Goal: Task Accomplishment & Management: Manage account settings

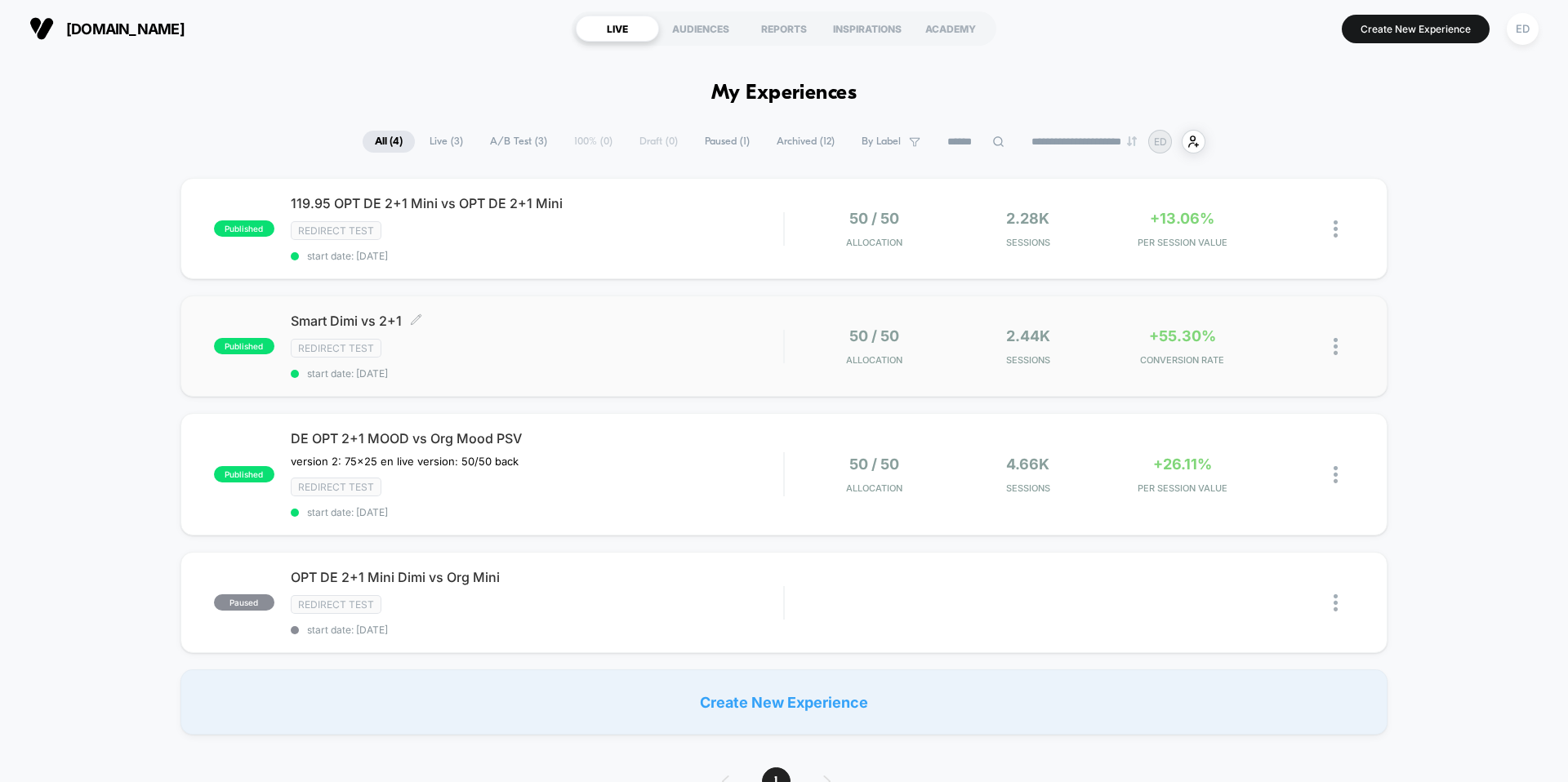
click at [776, 350] on div "Redirect Test" at bounding box center [537, 348] width 493 height 18
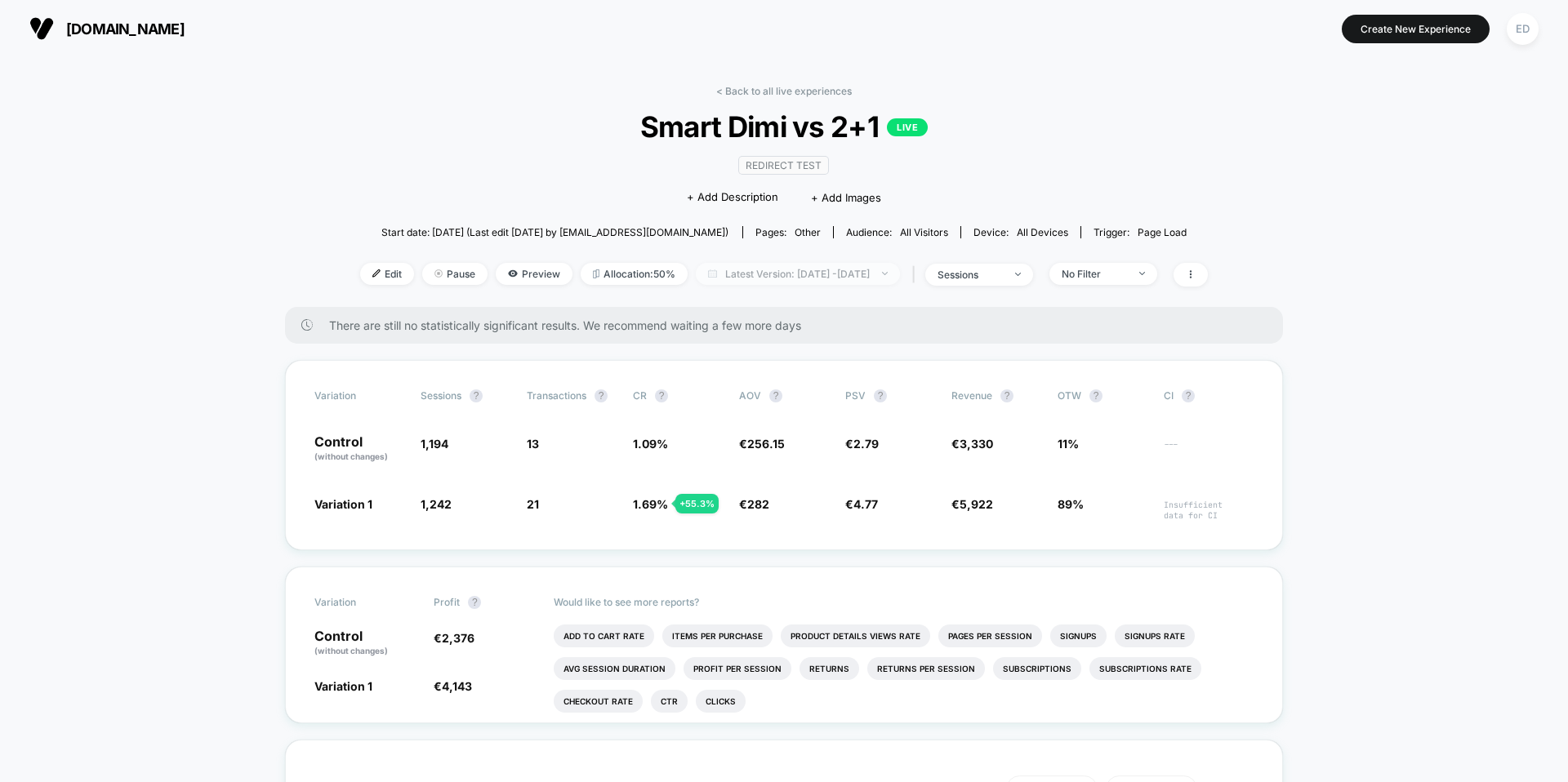
click at [900, 275] on span "Latest Version: [DATE] - [DATE]" at bounding box center [798, 274] width 204 height 22
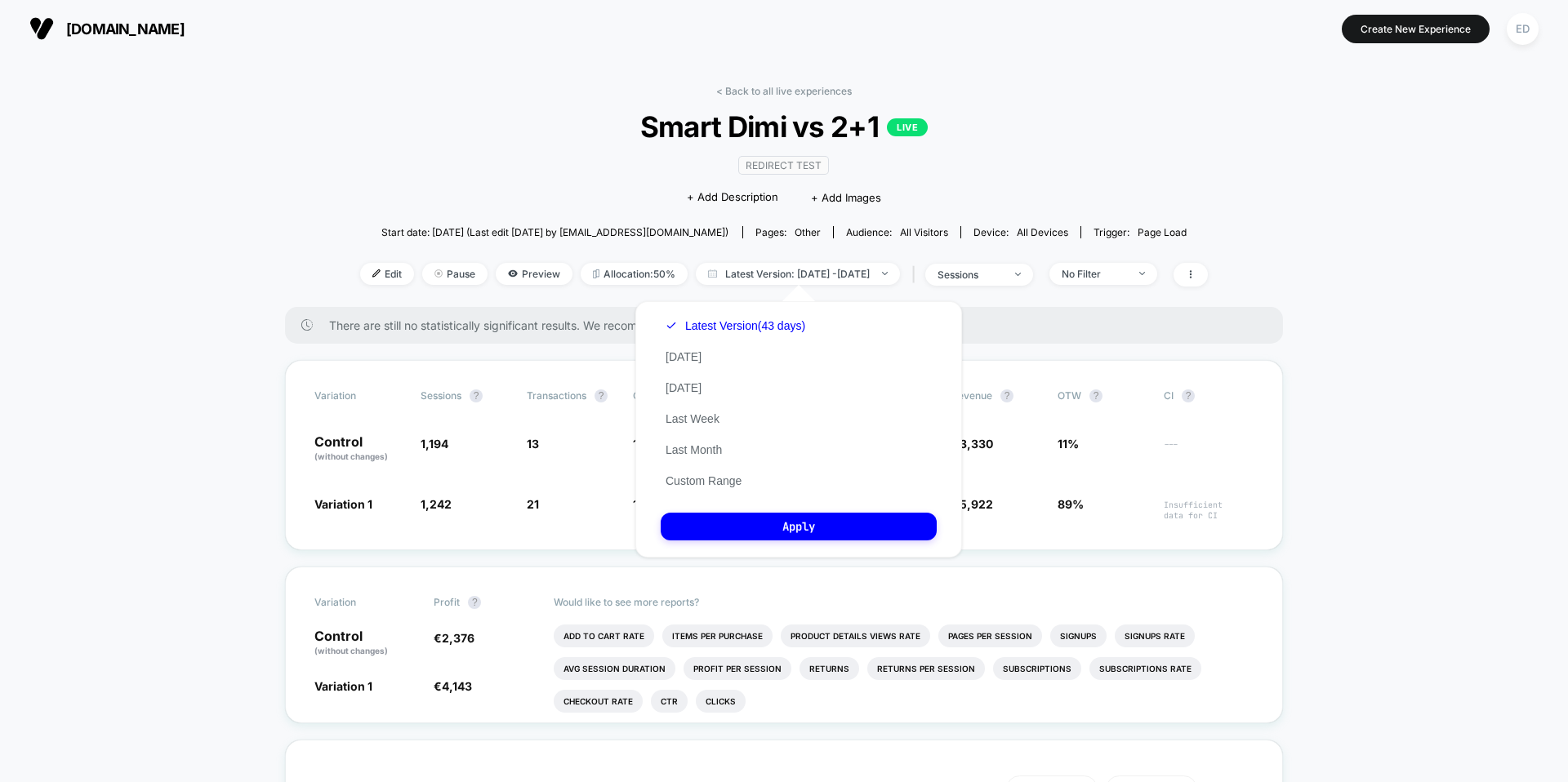
click at [1002, 123] on span "Smart Dimi vs 2+1 LIVE" at bounding box center [784, 126] width 763 height 34
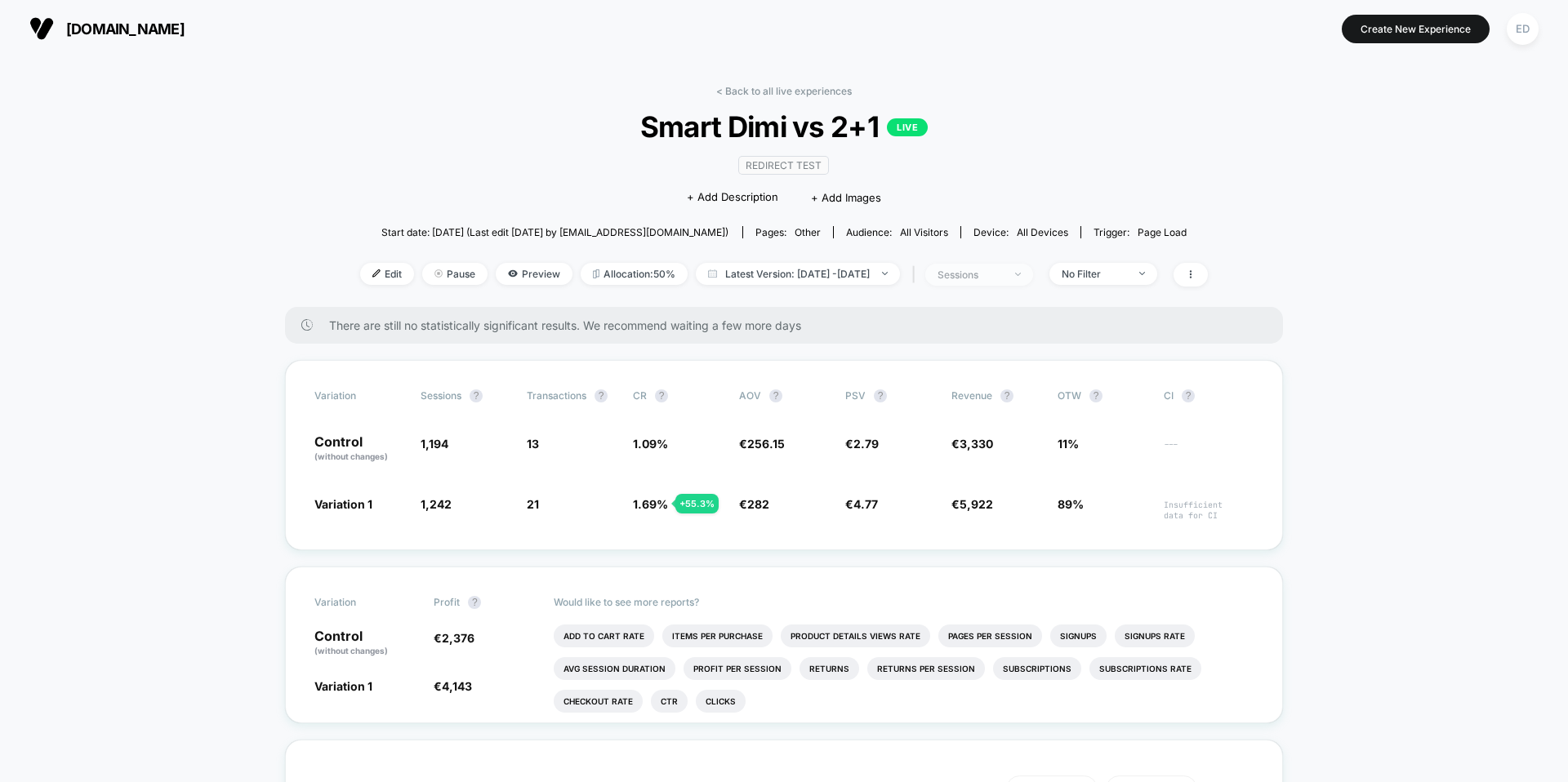
click at [1003, 274] on div "sessions" at bounding box center [969, 274] width 66 height 12
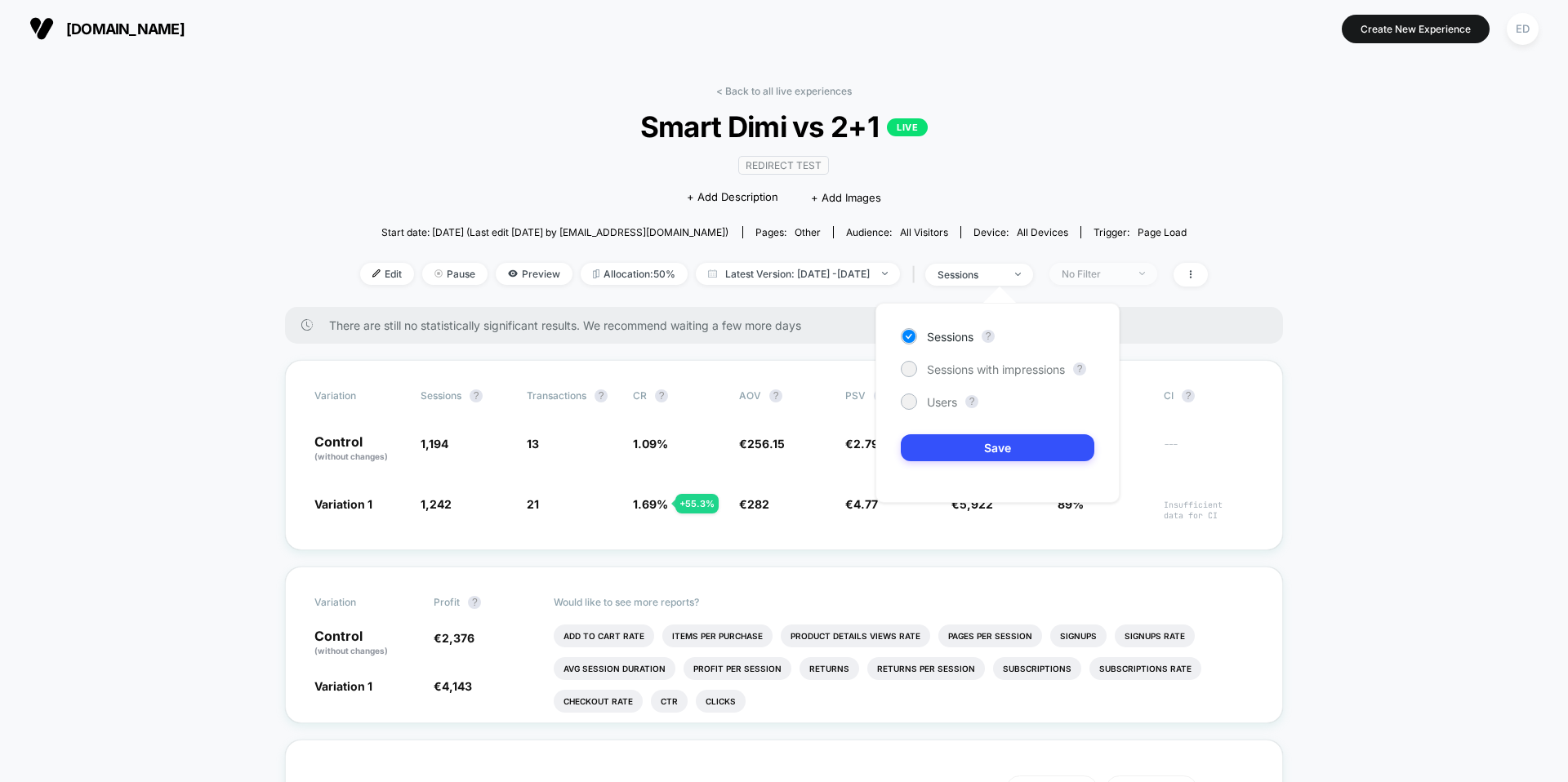
click at [1127, 268] on div "No Filter" at bounding box center [1094, 274] width 66 height 12
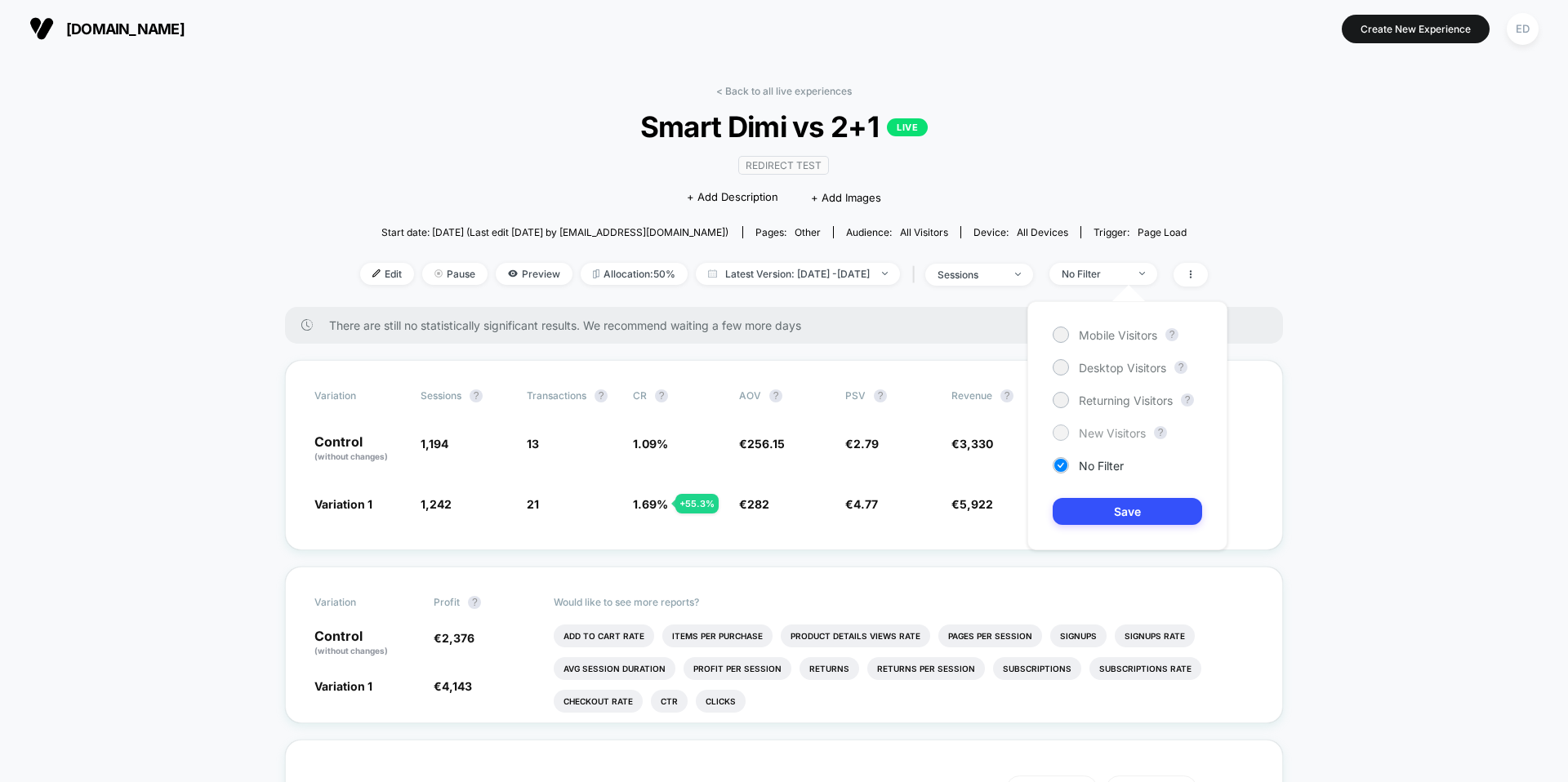
click at [1113, 428] on span "New Visitors" at bounding box center [1112, 433] width 67 height 14
click at [1115, 498] on button "Save" at bounding box center [1127, 511] width 149 height 27
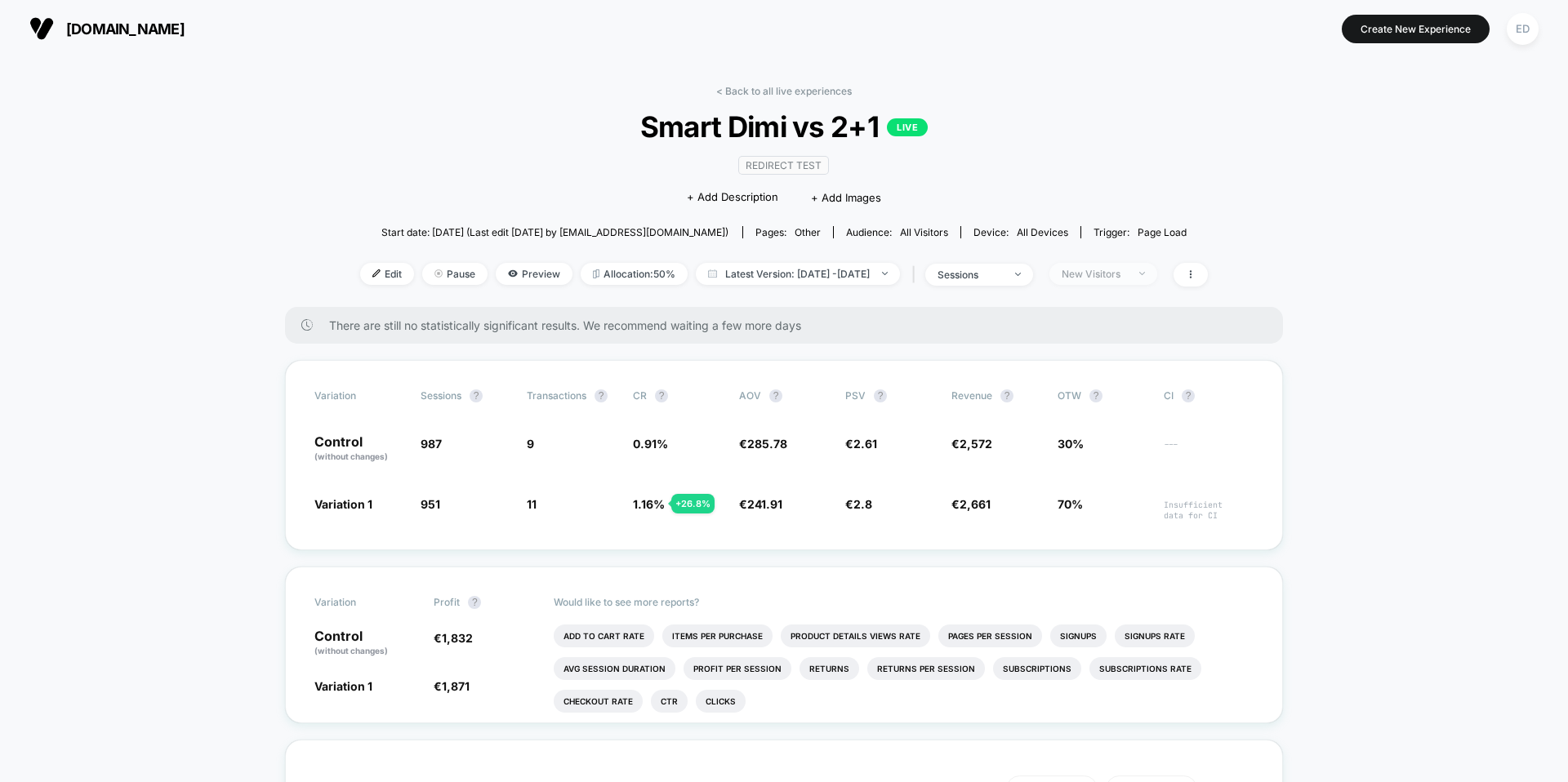
click at [1115, 281] on span "New Visitors" at bounding box center [1103, 274] width 108 height 22
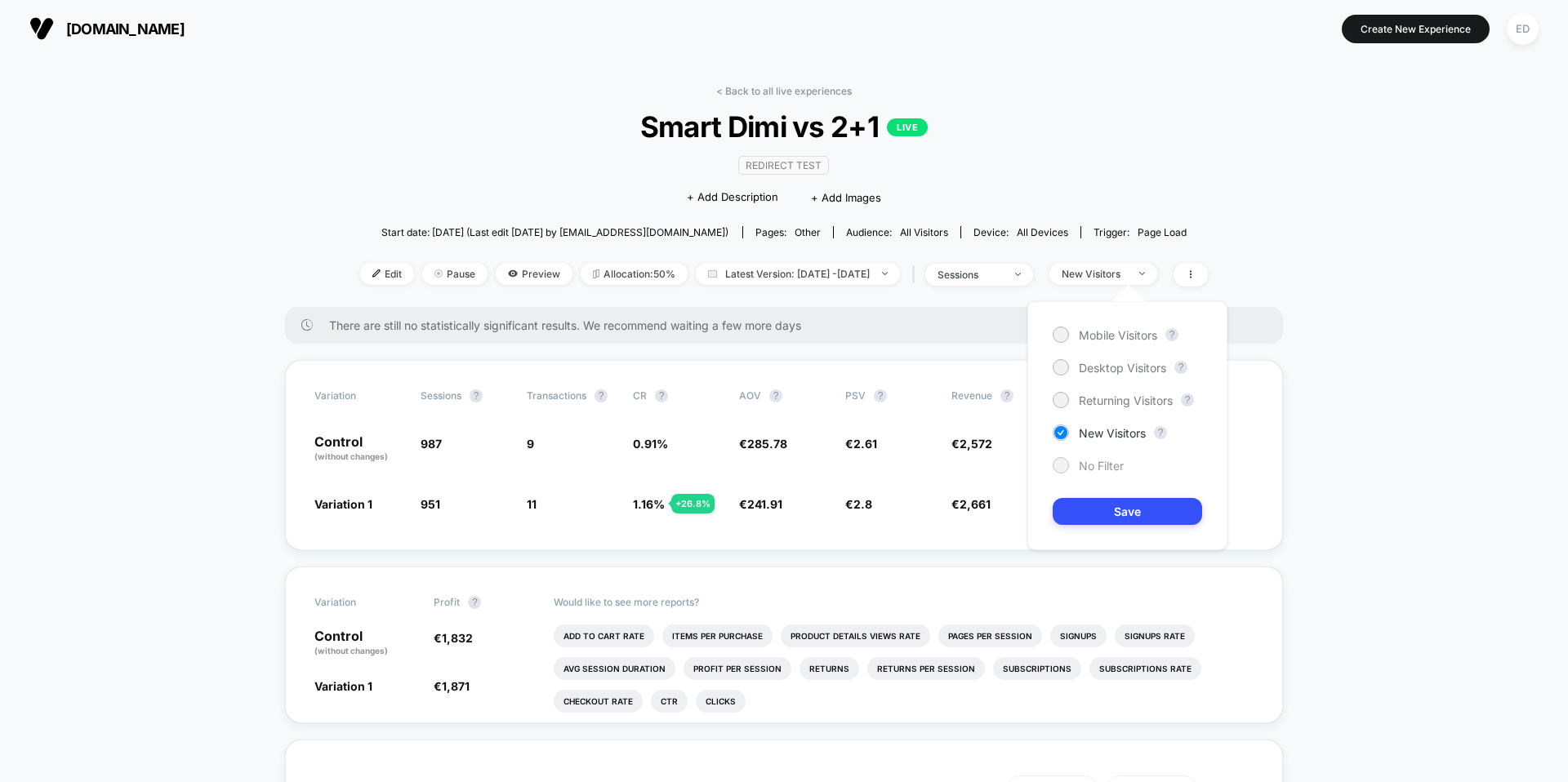
click at [1066, 472] on div at bounding box center [1061, 466] width 17 height 17
click at [1086, 508] on button "Save" at bounding box center [1127, 511] width 149 height 27
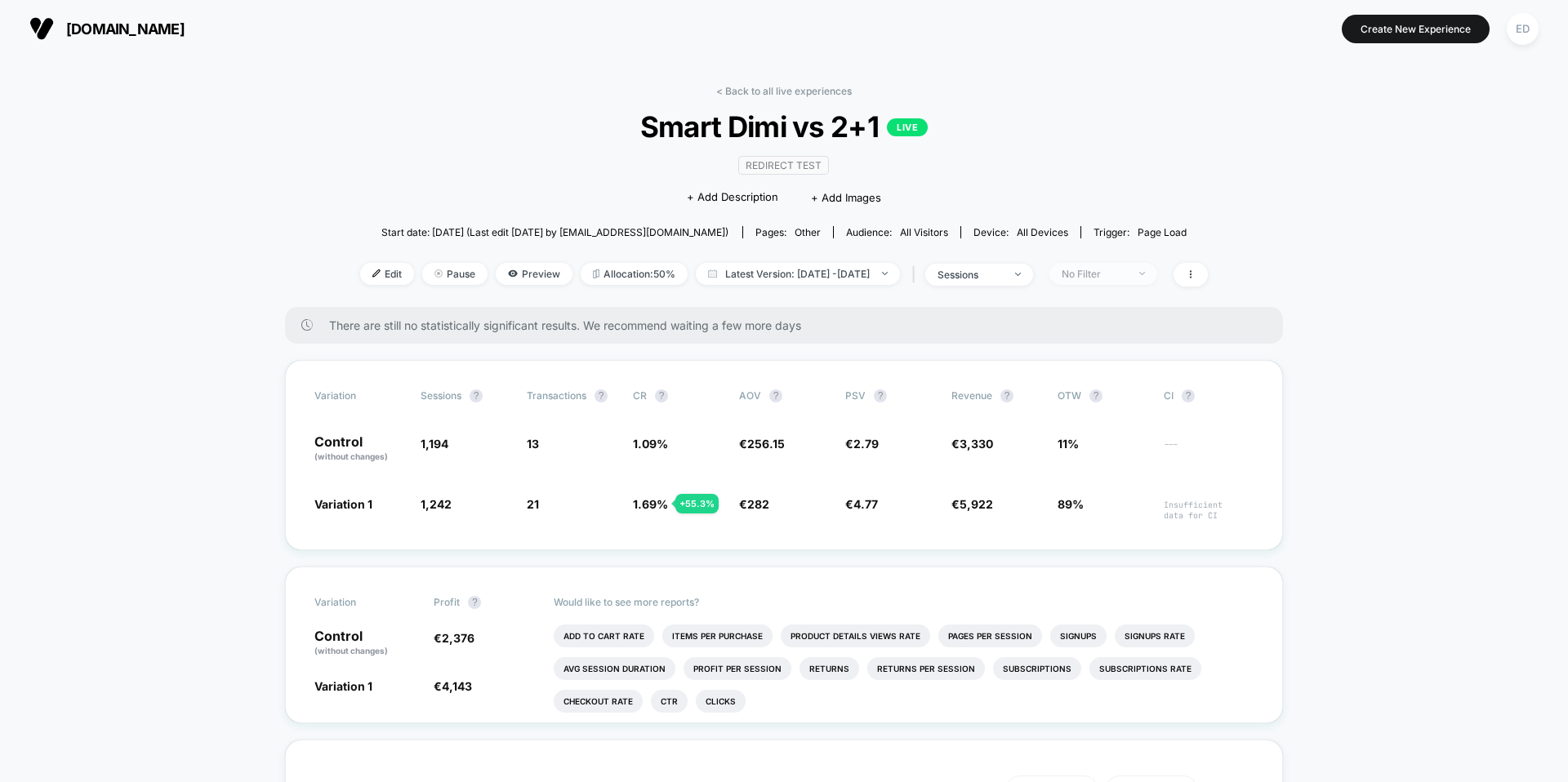
click at [1125, 268] on div "No Filter" at bounding box center [1094, 274] width 66 height 12
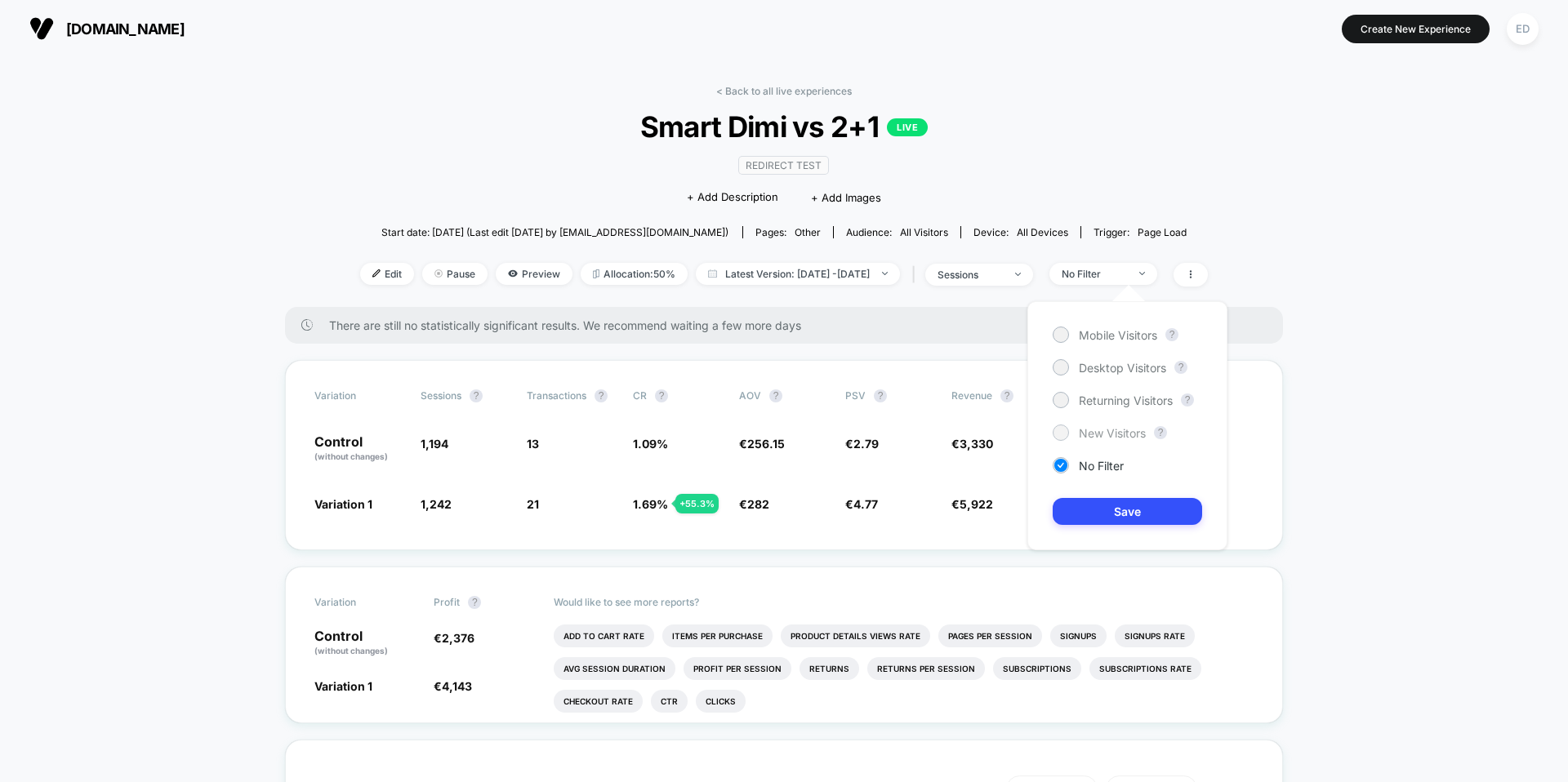
click at [1082, 438] on span "New Visitors" at bounding box center [1112, 433] width 67 height 14
click at [1087, 517] on button "Save" at bounding box center [1127, 511] width 149 height 27
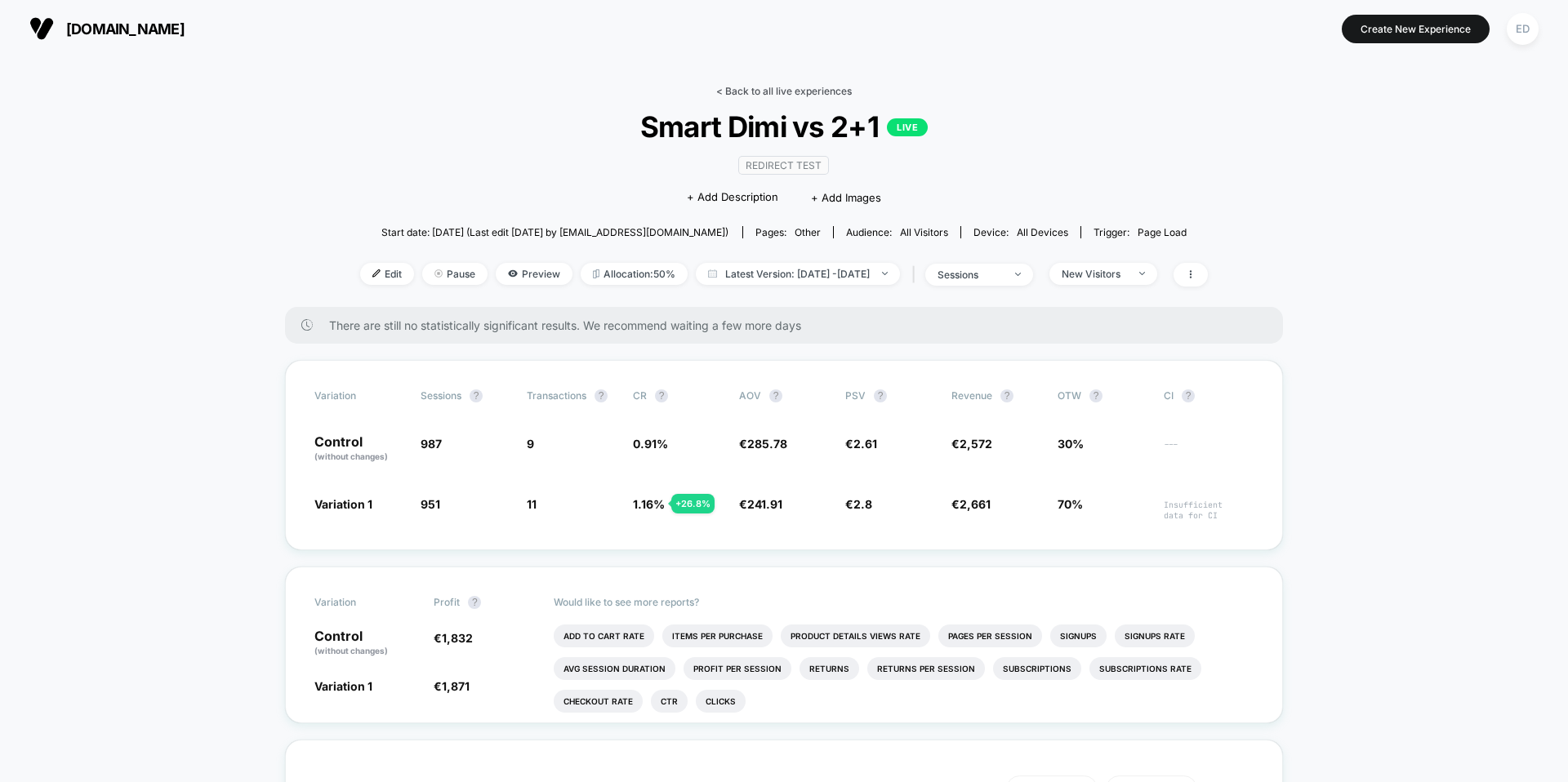
click at [786, 95] on link "< Back to all live experiences" at bounding box center [784, 91] width 136 height 12
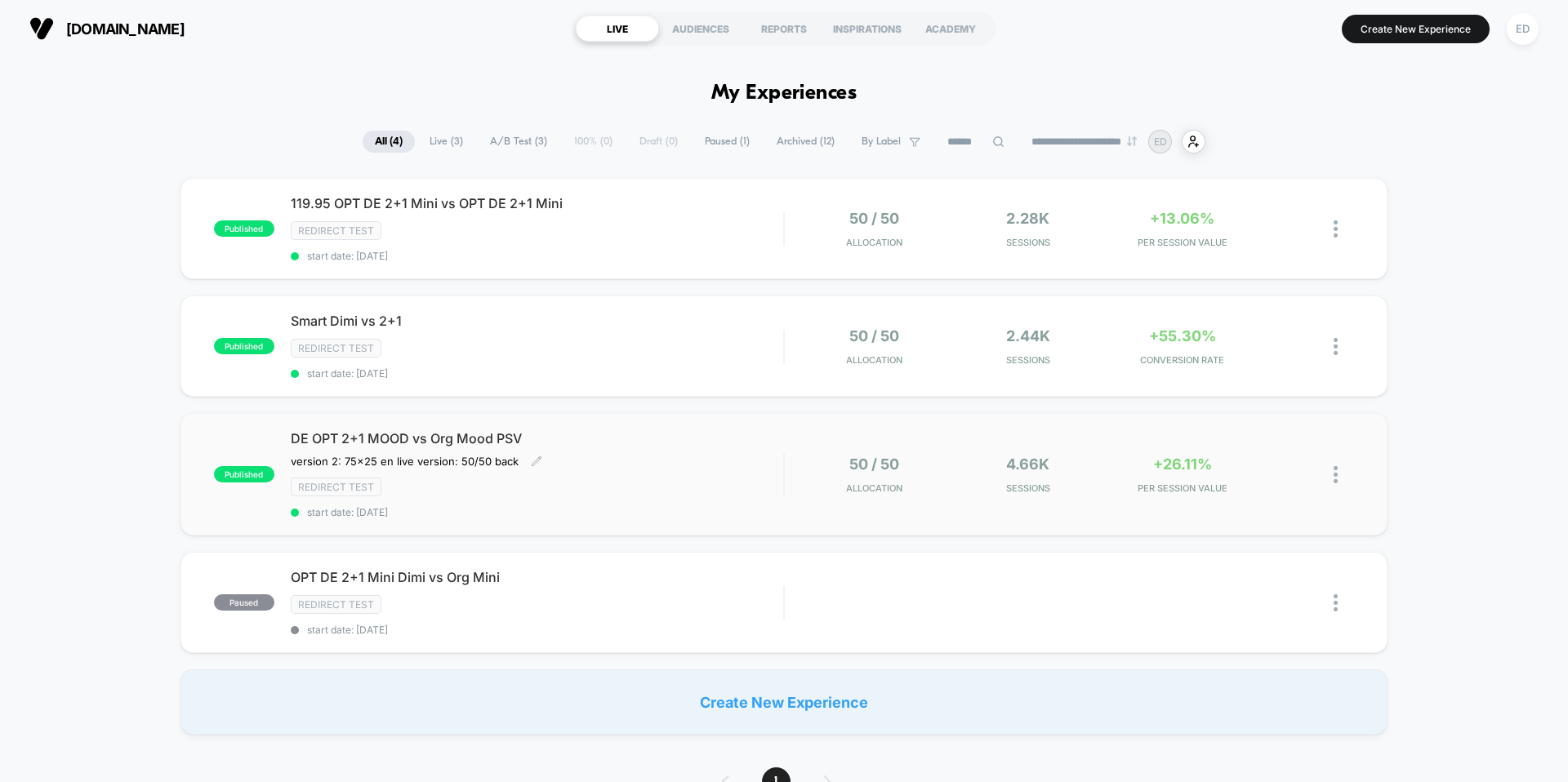
click at [386, 439] on span "DE OPT 2+1 MOOD vs Org Mood PSV" at bounding box center [537, 438] width 493 height 17
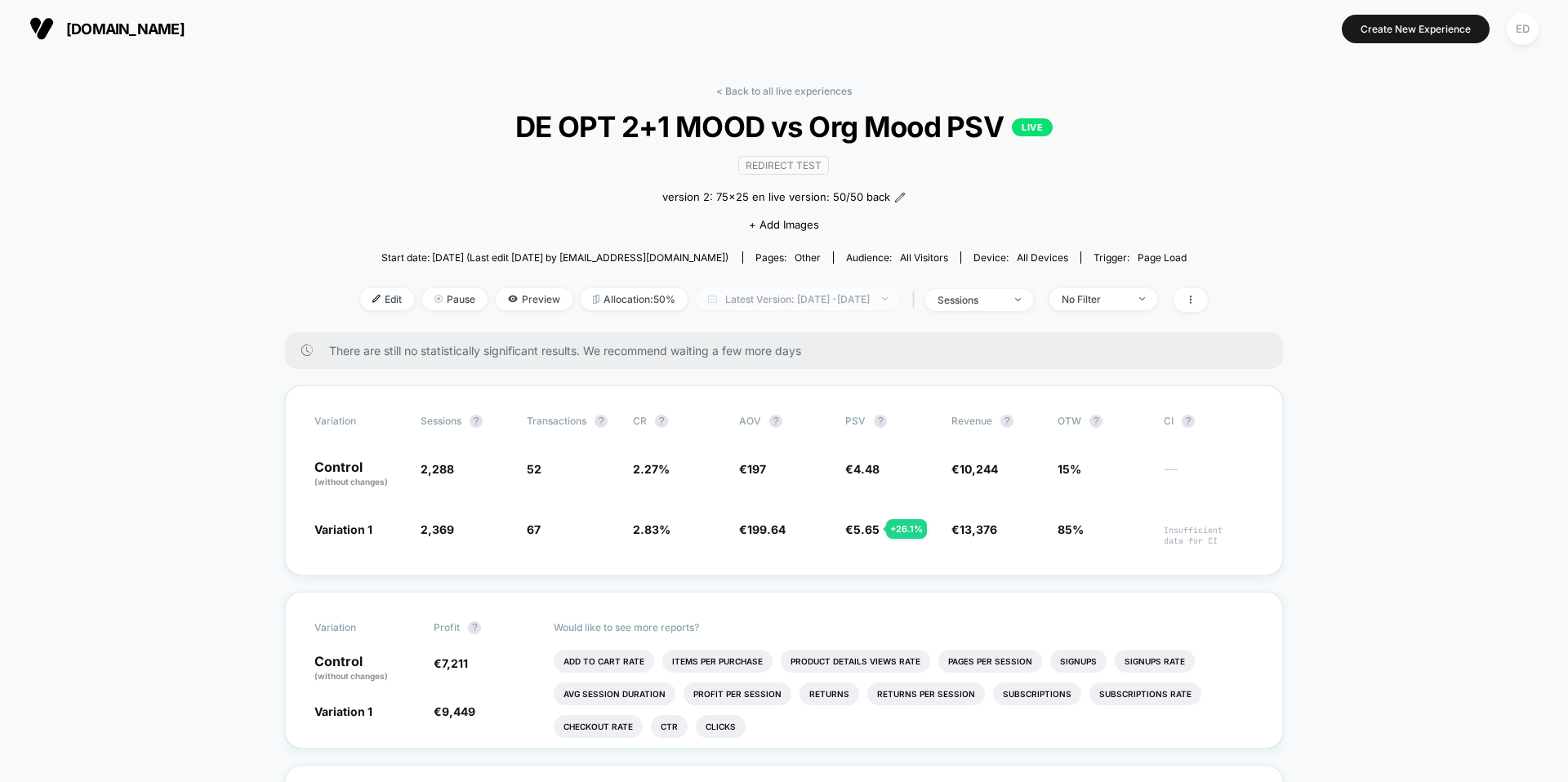
click at [862, 304] on span "Latest Version: [DATE] - [DATE]" at bounding box center [798, 299] width 204 height 22
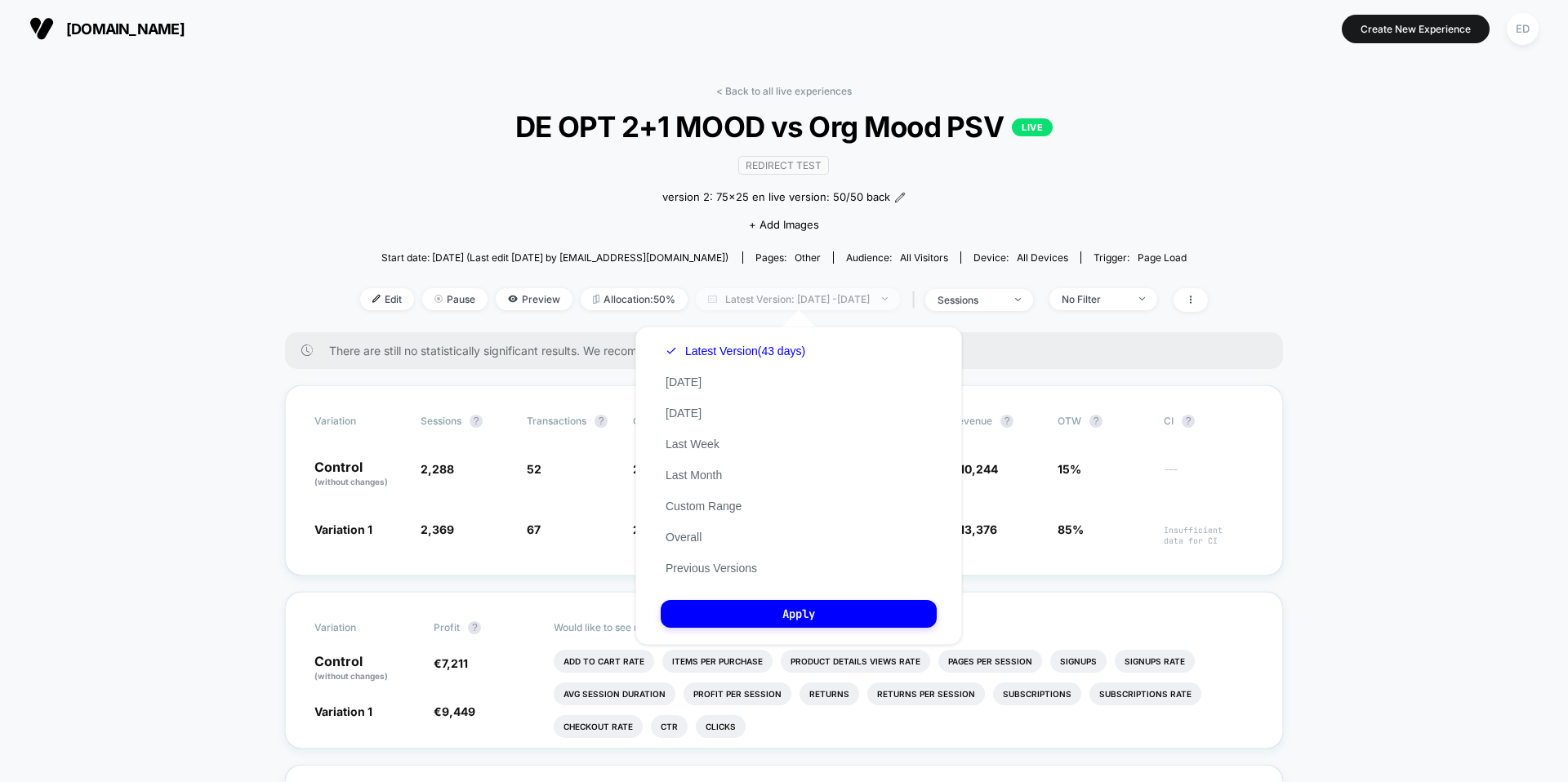
click at [865, 295] on span "Latest Version: [DATE] - [DATE]" at bounding box center [798, 299] width 204 height 22
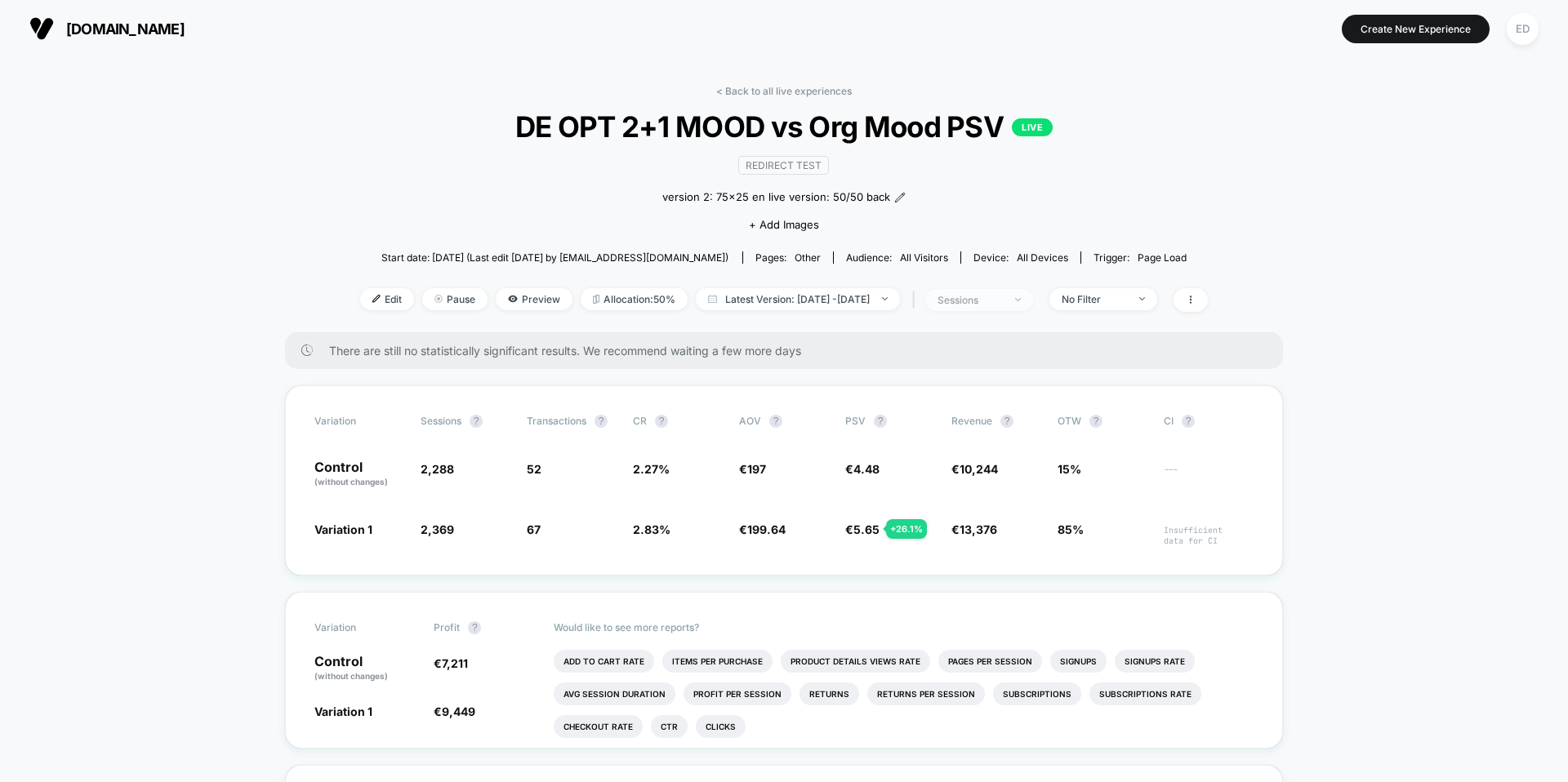
click at [1032, 307] on span "sessions" at bounding box center [978, 300] width 108 height 22
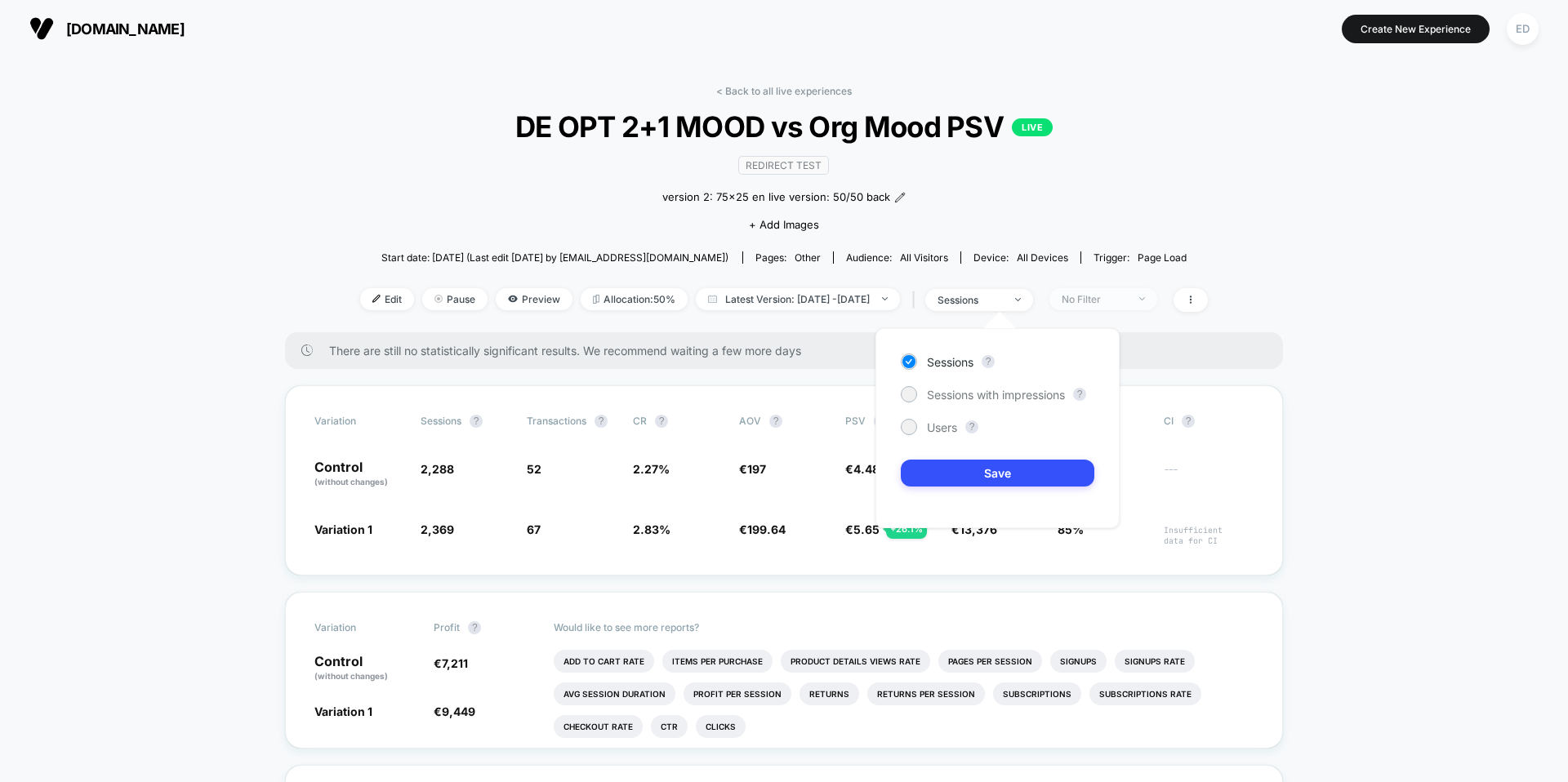
click at [1101, 307] on span "No Filter" at bounding box center [1103, 299] width 108 height 22
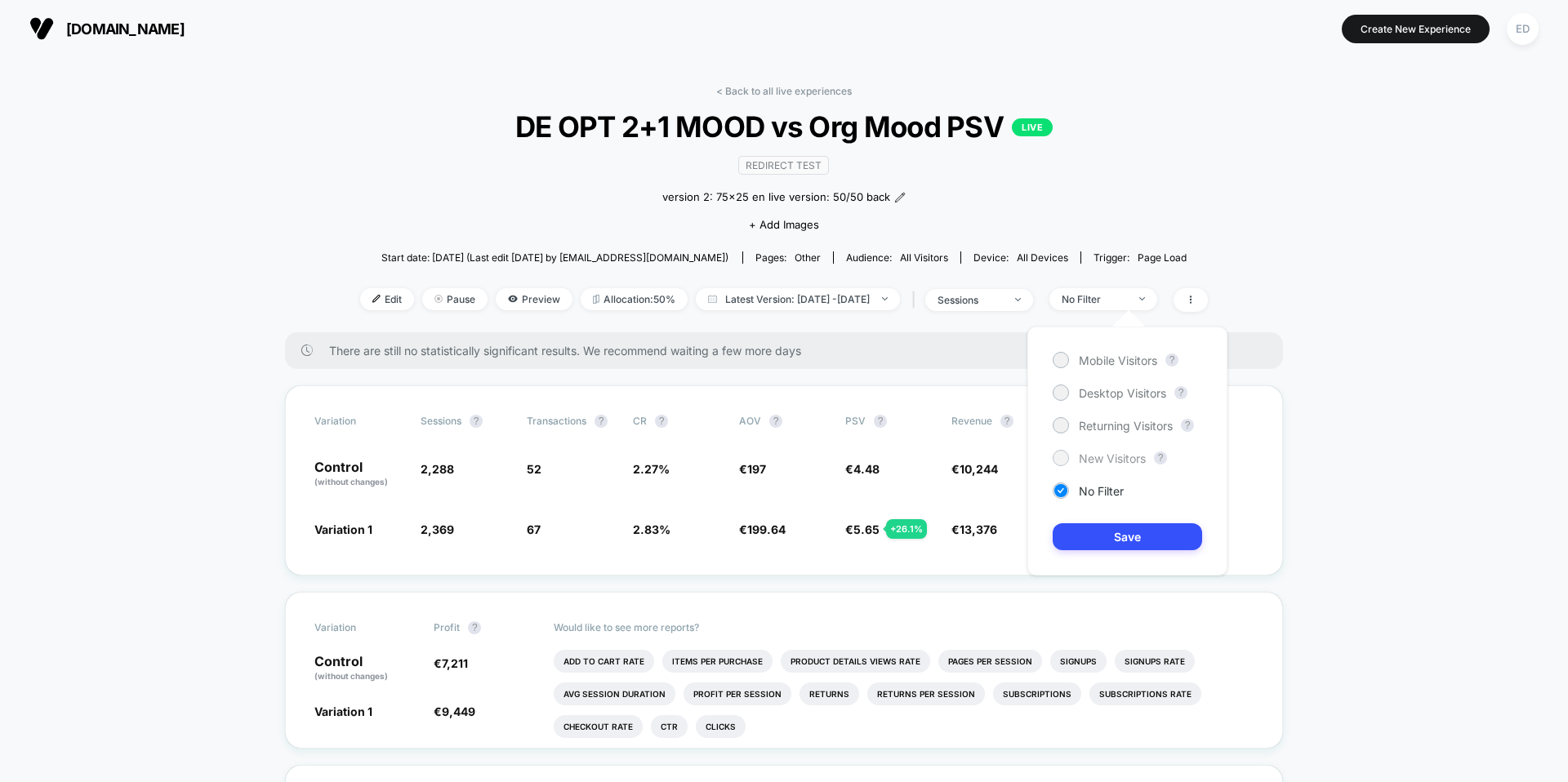
click at [1080, 461] on span "New Visitors" at bounding box center [1112, 459] width 67 height 14
click at [1089, 543] on button "Save" at bounding box center [1127, 537] width 149 height 27
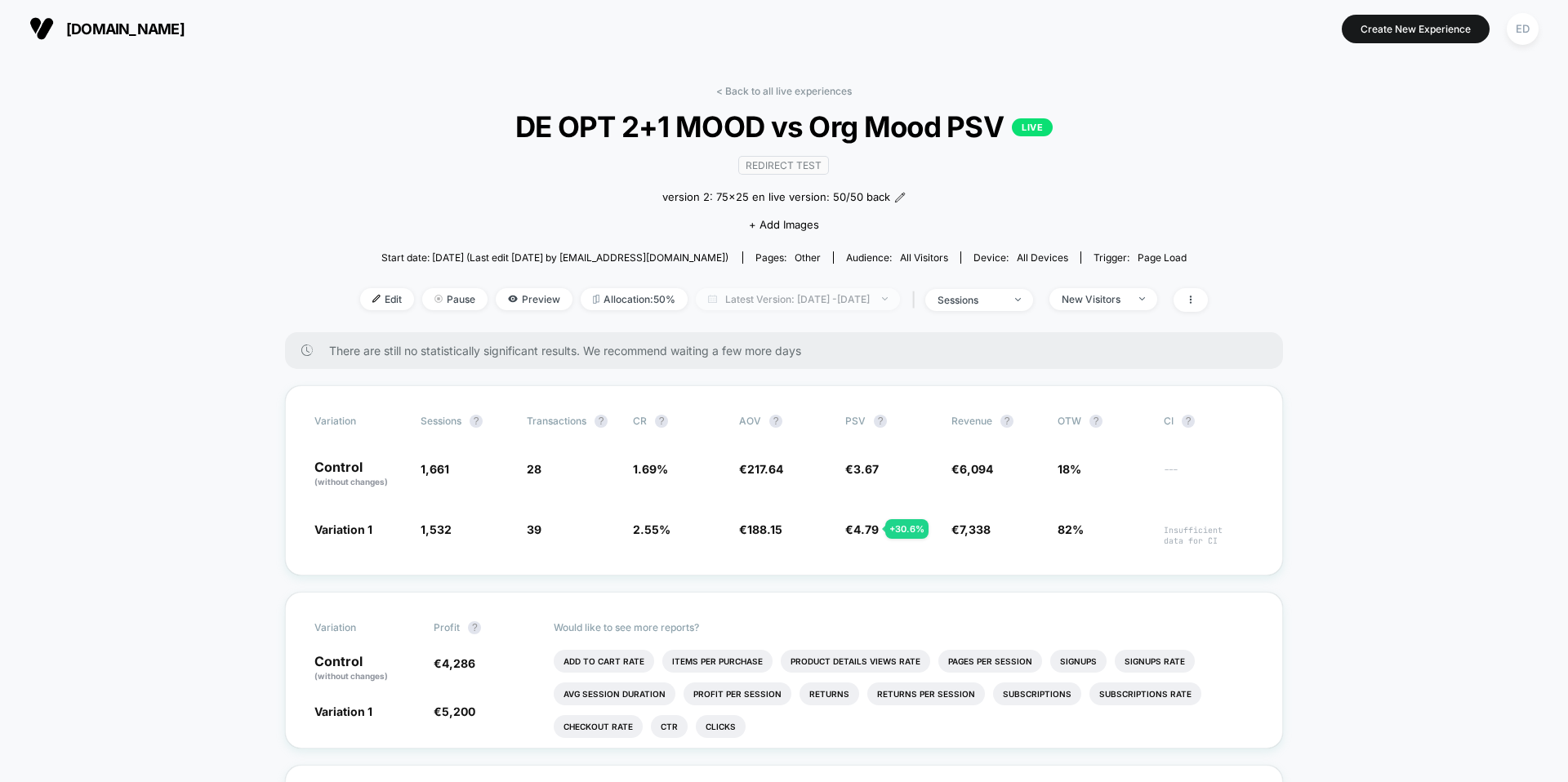
click at [846, 298] on span "Latest Version: [DATE] - [DATE]" at bounding box center [798, 299] width 204 height 22
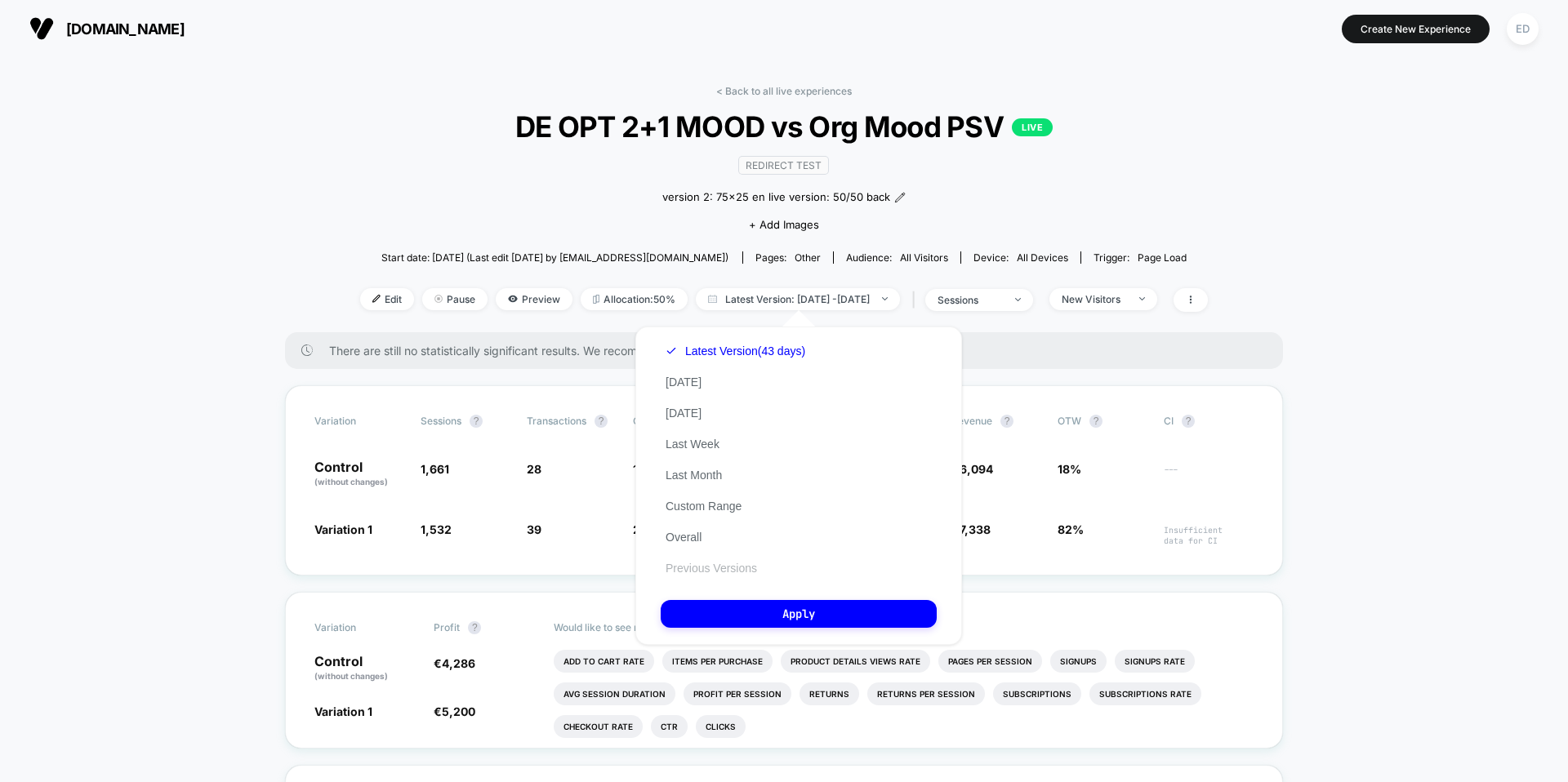
click at [744, 570] on button "Previous Versions" at bounding box center [712, 568] width 102 height 15
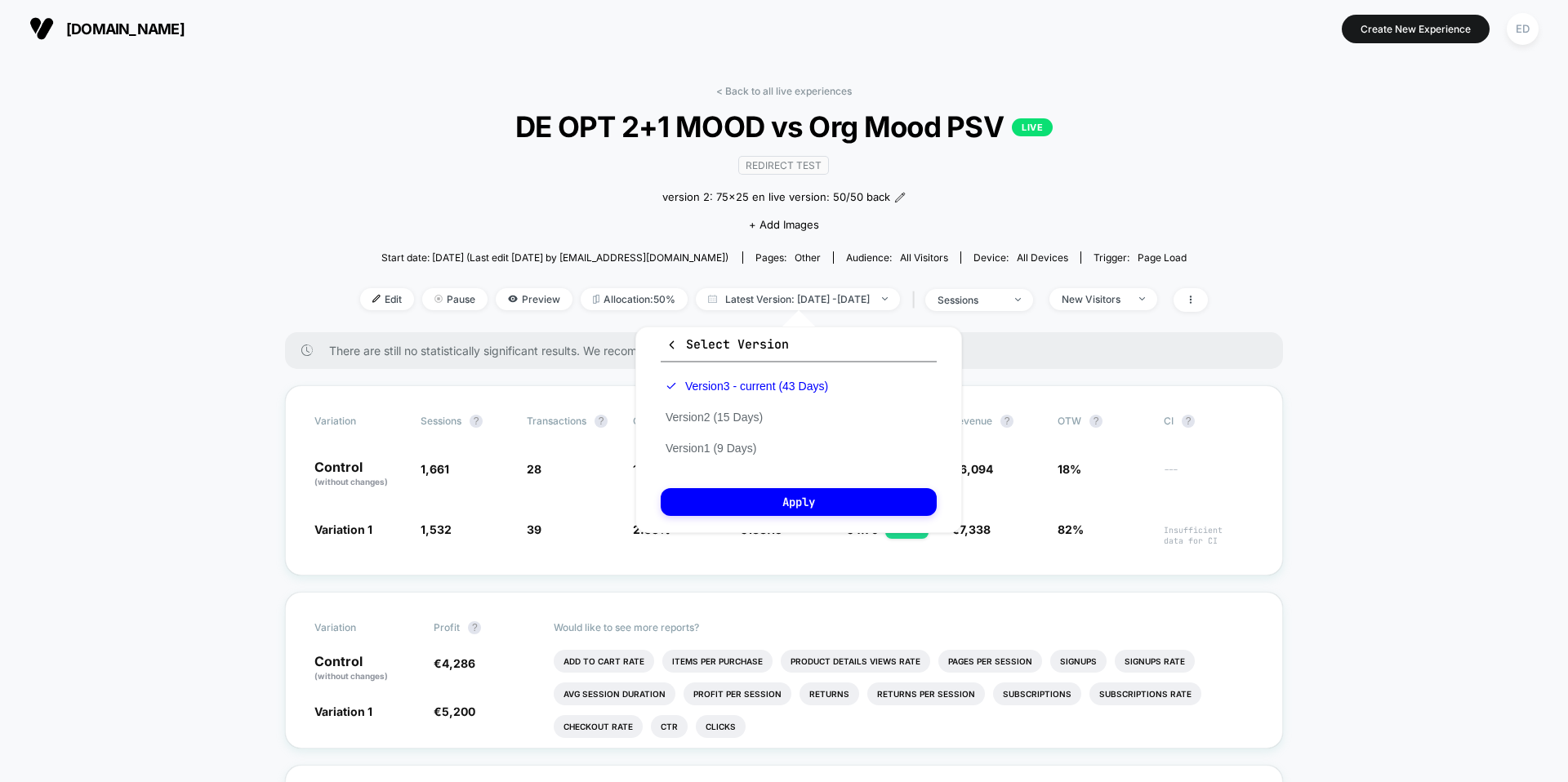
click at [661, 336] on button "Select Version" at bounding box center [798, 349] width 276 height 27
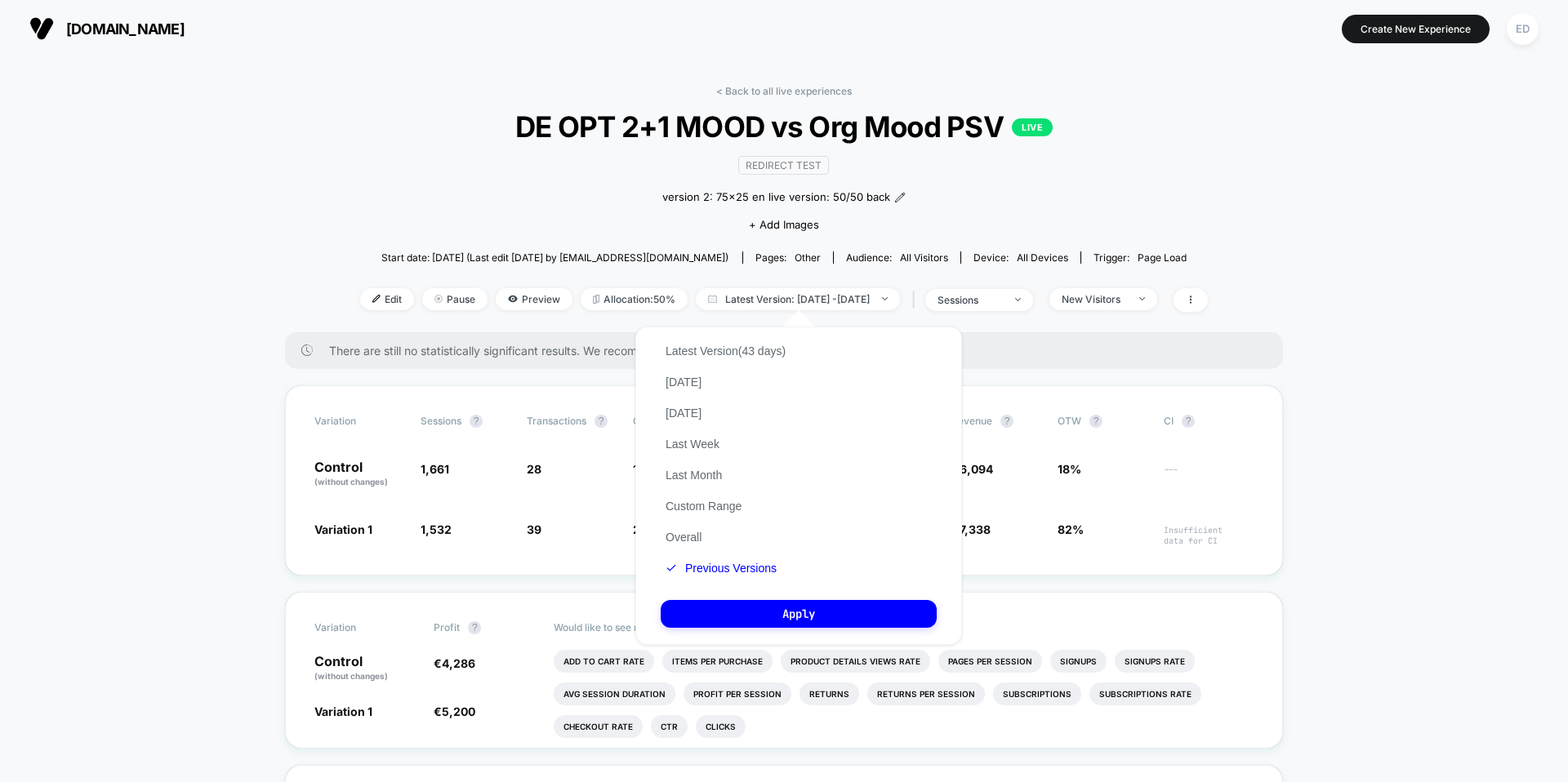
click at [663, 340] on div "Latest Version (43 days) [DATE] [DATE] Last Week Last Month Custom Range Overal…" at bounding box center [726, 459] width 130 height 248
click at [688, 539] on button "Overall" at bounding box center [684, 537] width 46 height 15
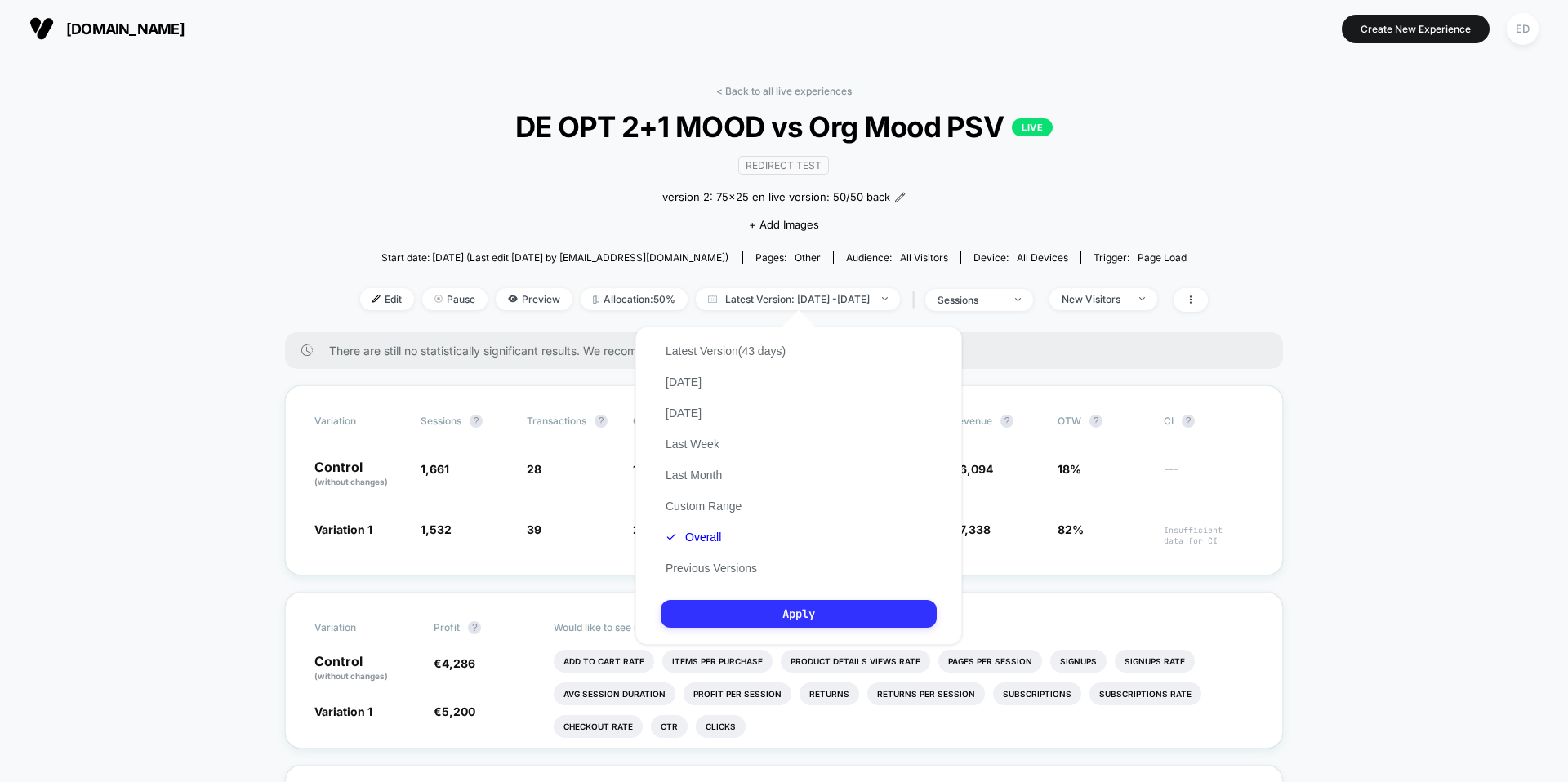
click at [722, 609] on button "Apply" at bounding box center [798, 615] width 276 height 28
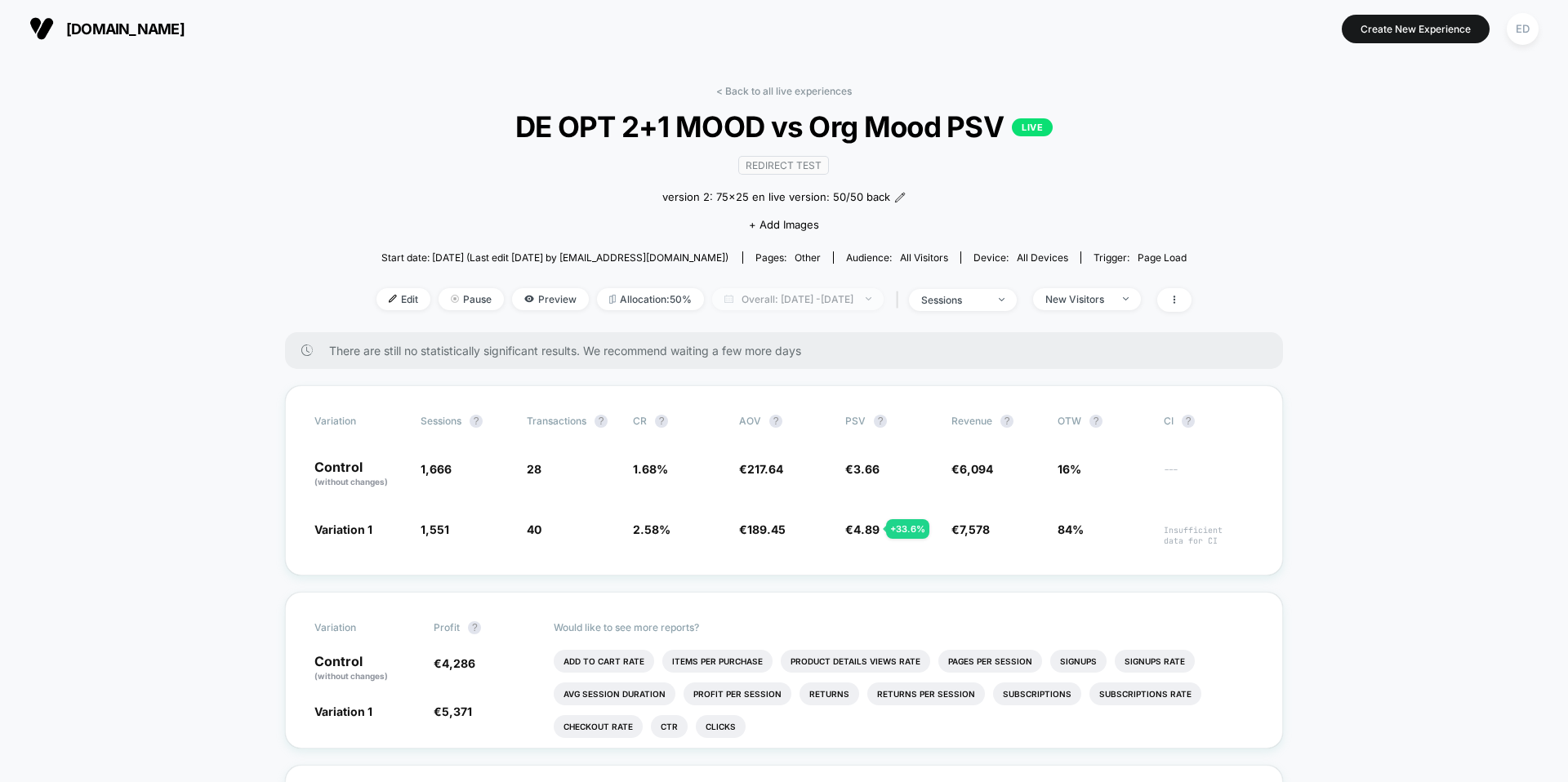
click at [780, 298] on span "Overall: [DATE] - [DATE]" at bounding box center [798, 299] width 172 height 22
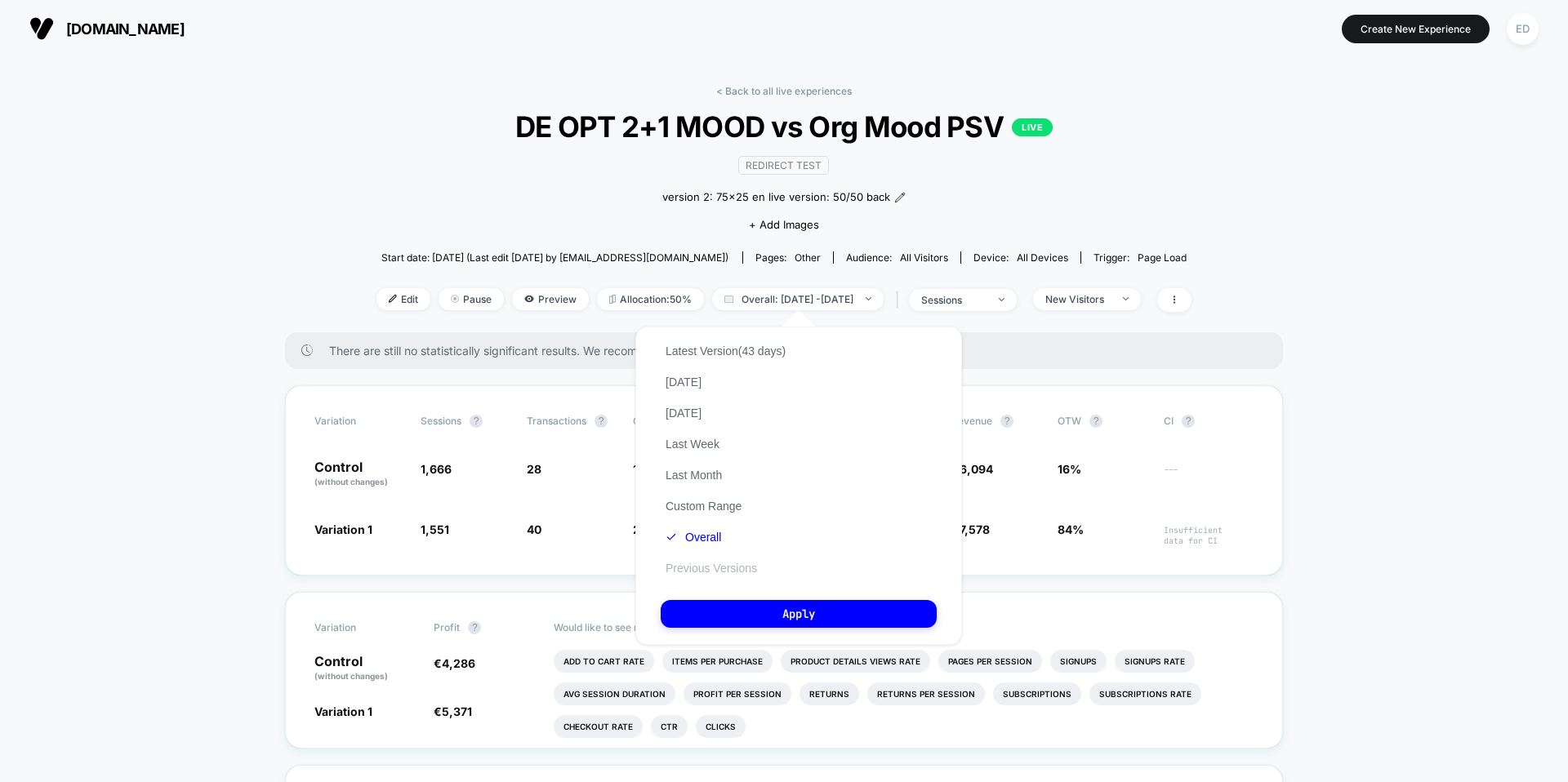
click at [719, 572] on button "Previous Versions" at bounding box center [712, 568] width 102 height 15
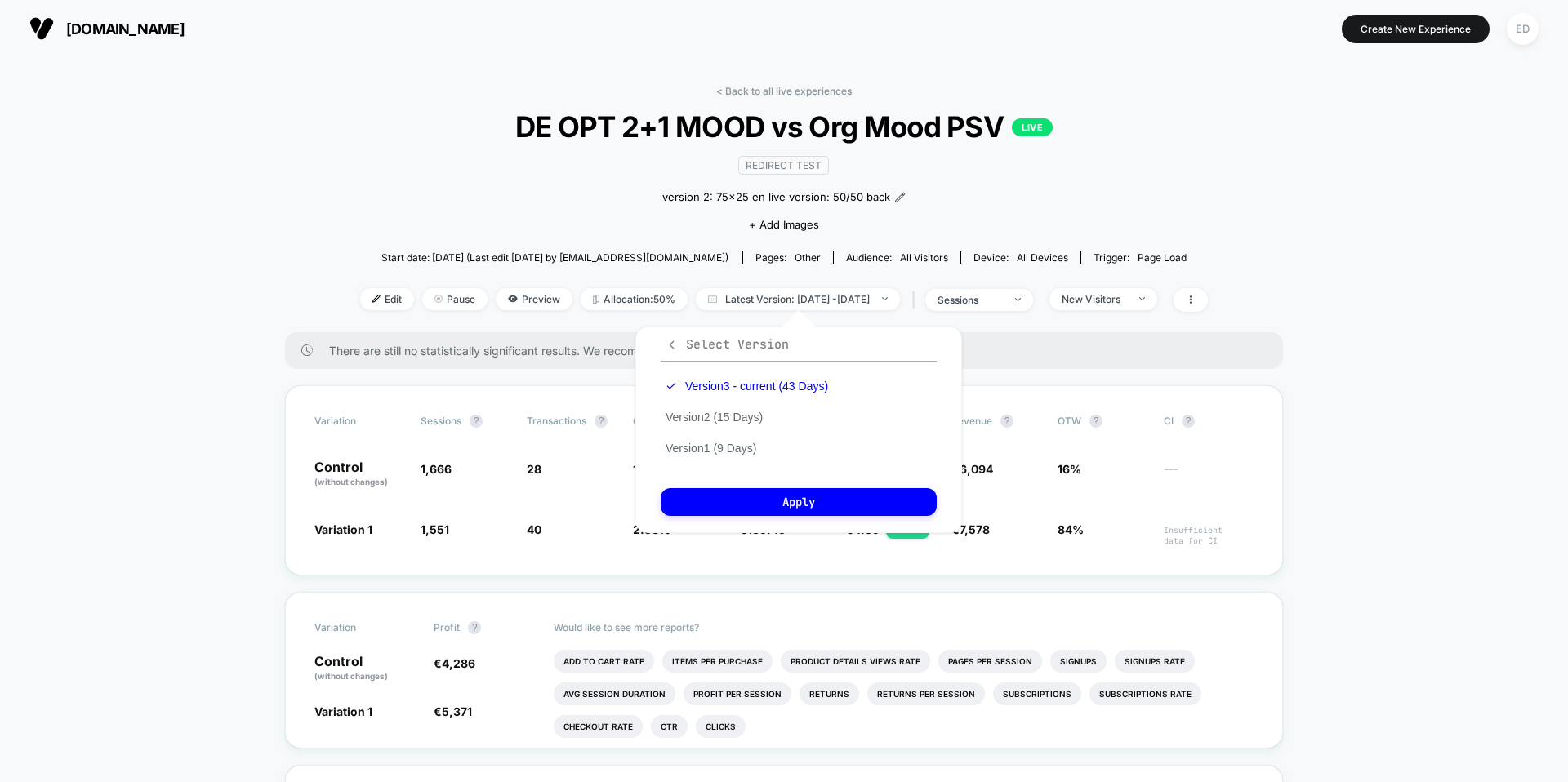
click at [674, 344] on icon "button" at bounding box center [671, 345] width 12 height 12
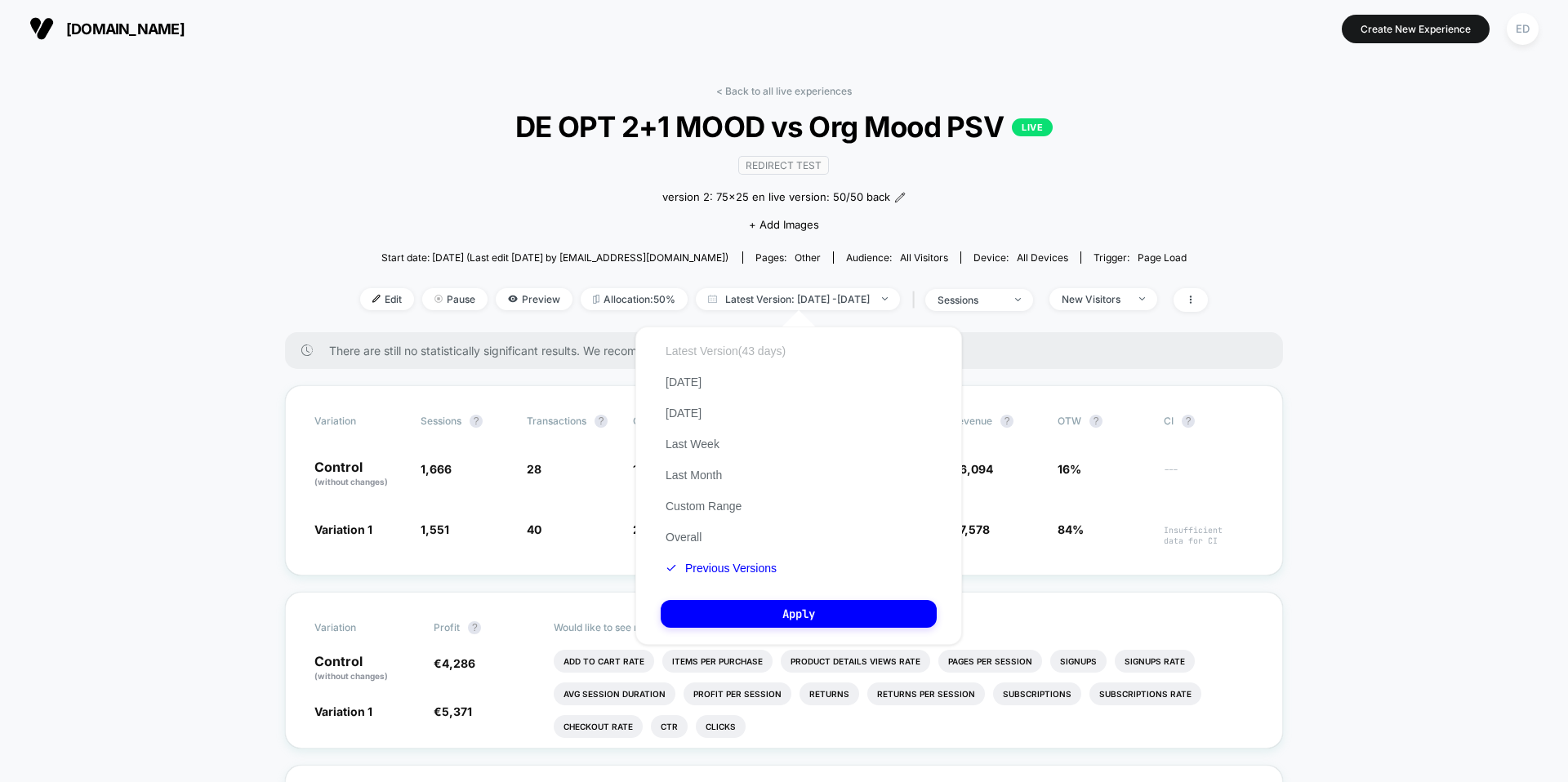
click at [725, 355] on button "Latest Version (43 days)" at bounding box center [726, 351] width 130 height 15
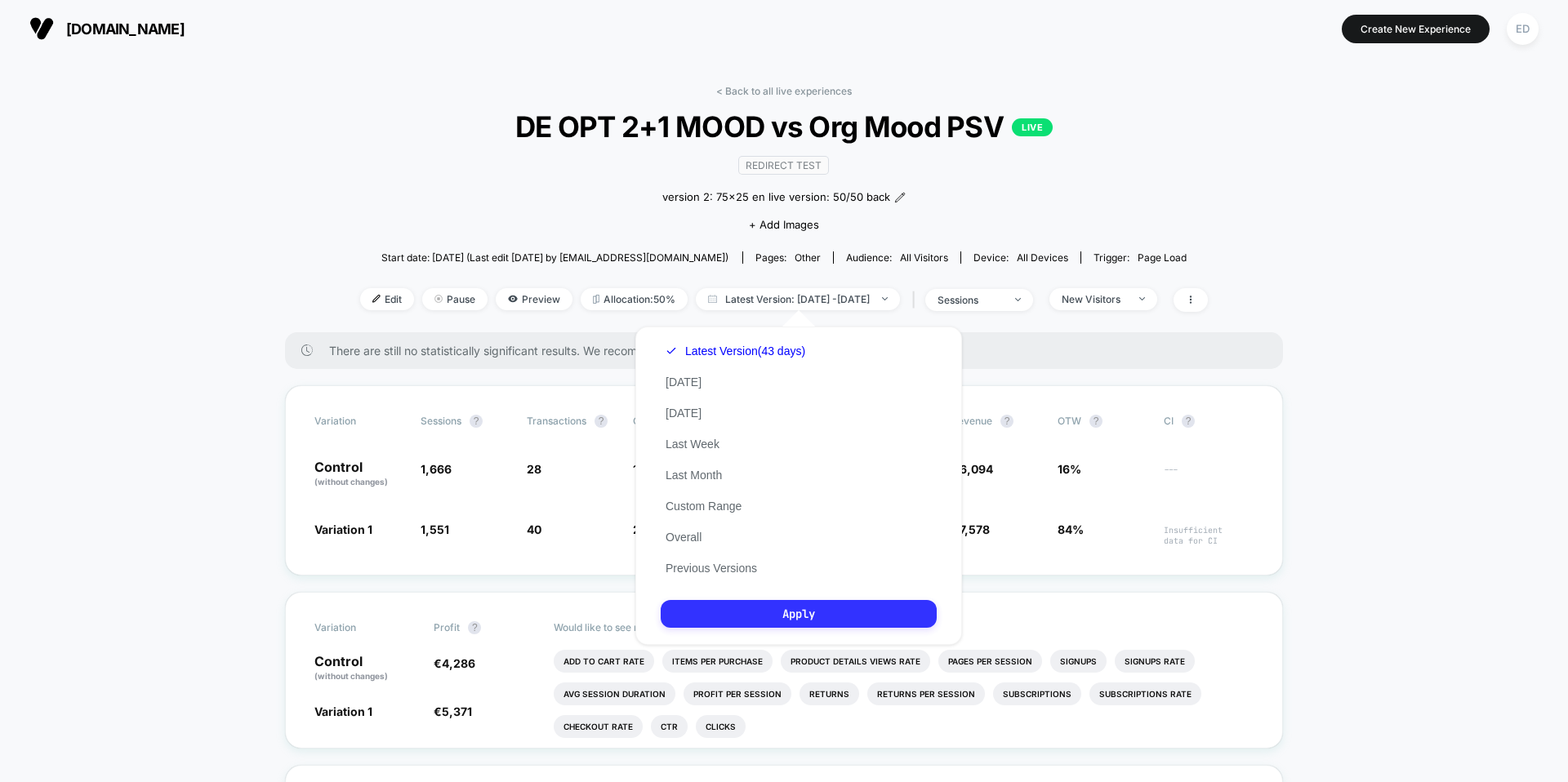
click at [783, 615] on button "Apply" at bounding box center [798, 615] width 276 height 28
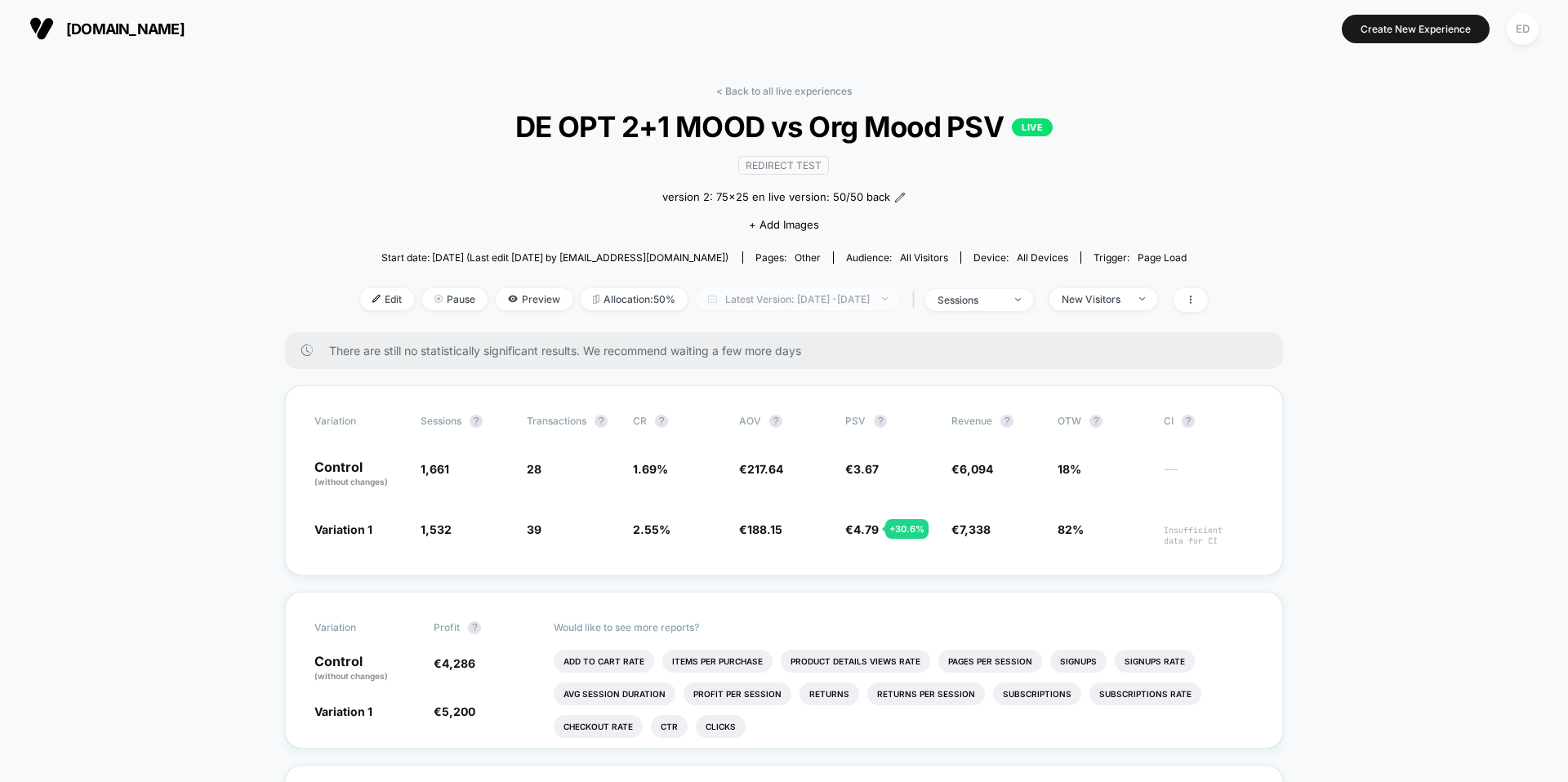
click at [868, 293] on span "Latest Version: [DATE] - [DATE]" at bounding box center [798, 299] width 204 height 22
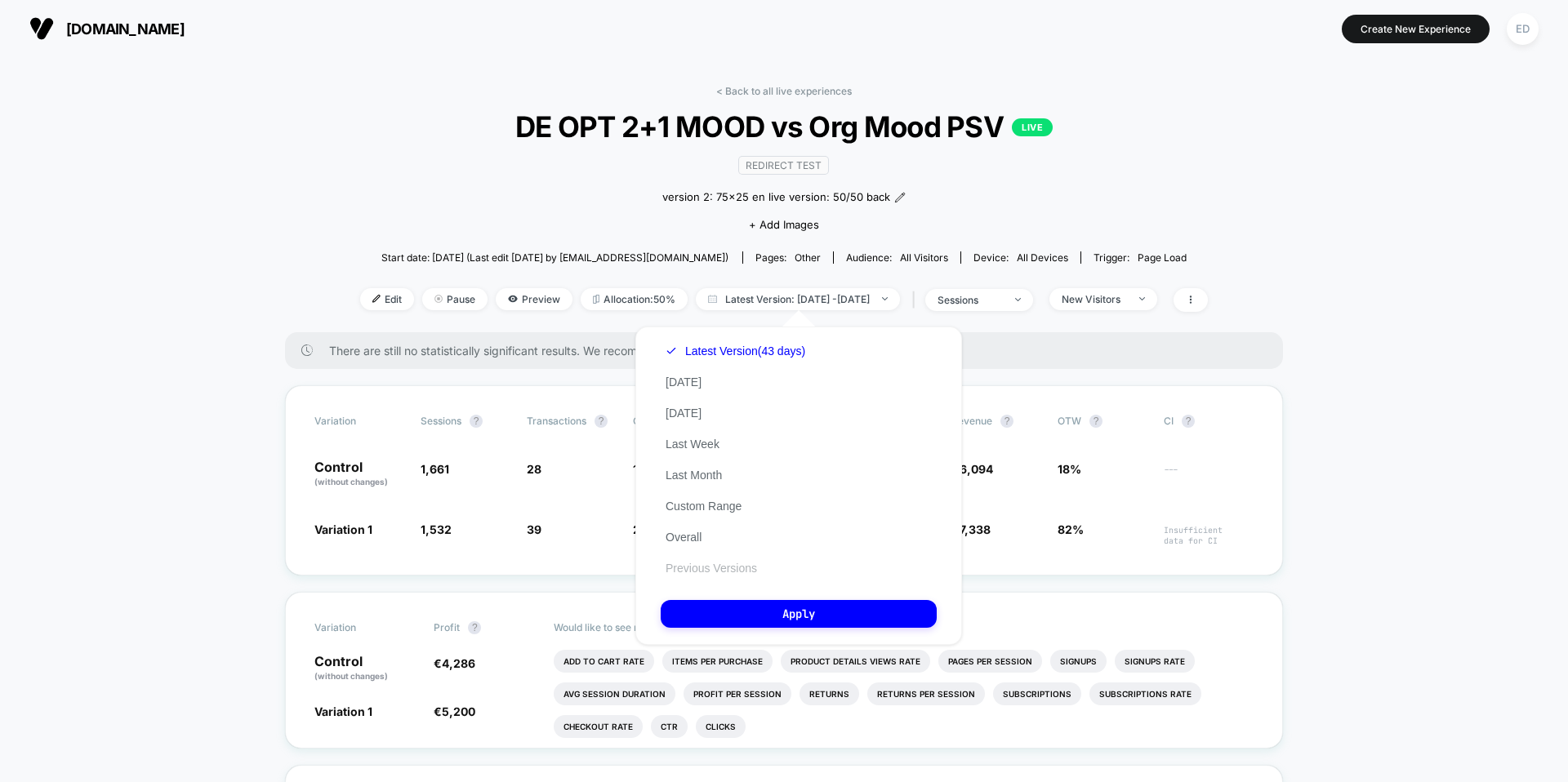
click at [720, 566] on button "Previous Versions" at bounding box center [712, 568] width 102 height 15
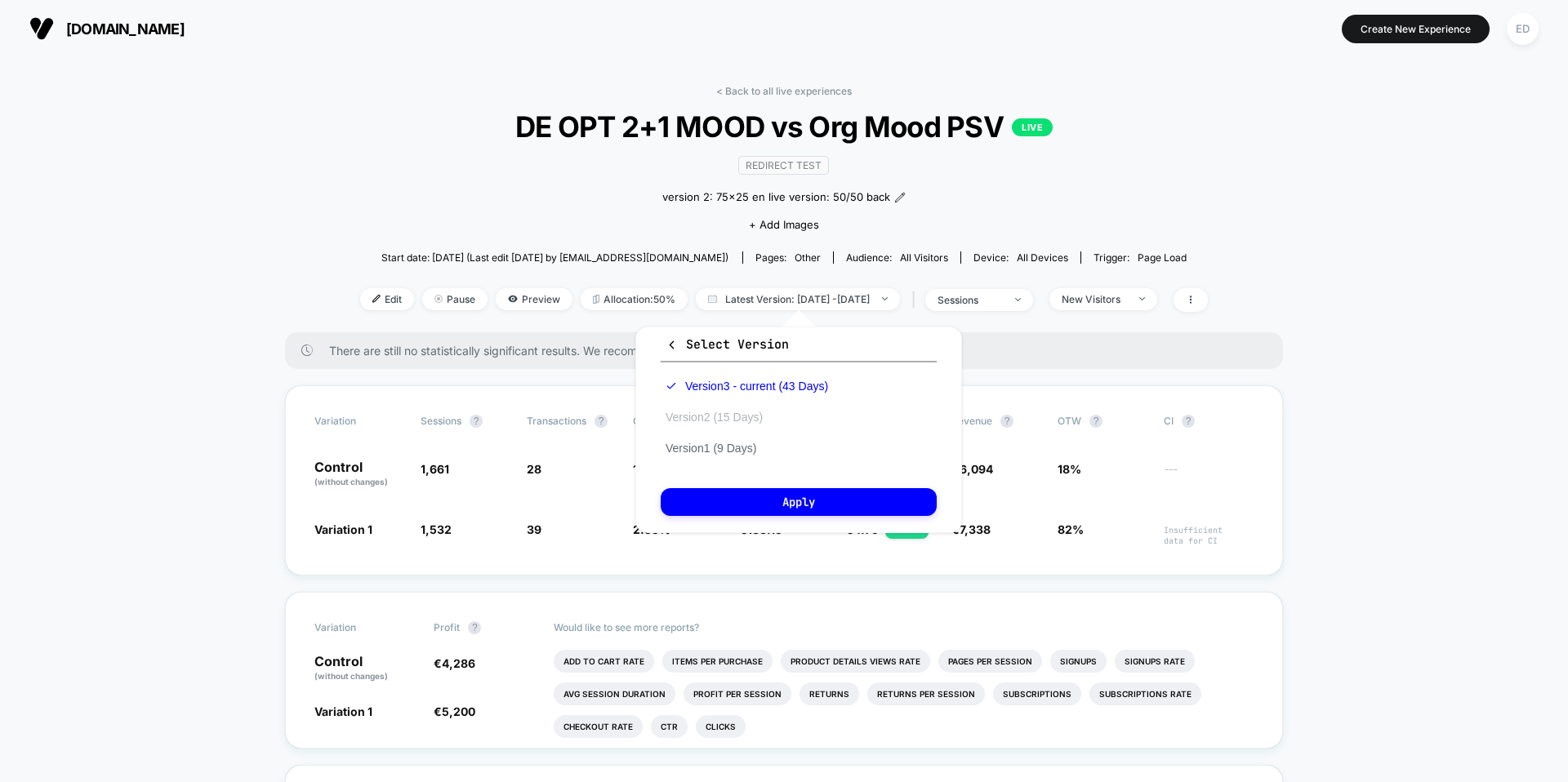
click at [727, 416] on button "Version 2 (15 Days)" at bounding box center [714, 417] width 107 height 15
click at [774, 493] on button "Apply" at bounding box center [798, 502] width 276 height 28
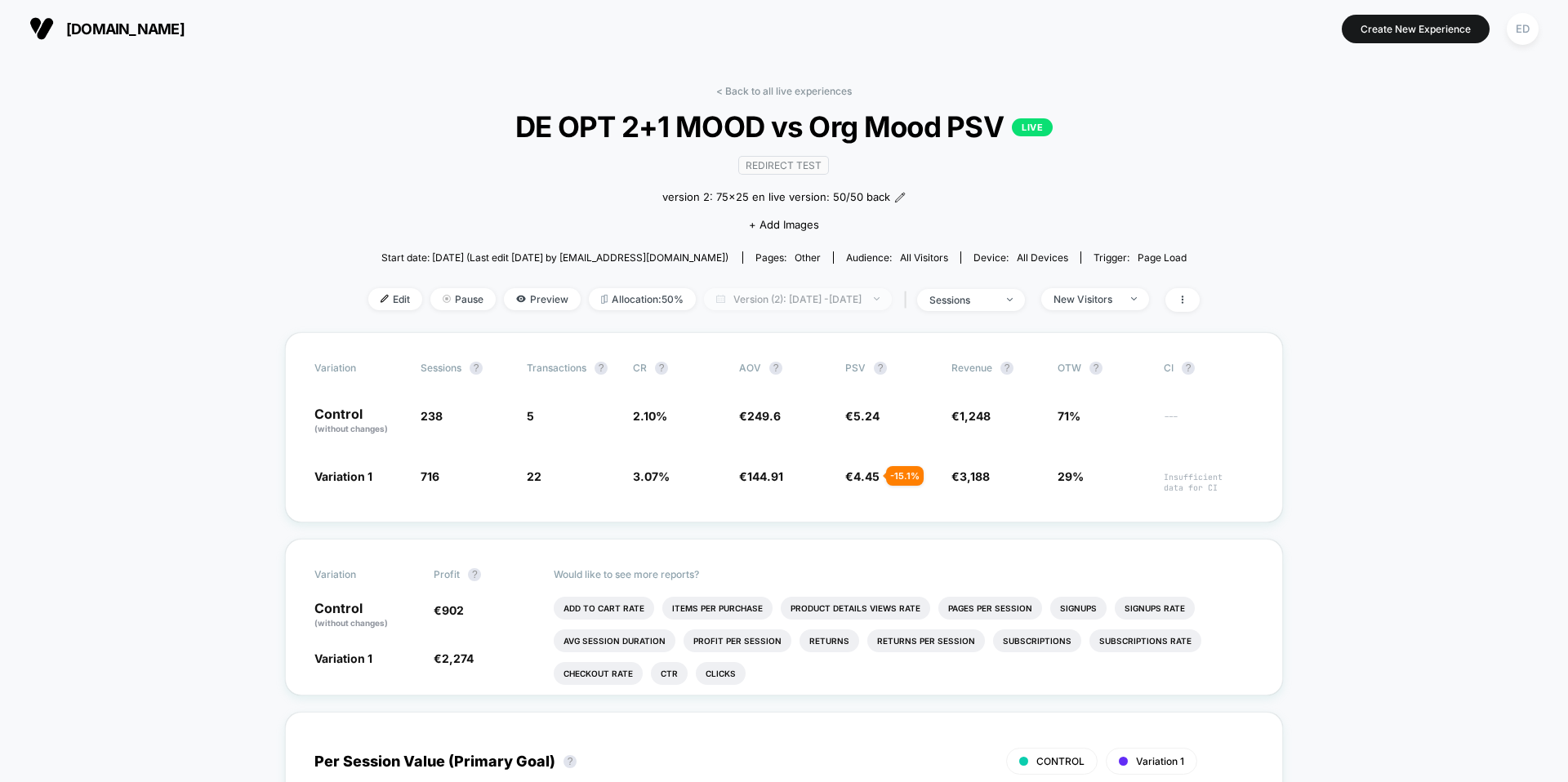
click at [822, 296] on span "Version (2): [DATE] - [DATE]" at bounding box center [798, 299] width 188 height 22
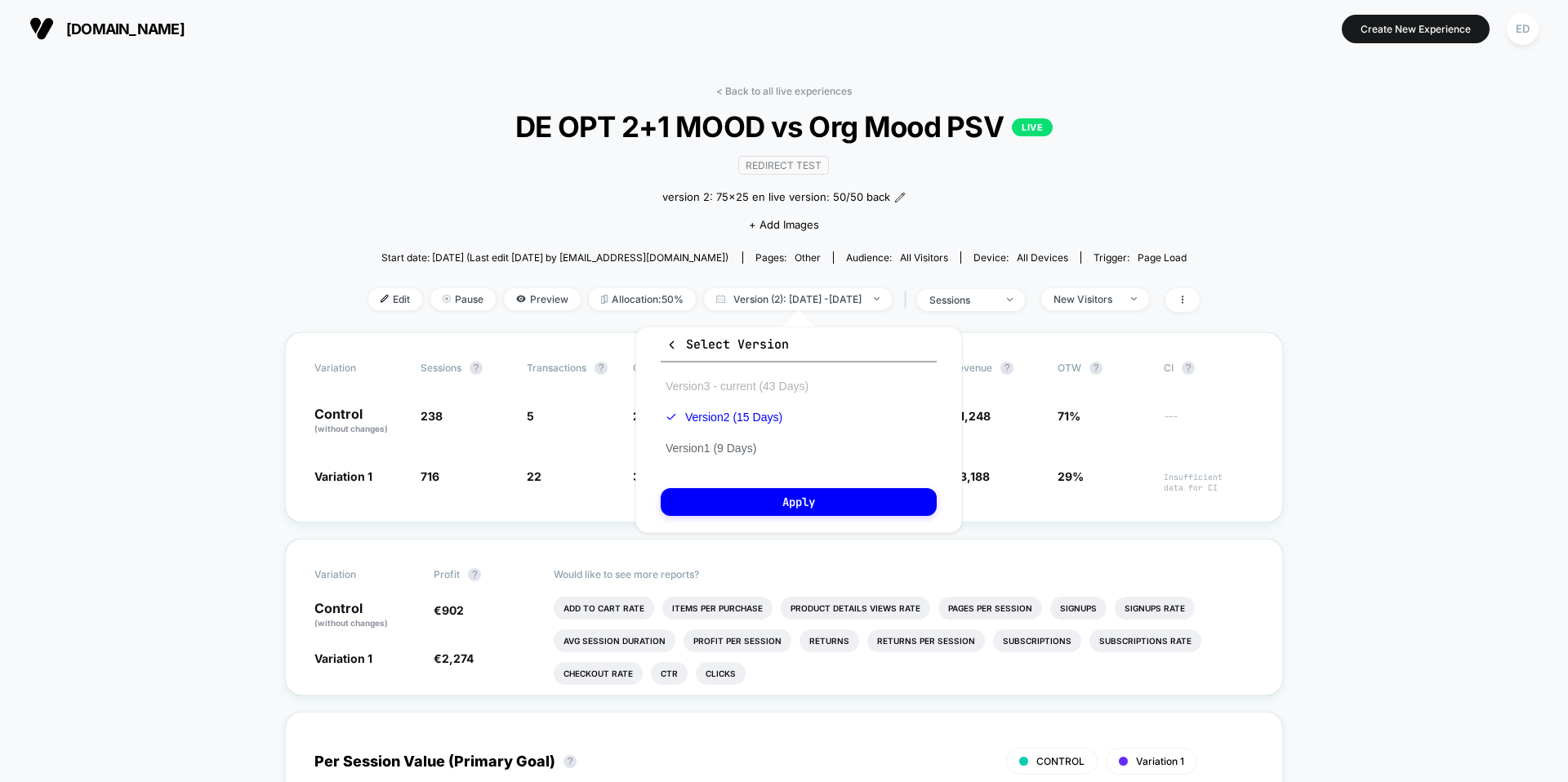
click at [750, 390] on button "Version 3 - current (43 Days)" at bounding box center [737, 386] width 153 height 15
click at [770, 492] on button "Apply" at bounding box center [798, 502] width 276 height 28
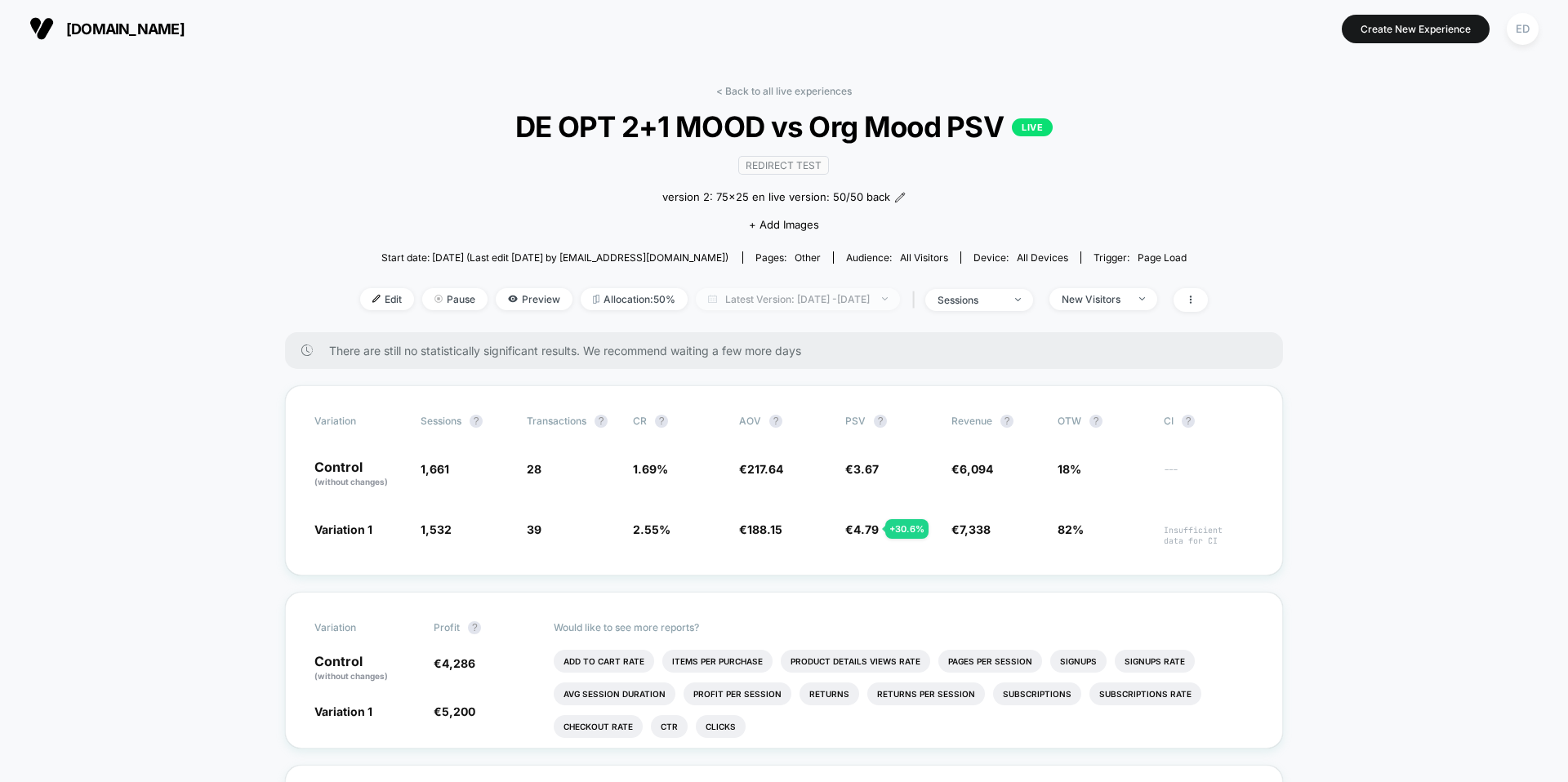
click at [821, 295] on span "Latest Version: [DATE] - [DATE]" at bounding box center [798, 299] width 204 height 22
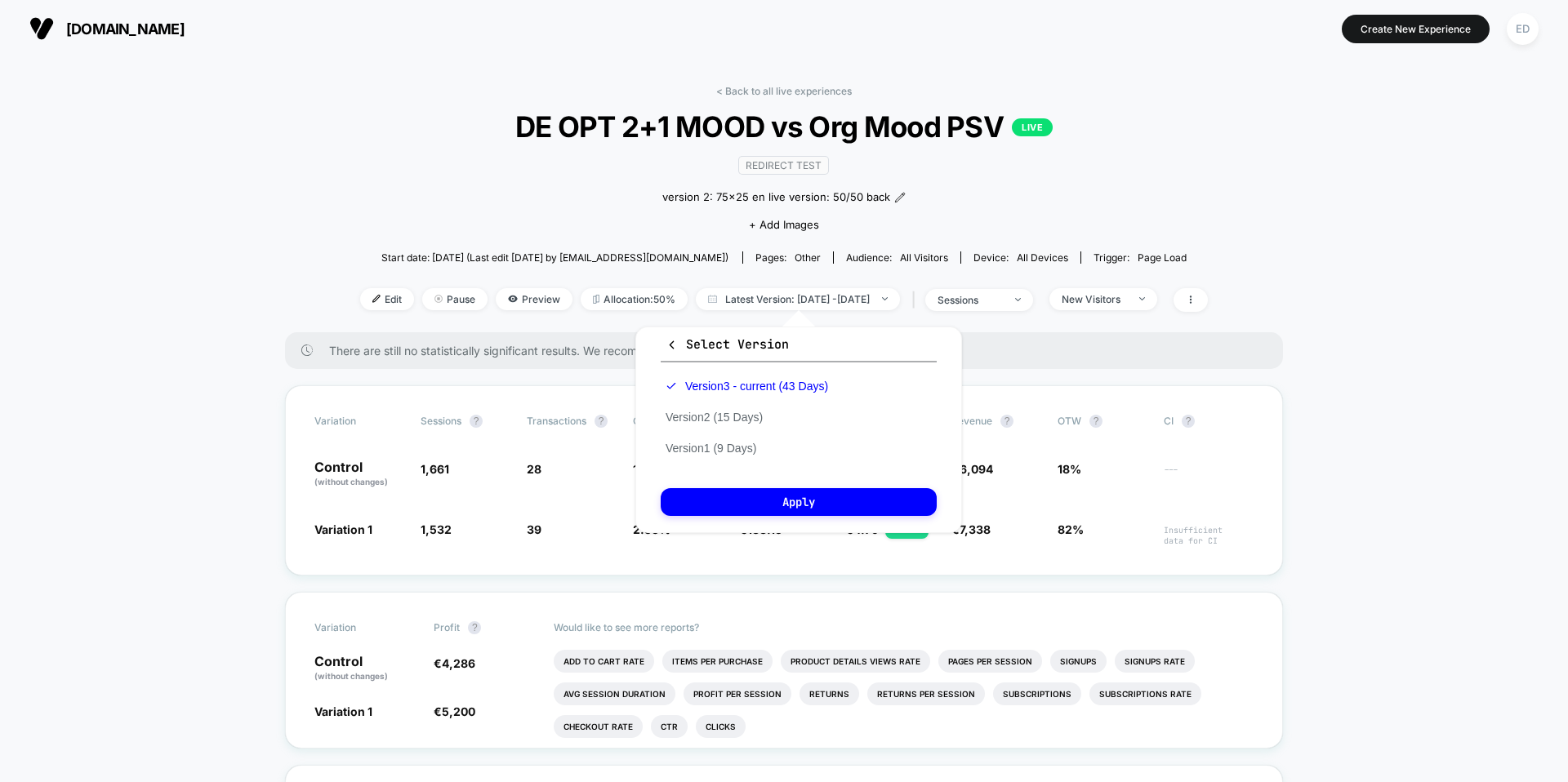
click at [1008, 330] on div "< Back to all live experiences DE OPT 2+1 MOOD vs Org Mood PSV LIVE Redirect Te…" at bounding box center [784, 209] width 848 height 247
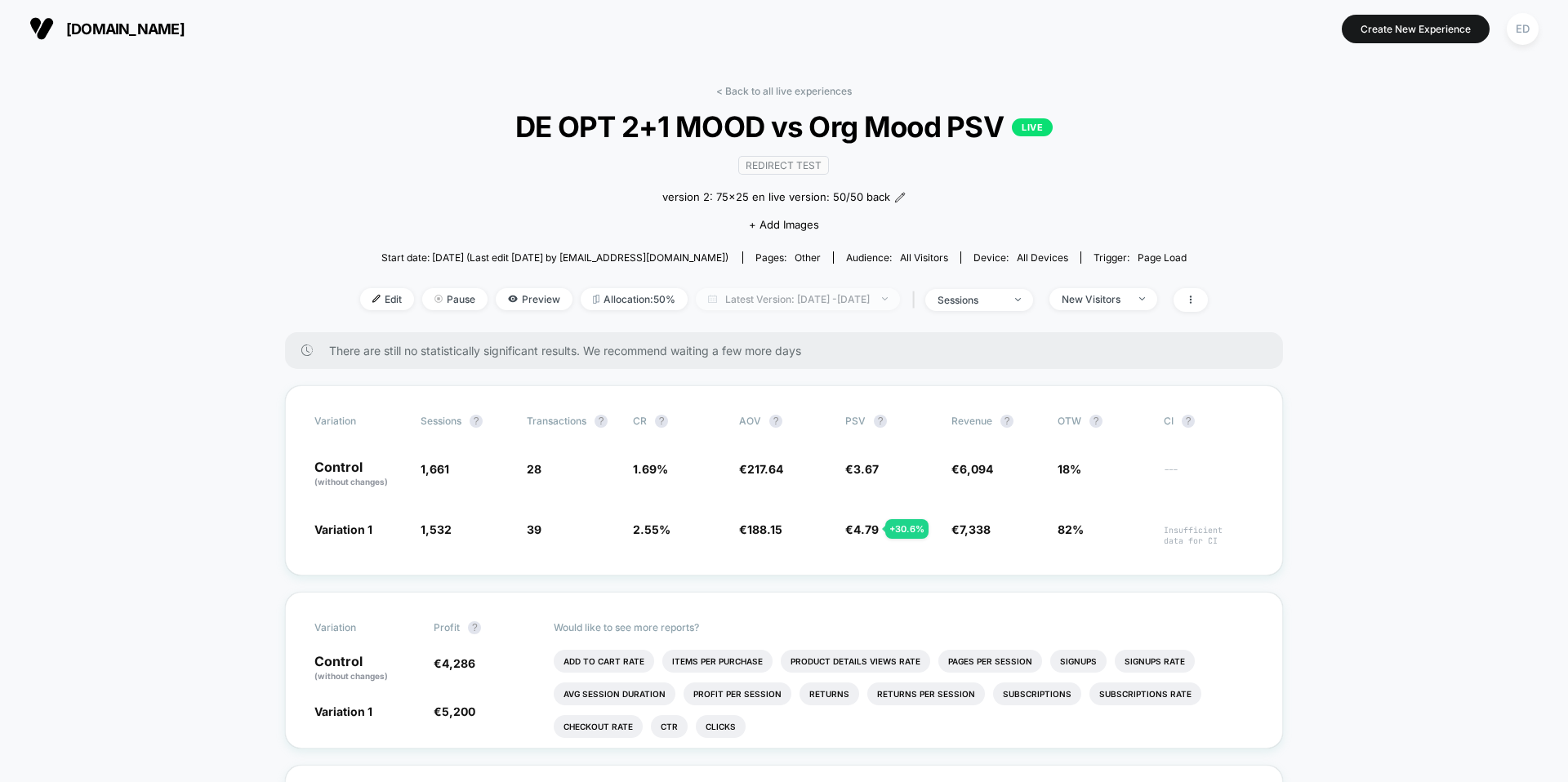
click at [832, 302] on span "Latest Version: [DATE] - [DATE]" at bounding box center [798, 299] width 204 height 22
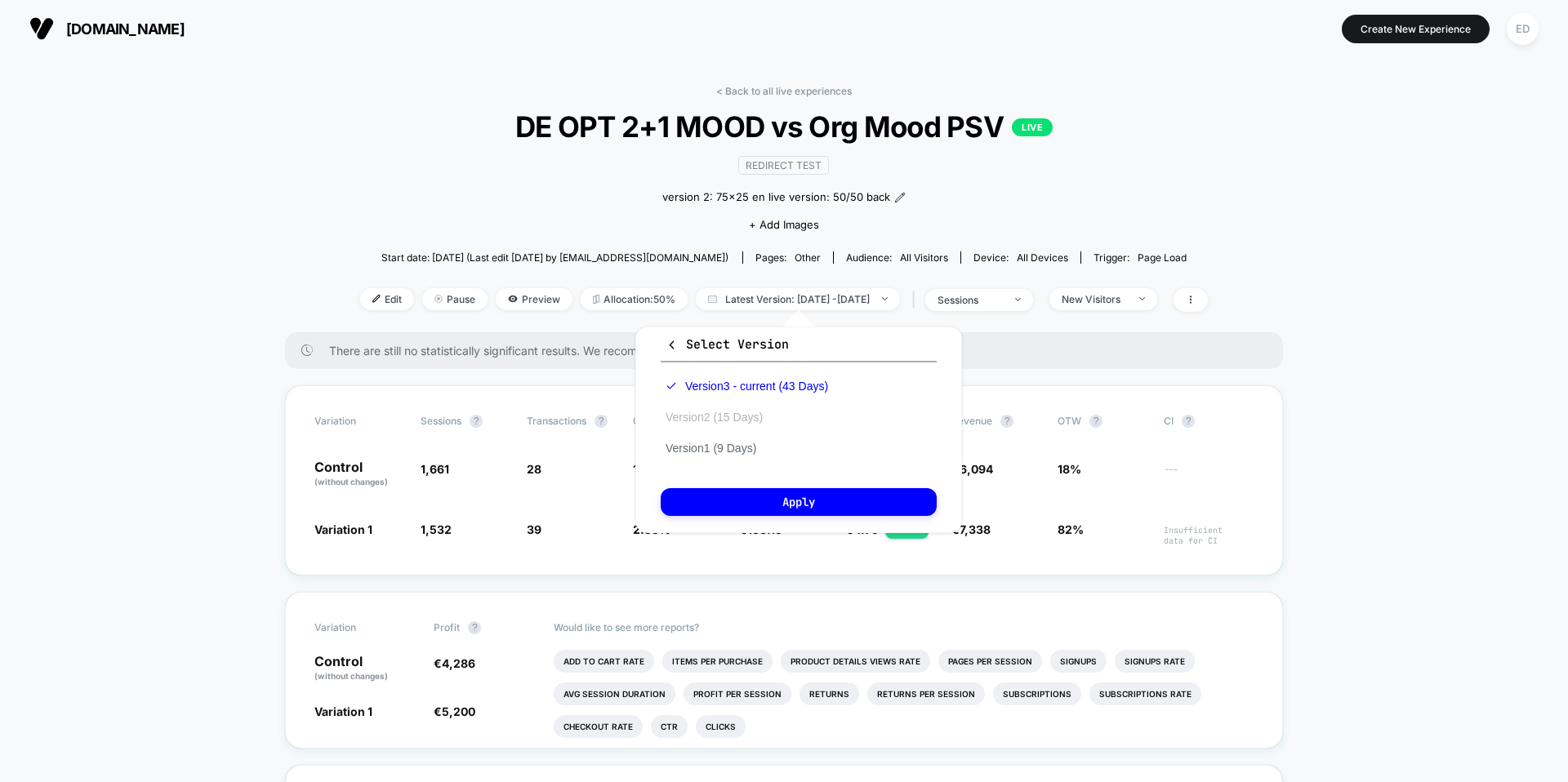
click at [745, 423] on button "Version 2 (15 Days)" at bounding box center [714, 417] width 107 height 15
click at [781, 490] on button "Apply" at bounding box center [798, 502] width 276 height 28
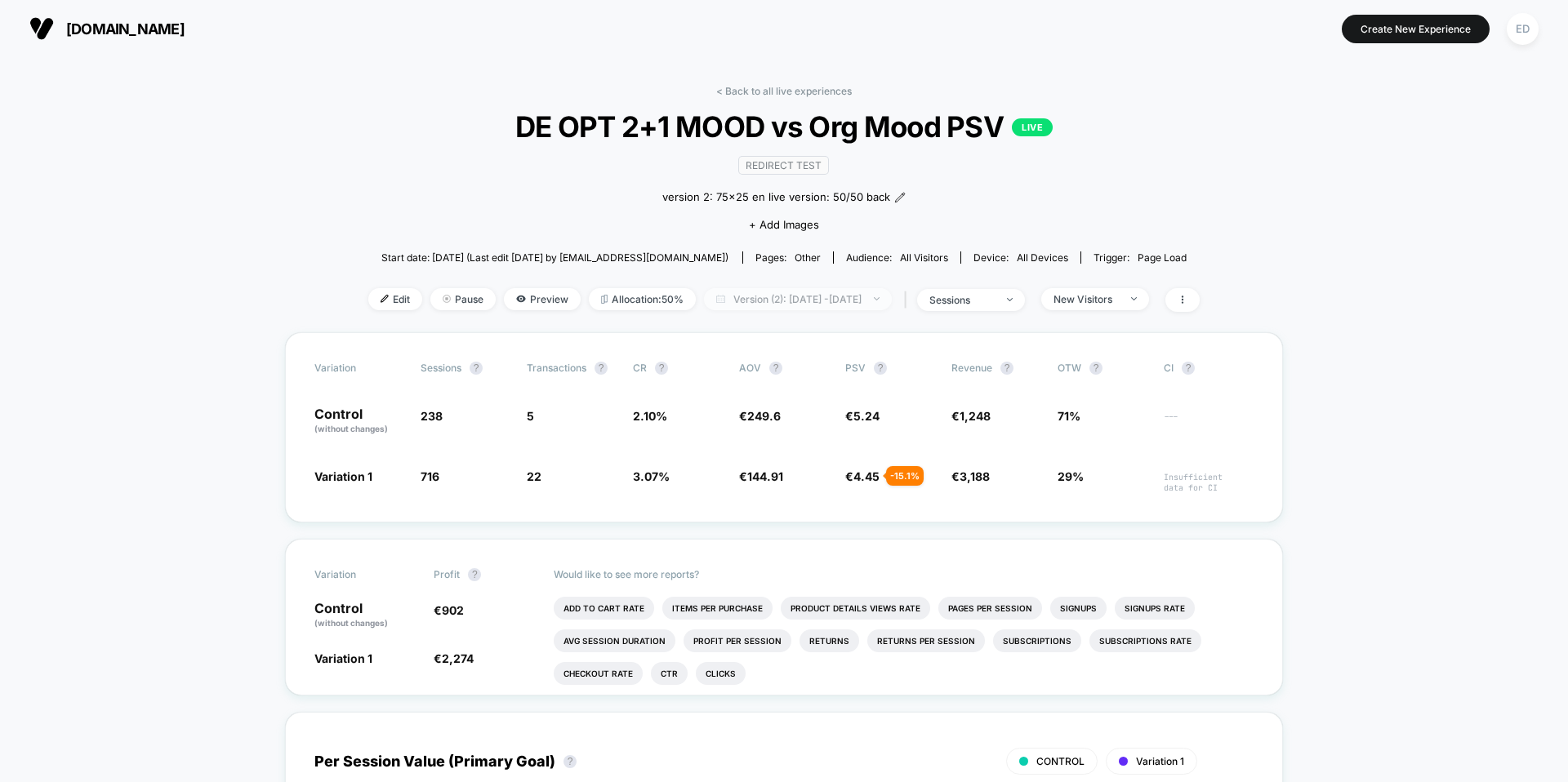
click at [825, 298] on span "Version (2): [DATE] - [DATE]" at bounding box center [798, 299] width 188 height 22
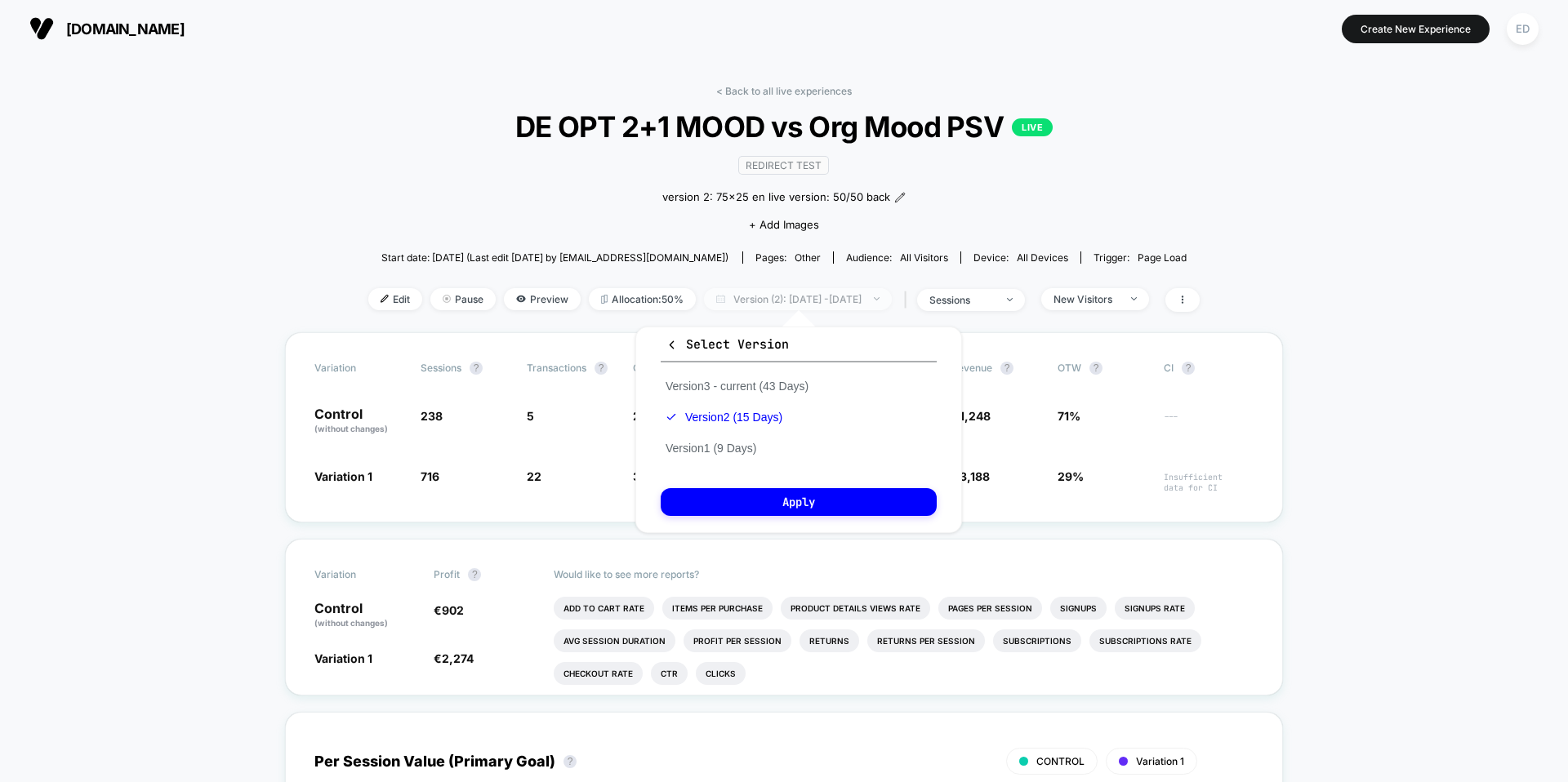
click at [825, 298] on span "Version (2): [DATE] - [DATE]" at bounding box center [798, 299] width 188 height 22
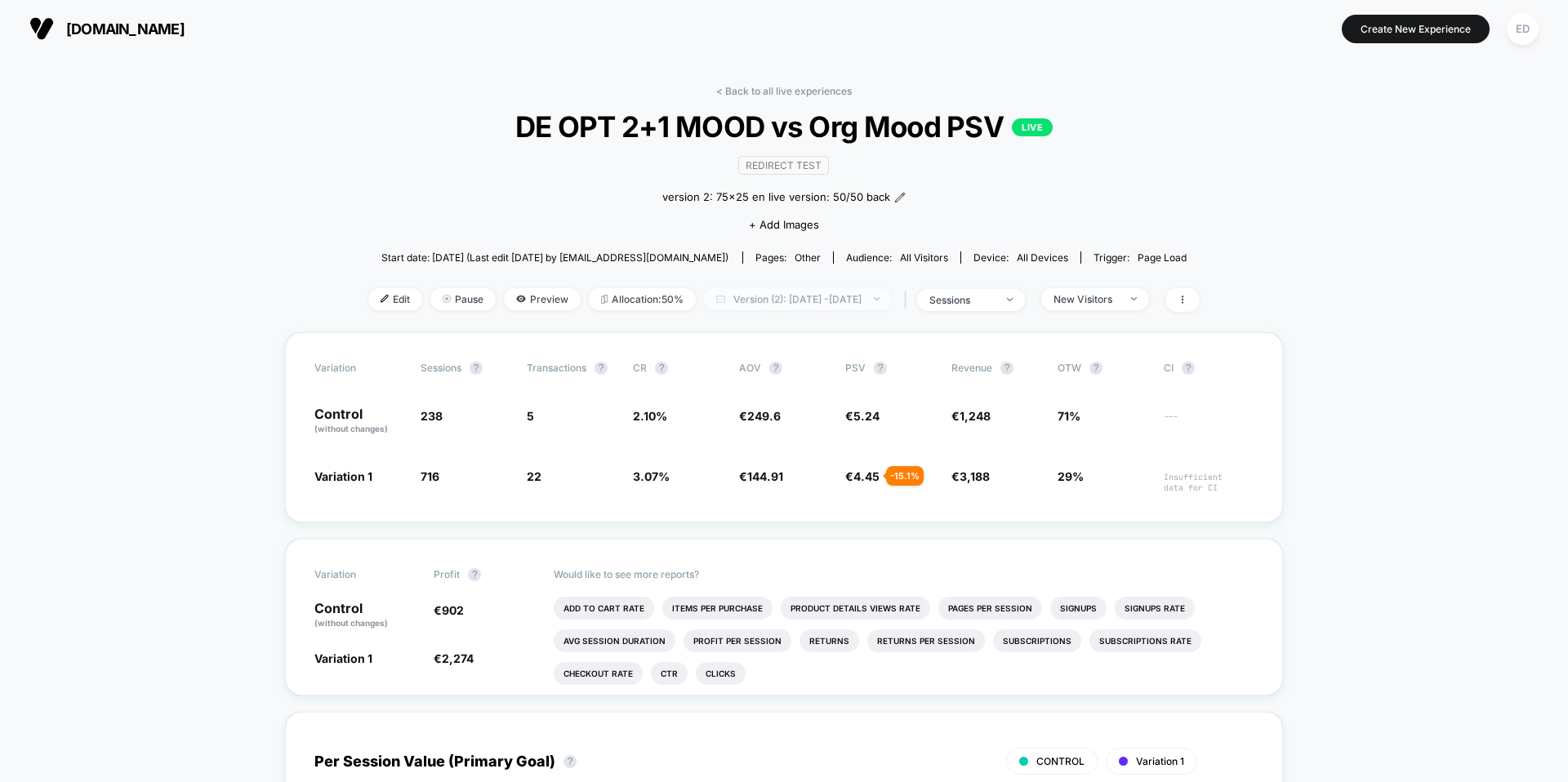
click at [825, 298] on span "Version (2): [DATE] - [DATE]" at bounding box center [798, 299] width 188 height 22
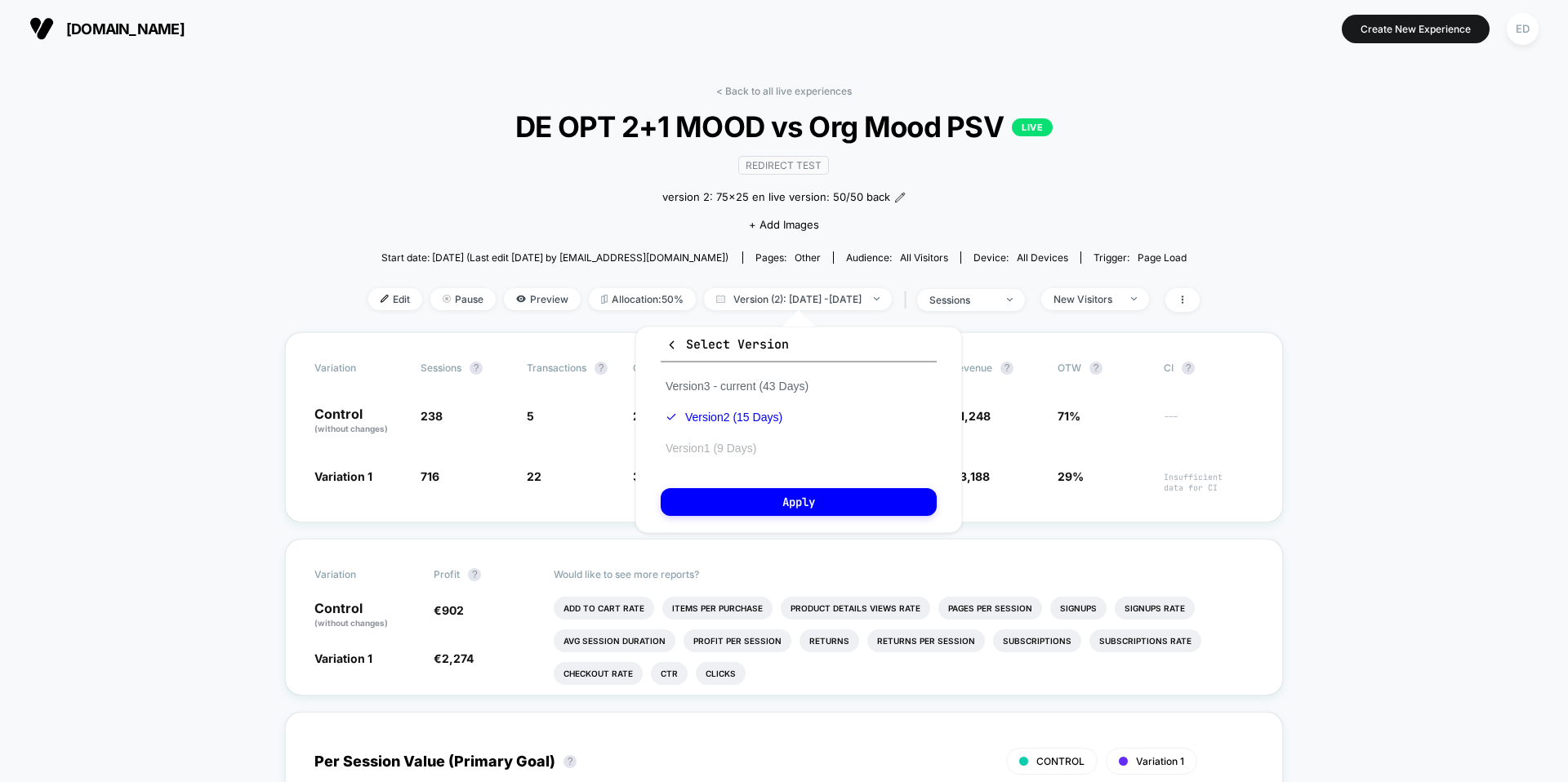
click at [734, 444] on button "Version 1 (9 Days)" at bounding box center [711, 448] width 101 height 15
click at [761, 494] on button "Apply" at bounding box center [798, 502] width 276 height 28
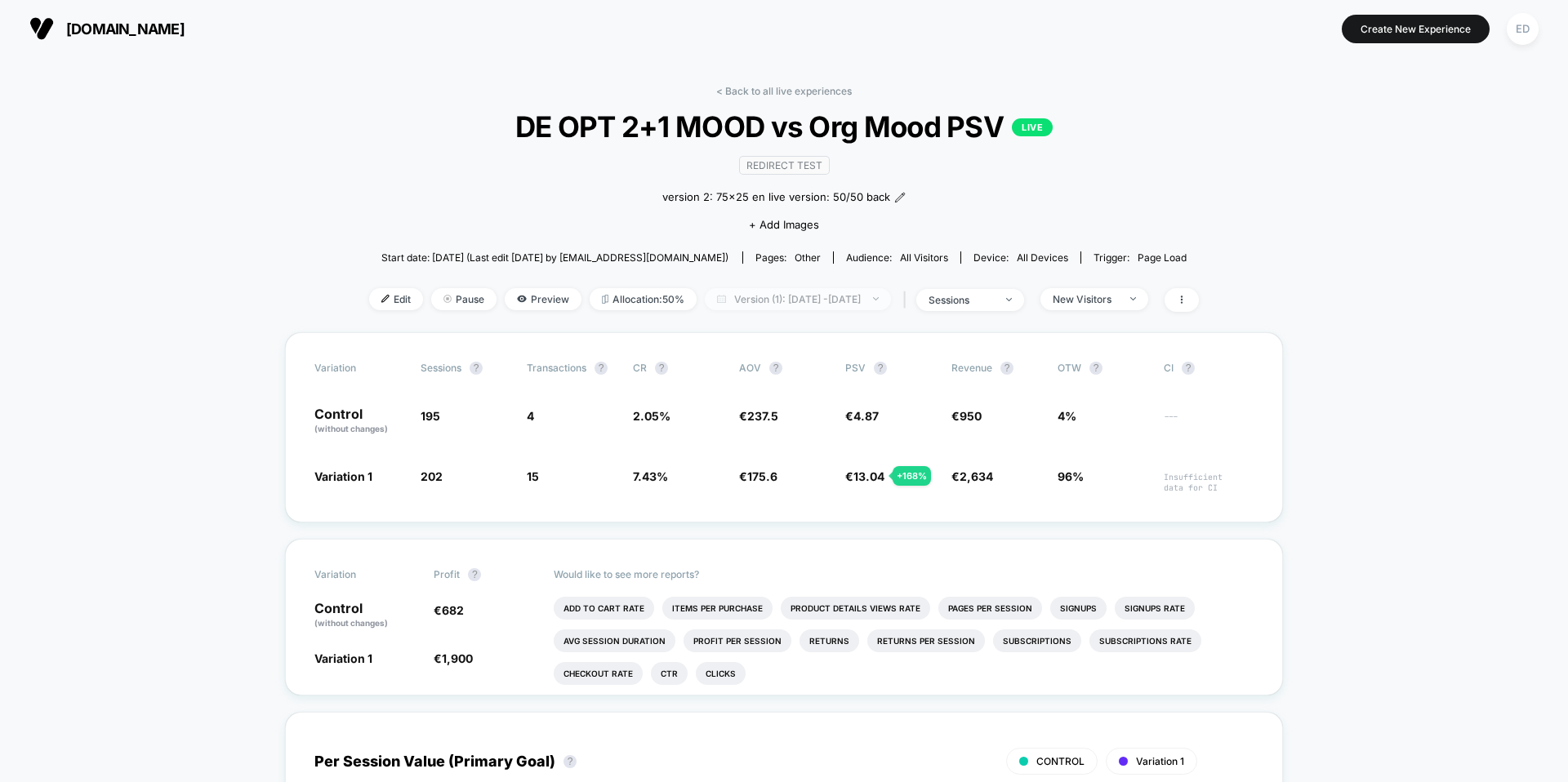
click at [832, 300] on span "Version (1): [DATE] - [DATE]" at bounding box center [798, 299] width 186 height 22
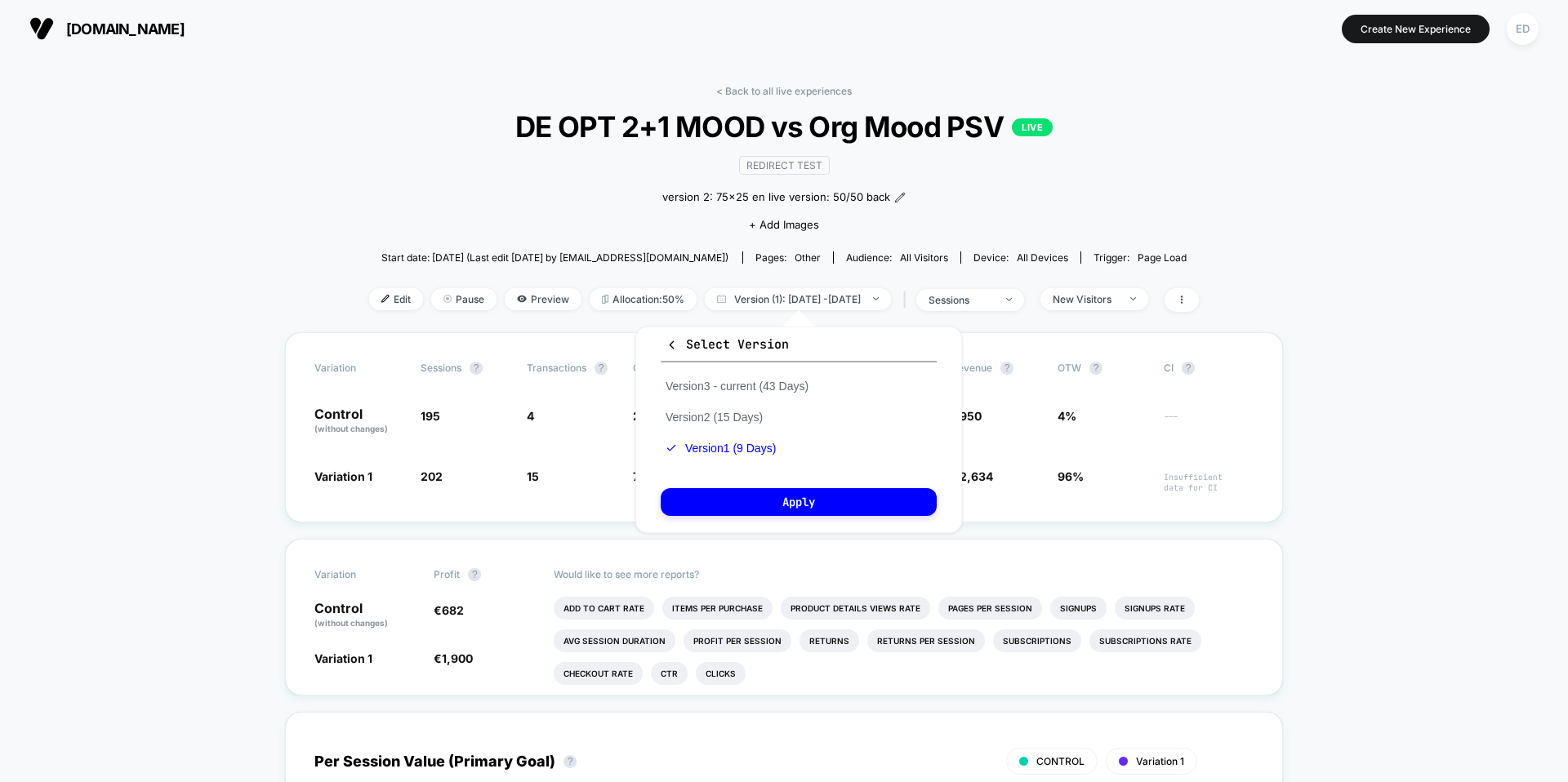
click at [949, 316] on div "Custom [DATE] - [DATE] ******* ******** ***** ***** *** **** **** ****** ******…" at bounding box center [798, 430] width 359 height 239
click at [988, 332] on div "Variation Sessions ? Transactions ? CR ? AOV ? PSV ? Revenue ? OTW ? CI ? Contr…" at bounding box center [784, 427] width 997 height 190
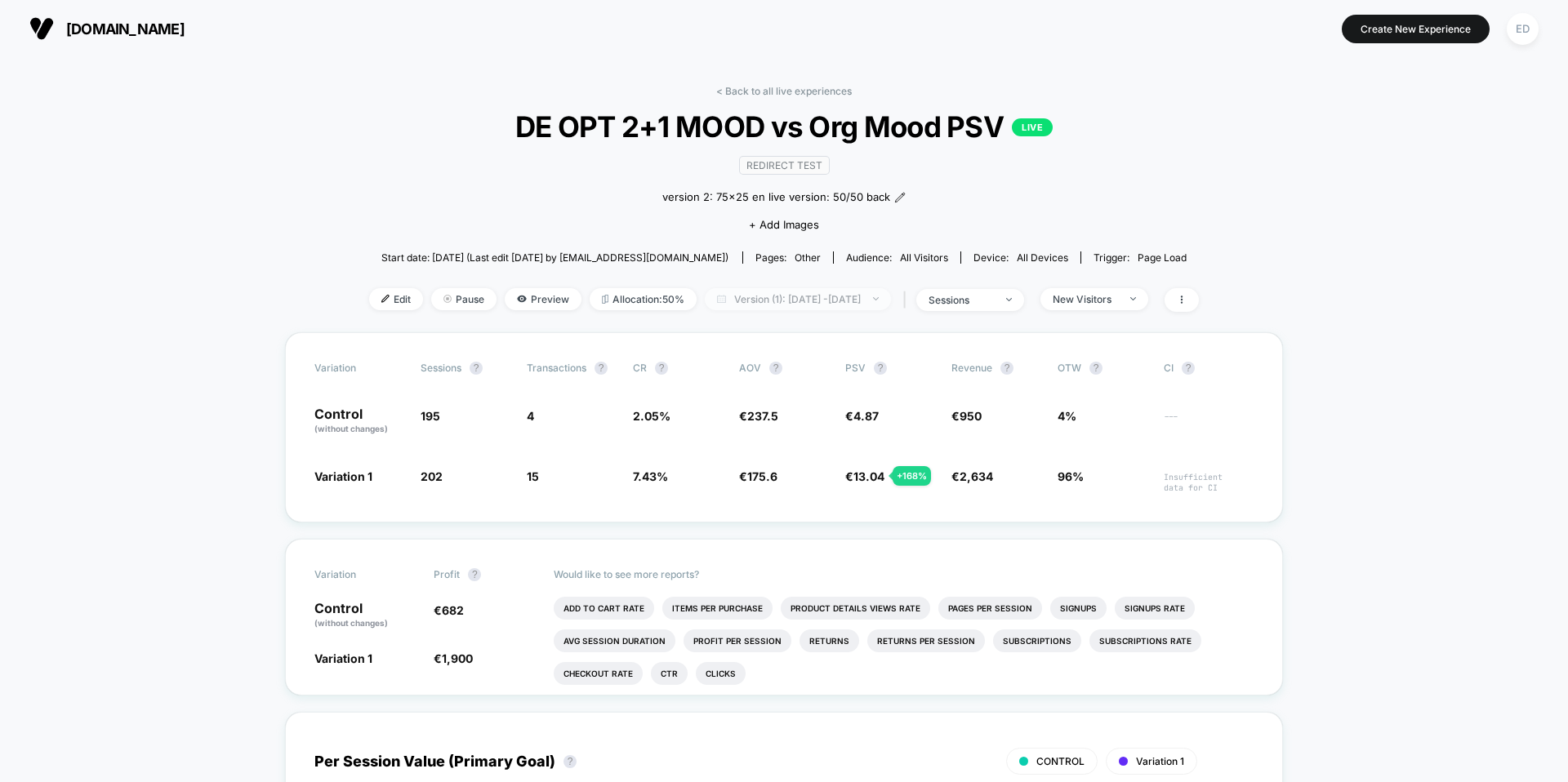
click at [806, 302] on span "Version (1): [DATE] - [DATE]" at bounding box center [798, 299] width 186 height 22
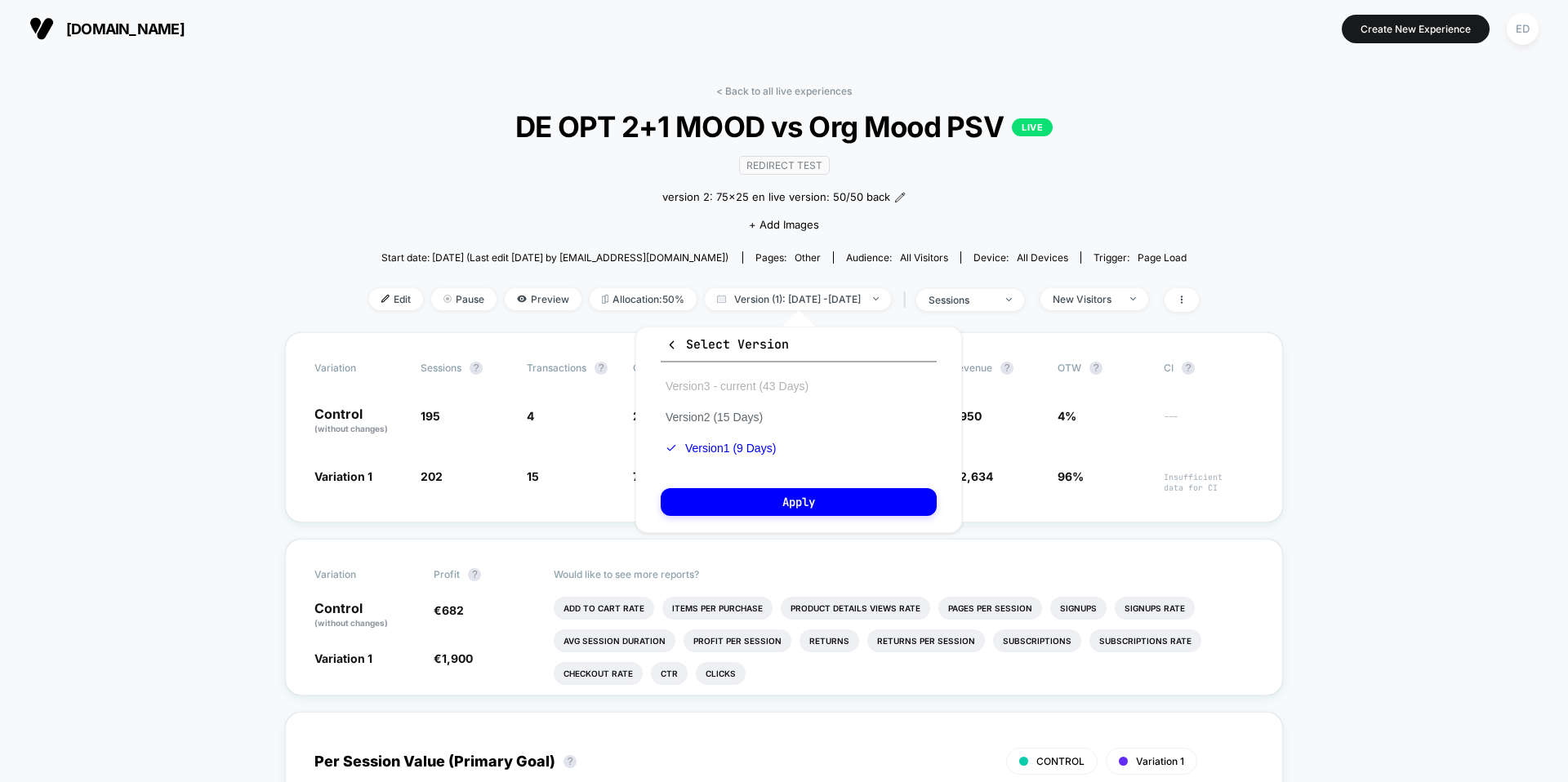
click at [748, 390] on button "Version 3 - current (43 Days)" at bounding box center [737, 386] width 153 height 15
click at [786, 488] on button "Apply" at bounding box center [798, 502] width 276 height 28
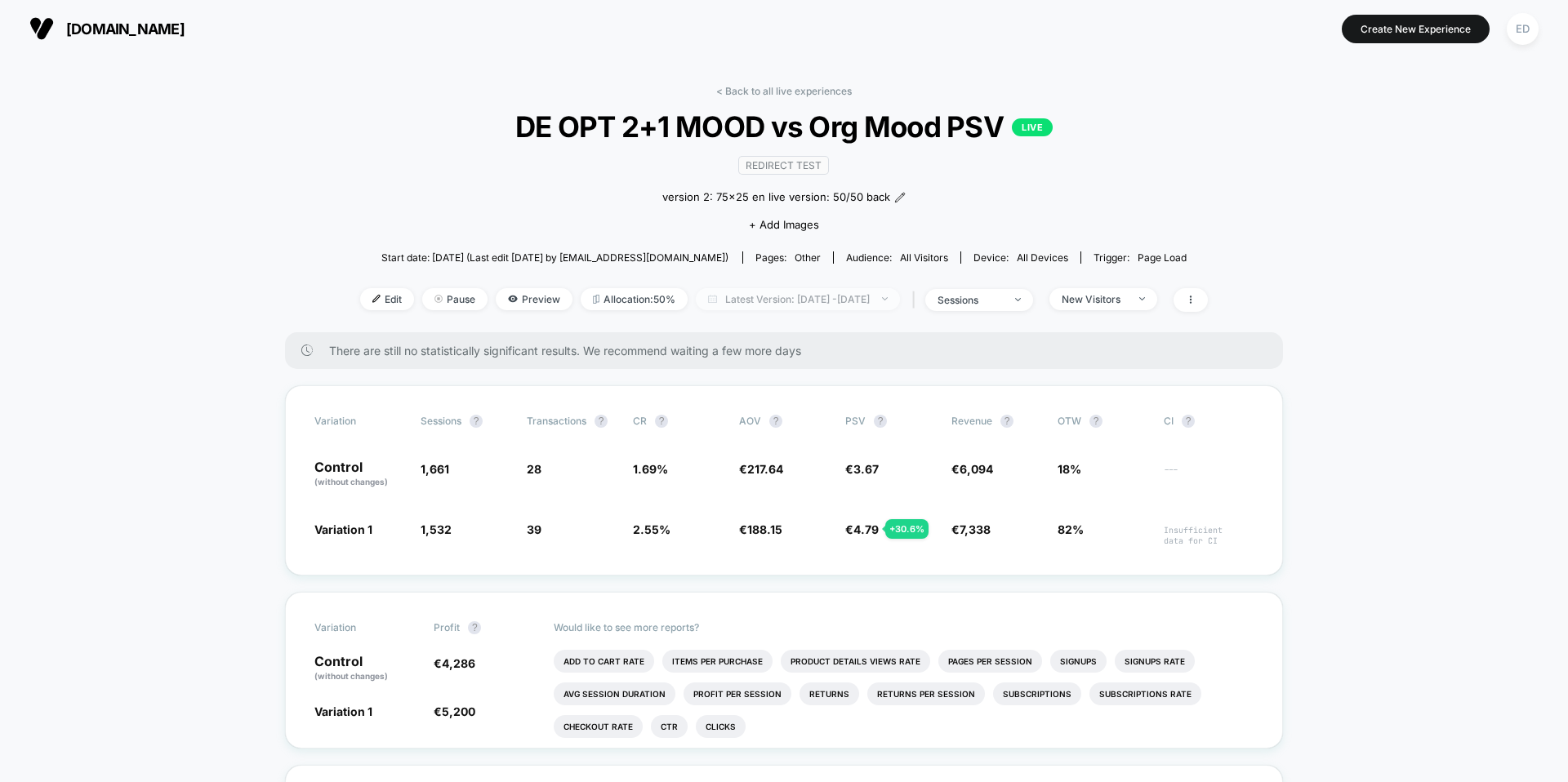
click at [819, 308] on span "Latest Version: [DATE] - [DATE]" at bounding box center [798, 299] width 204 height 22
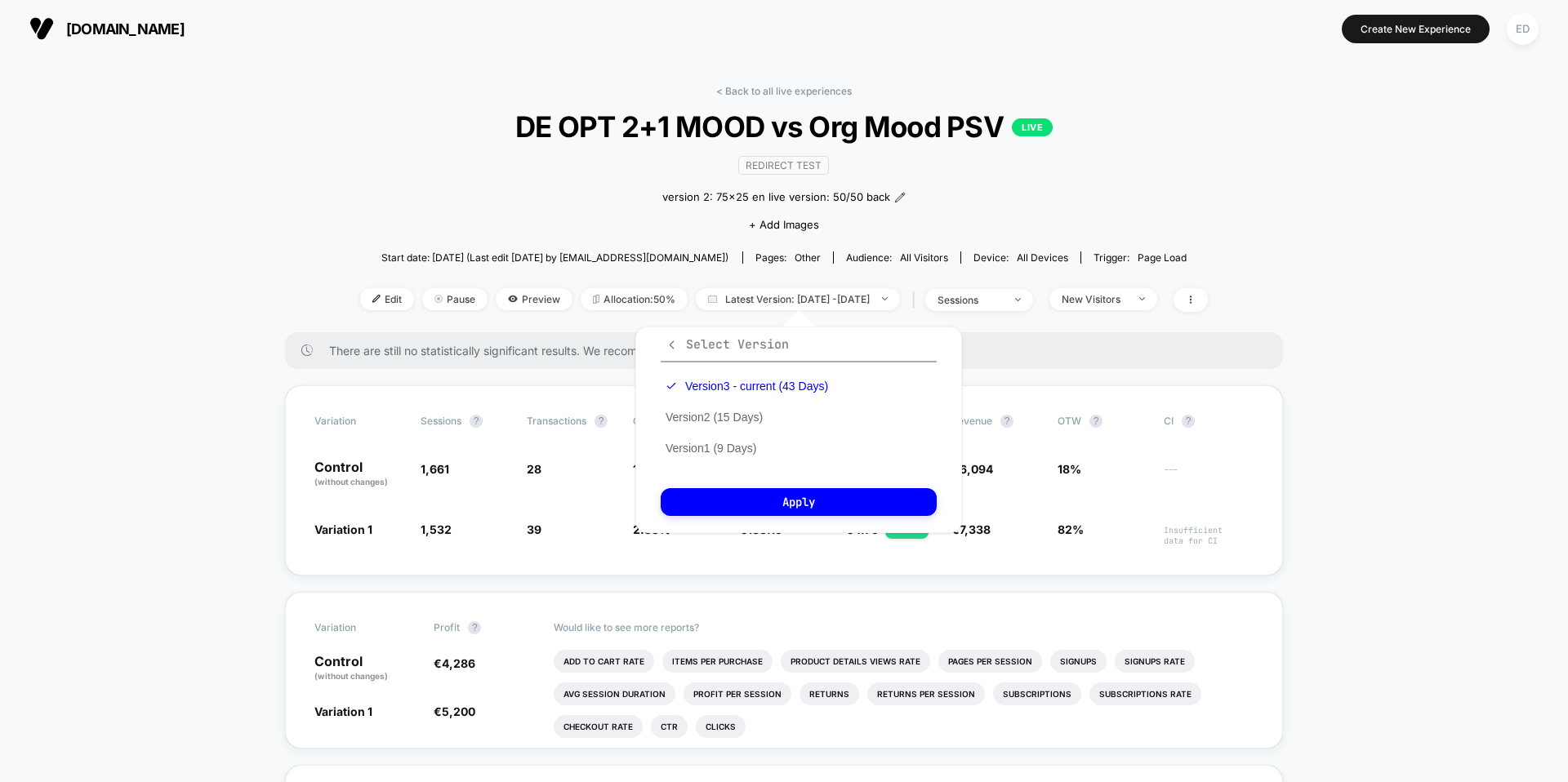
click at [678, 341] on span "Select Version" at bounding box center [727, 345] width 124 height 17
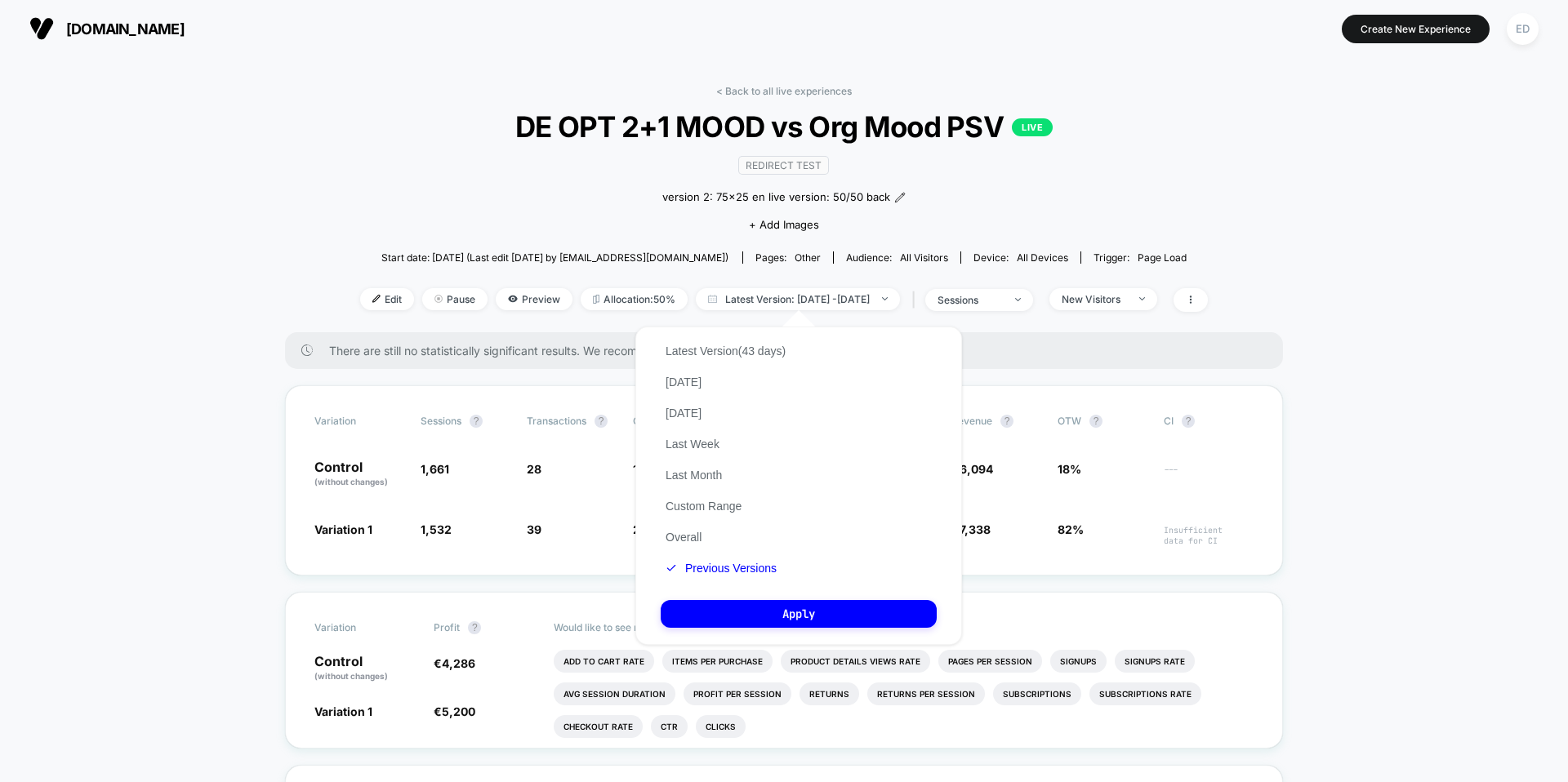
click at [893, 224] on div "Redirect Test version 2: 75x25 en live version: 50/50 back Click to edit experi…" at bounding box center [784, 194] width 508 height 100
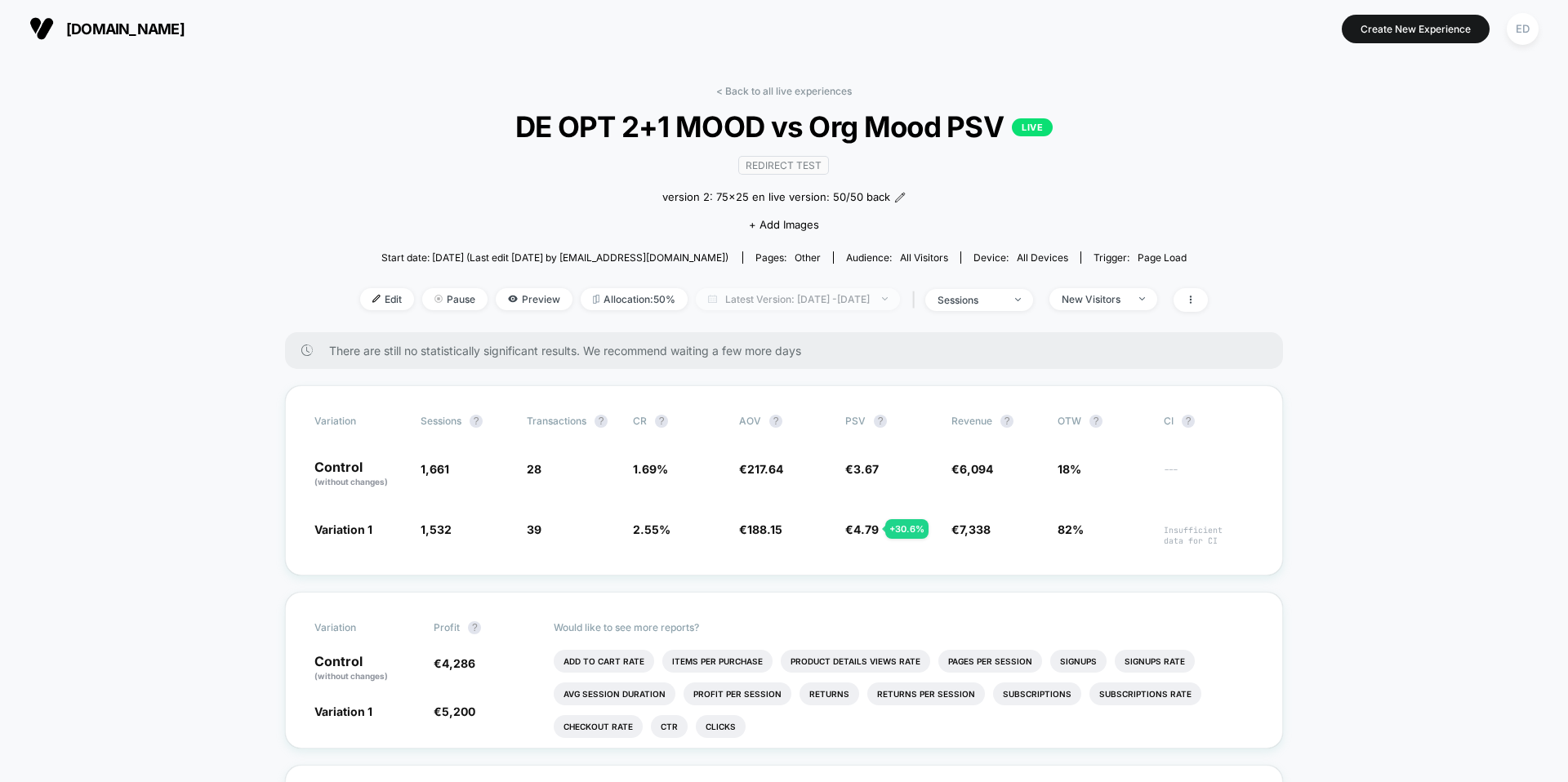
click at [807, 297] on span "Latest Version: [DATE] - [DATE]" at bounding box center [798, 299] width 204 height 22
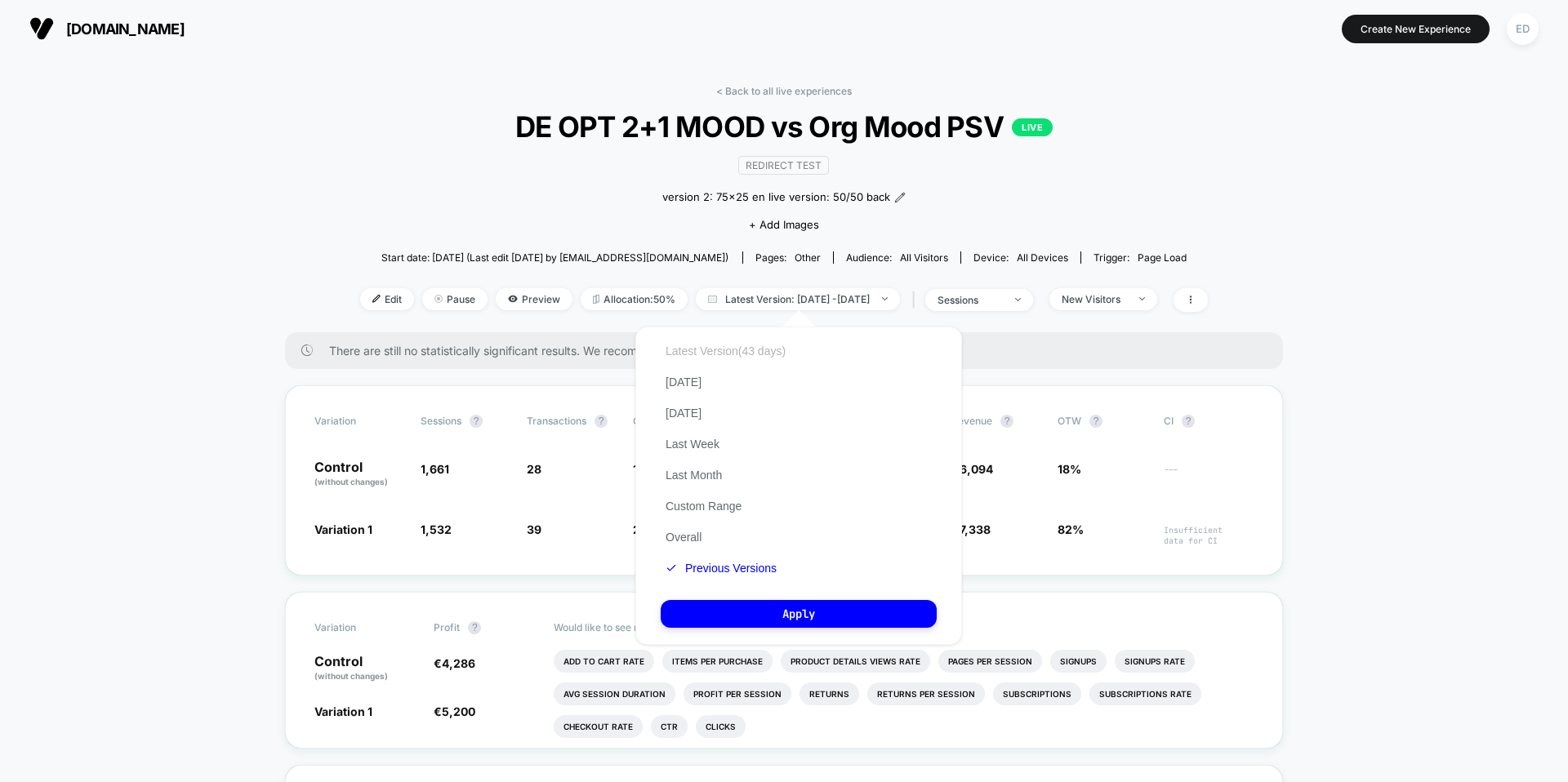
click at [720, 354] on button "Latest Version (43 days)" at bounding box center [726, 351] width 130 height 15
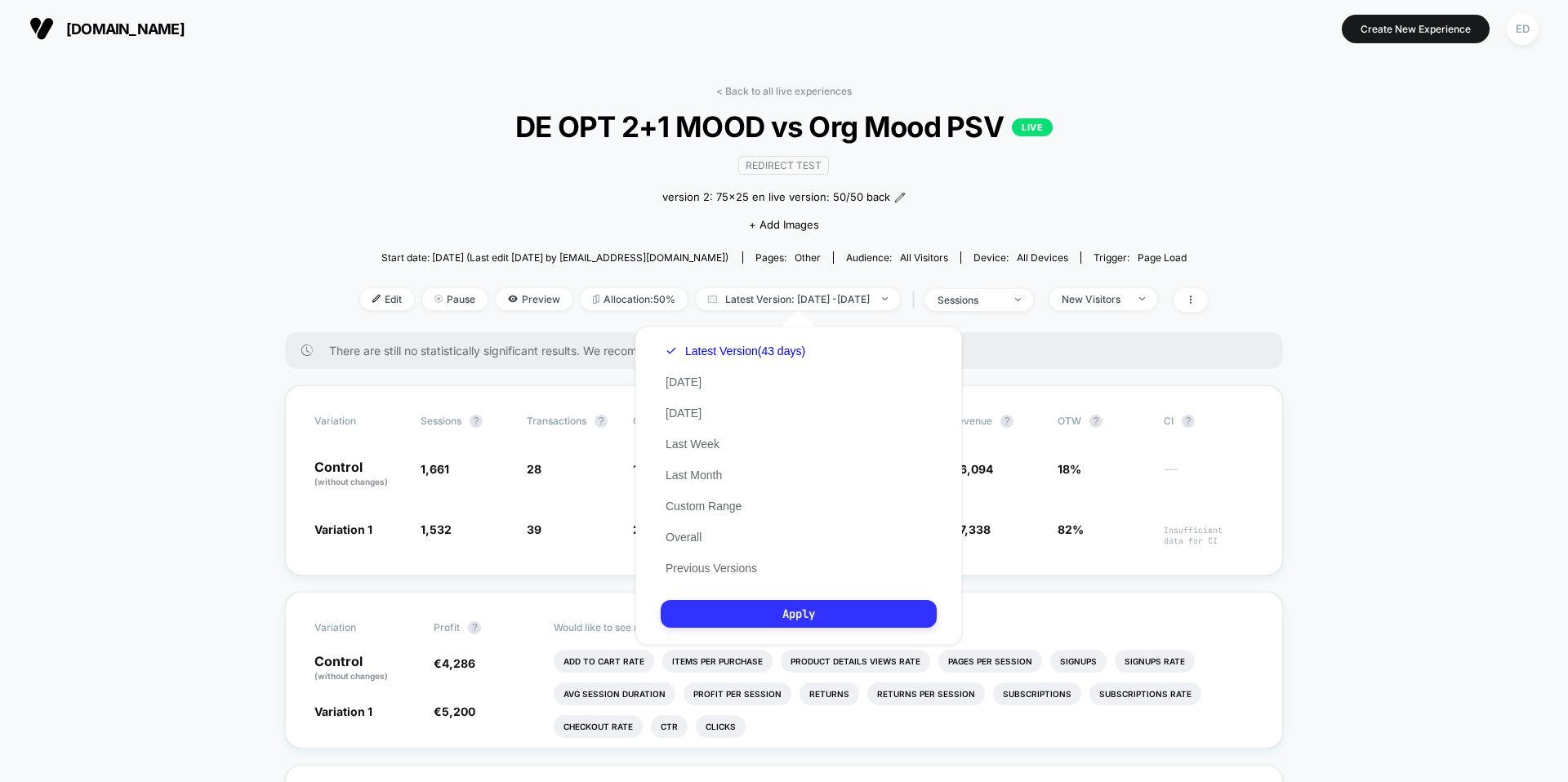
click at [795, 614] on button "Apply" at bounding box center [798, 615] width 276 height 28
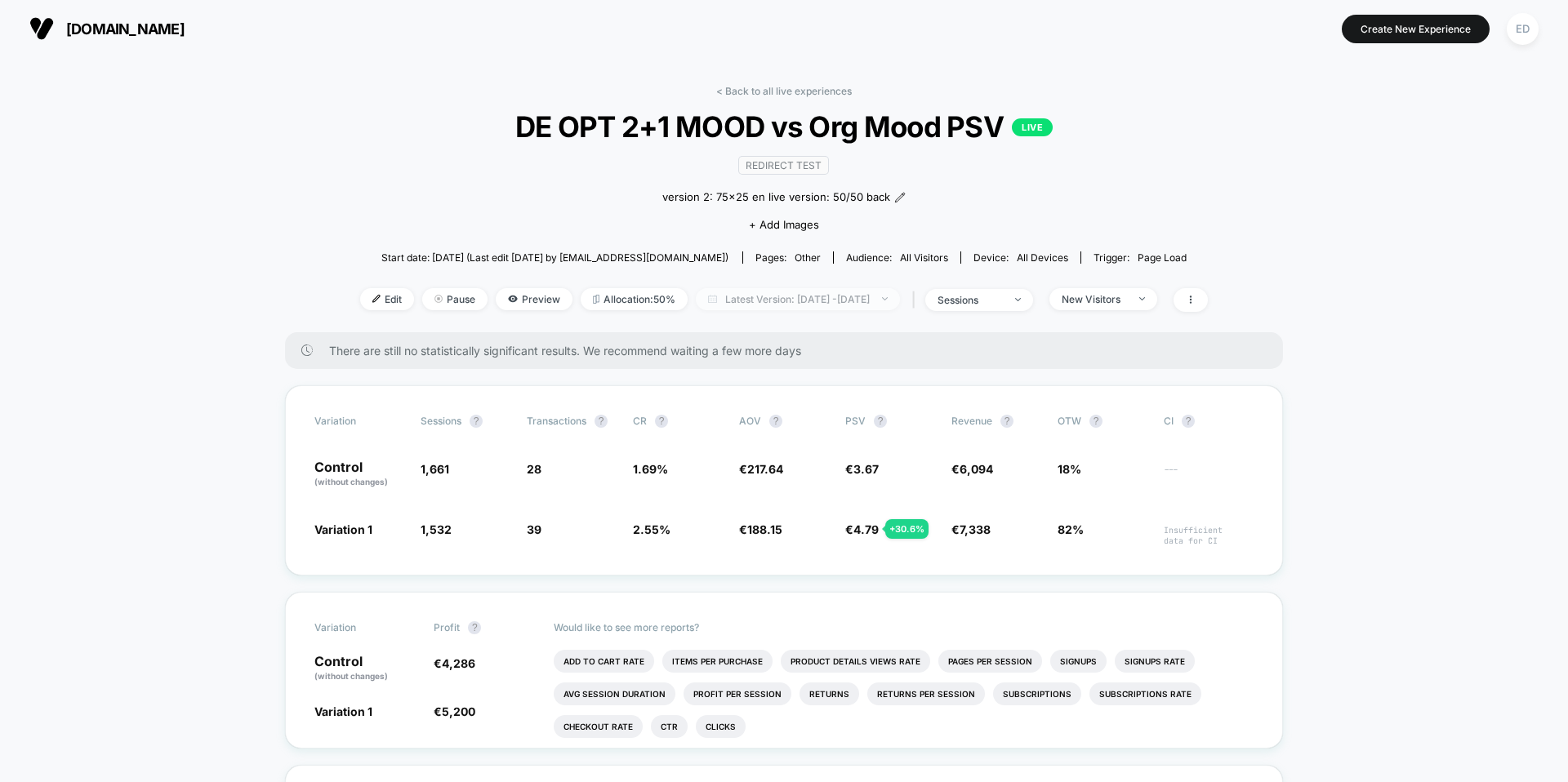
click at [750, 300] on span "Latest Version: [DATE] - [DATE]" at bounding box center [798, 299] width 204 height 22
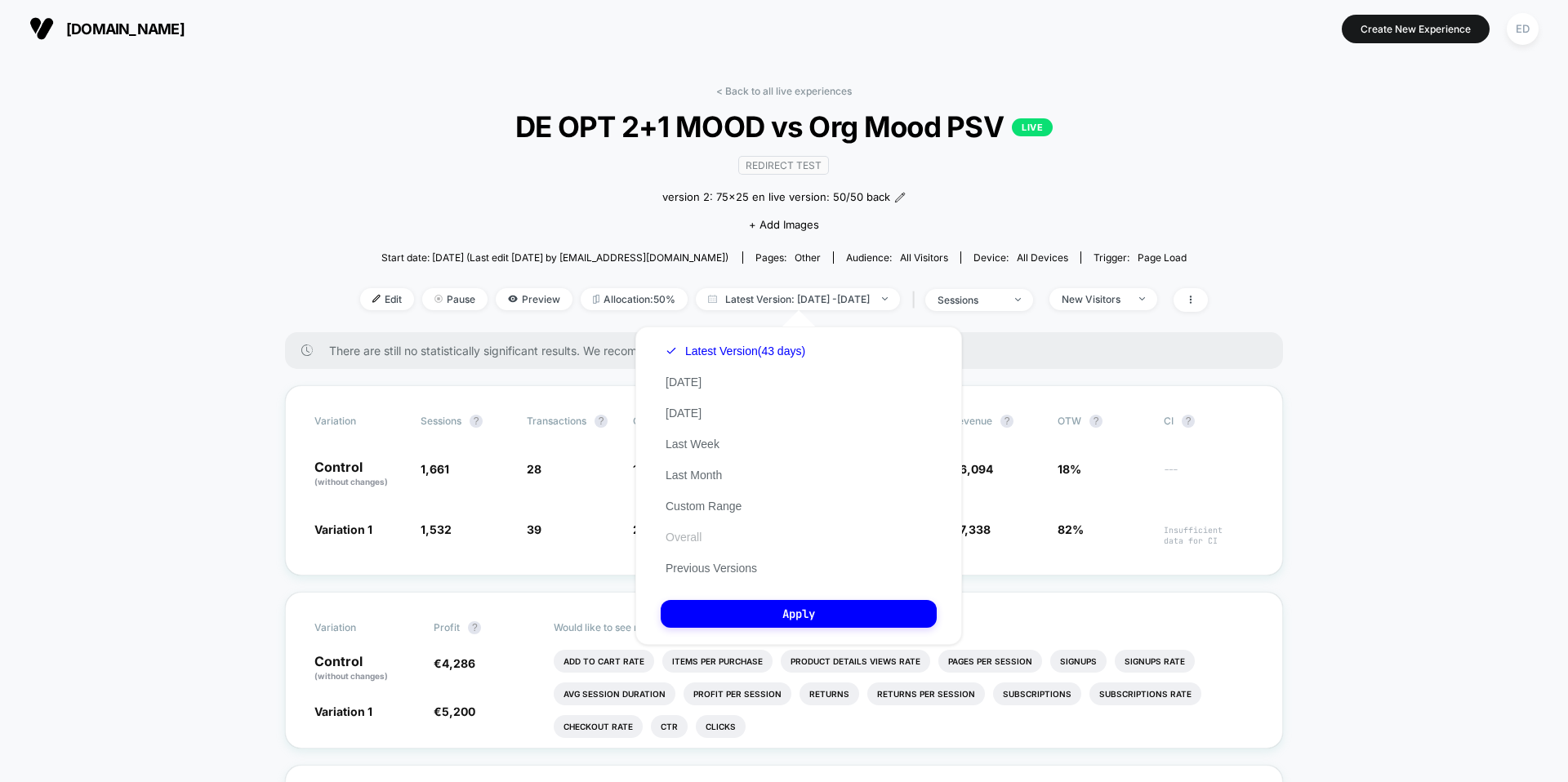
click at [693, 533] on button "Overall" at bounding box center [684, 537] width 46 height 15
click at [729, 607] on button "Apply" at bounding box center [798, 615] width 276 height 28
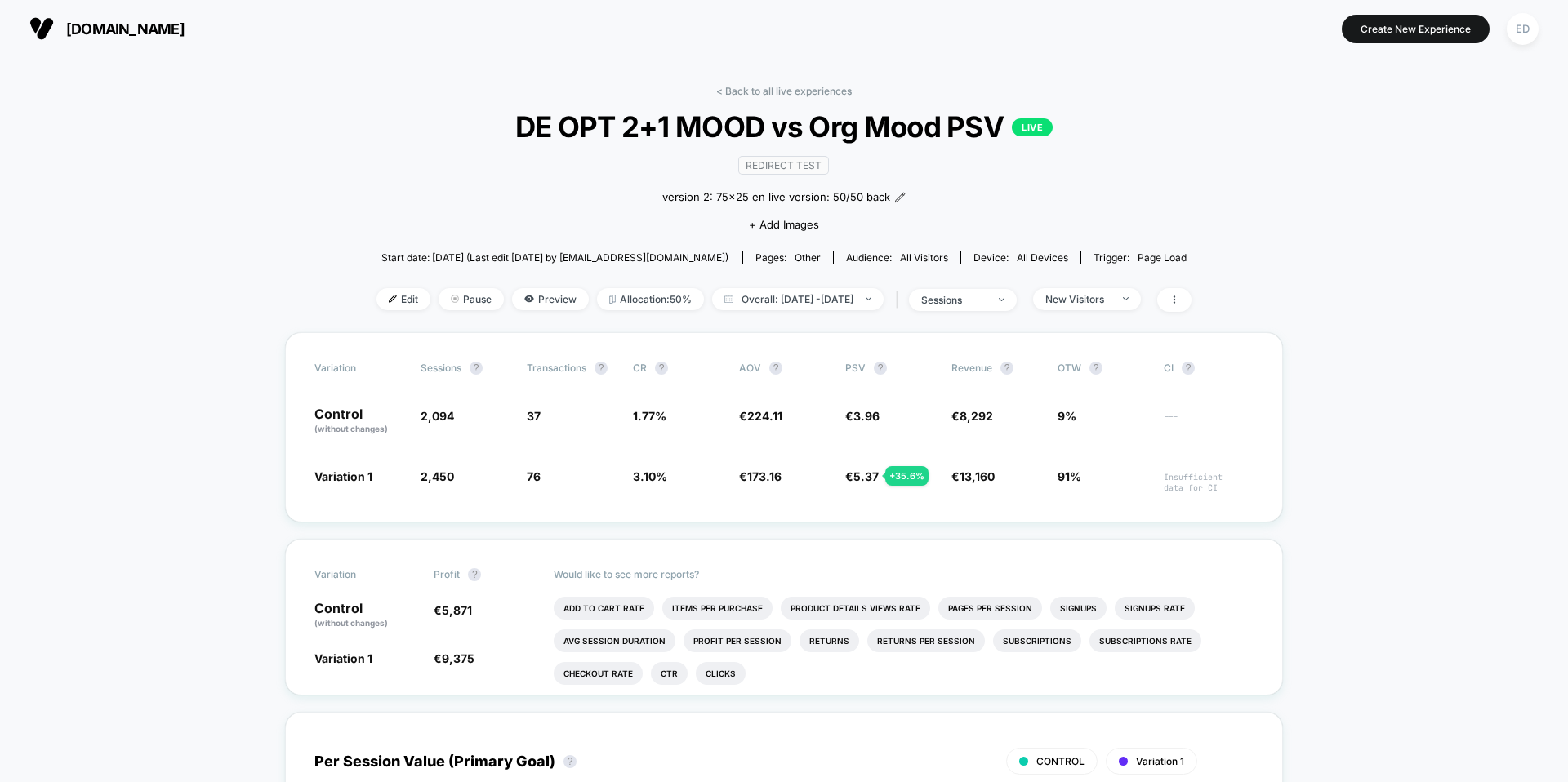
click at [748, 87] on link "< Back to all live experiences" at bounding box center [784, 91] width 136 height 12
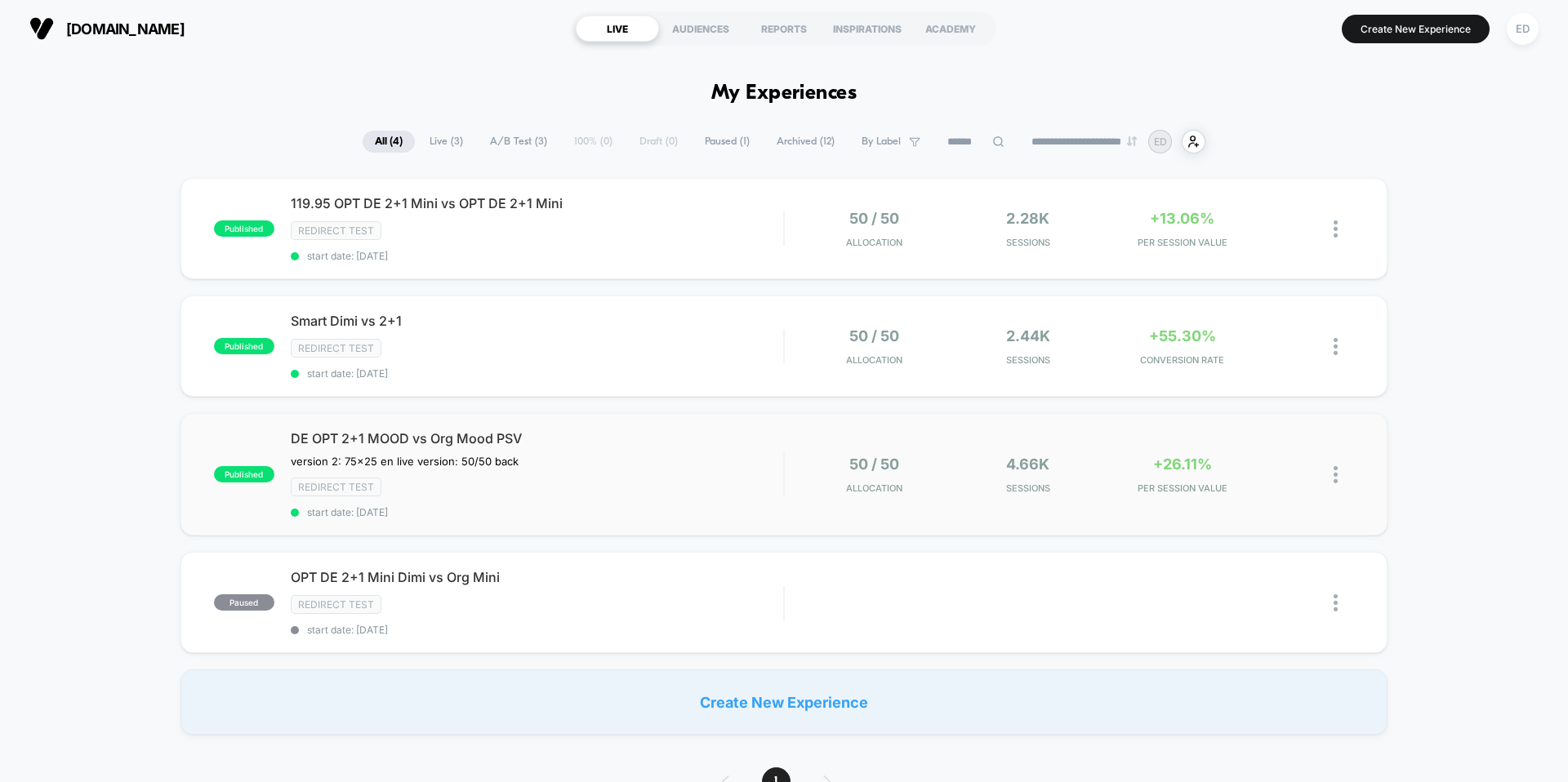
click at [363, 434] on span "DE OPT 2+1 MOOD vs Org Mood PSV" at bounding box center [537, 438] width 493 height 17
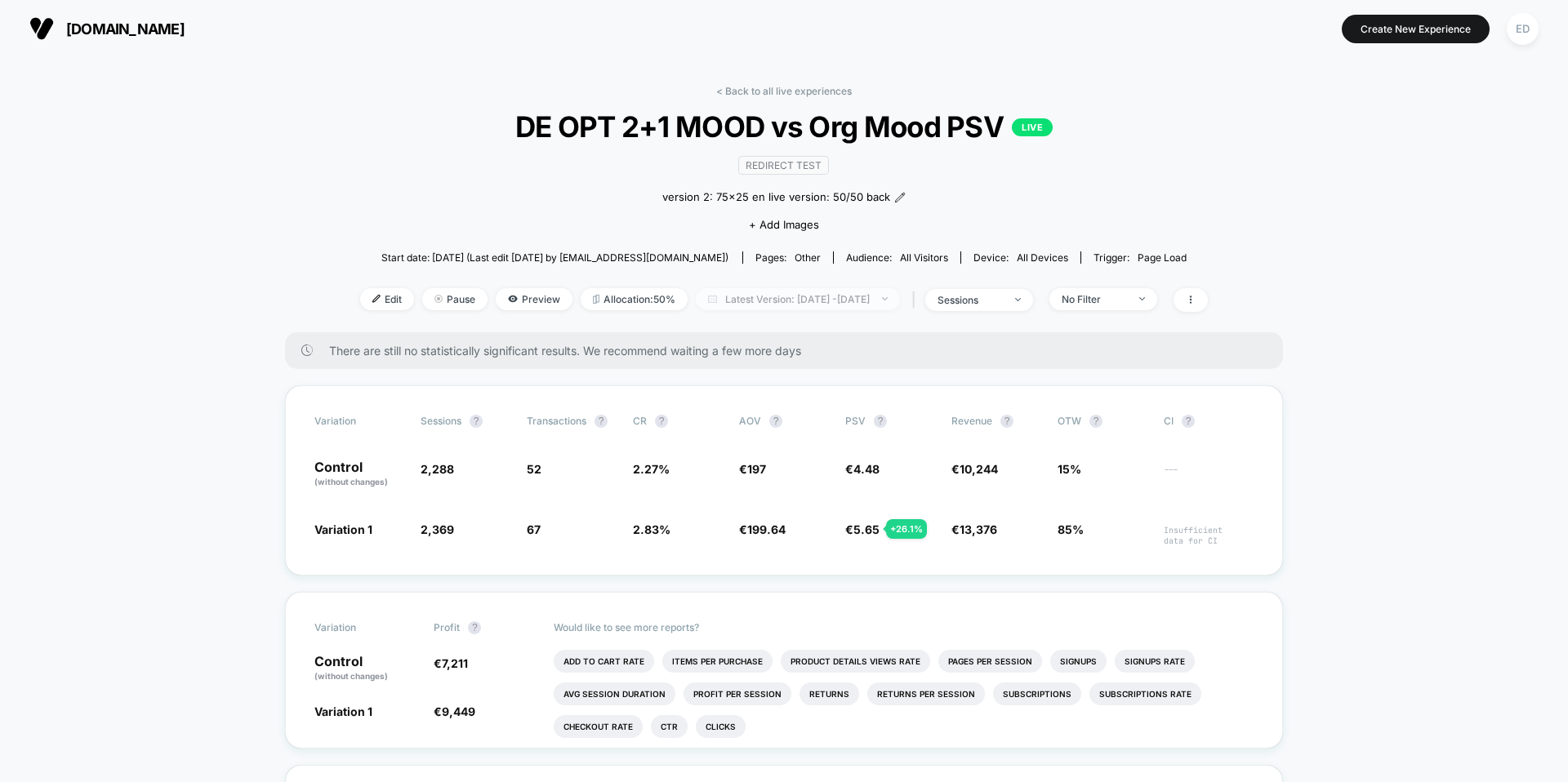
click at [824, 300] on span "Latest Version: [DATE] - [DATE]" at bounding box center [798, 299] width 204 height 22
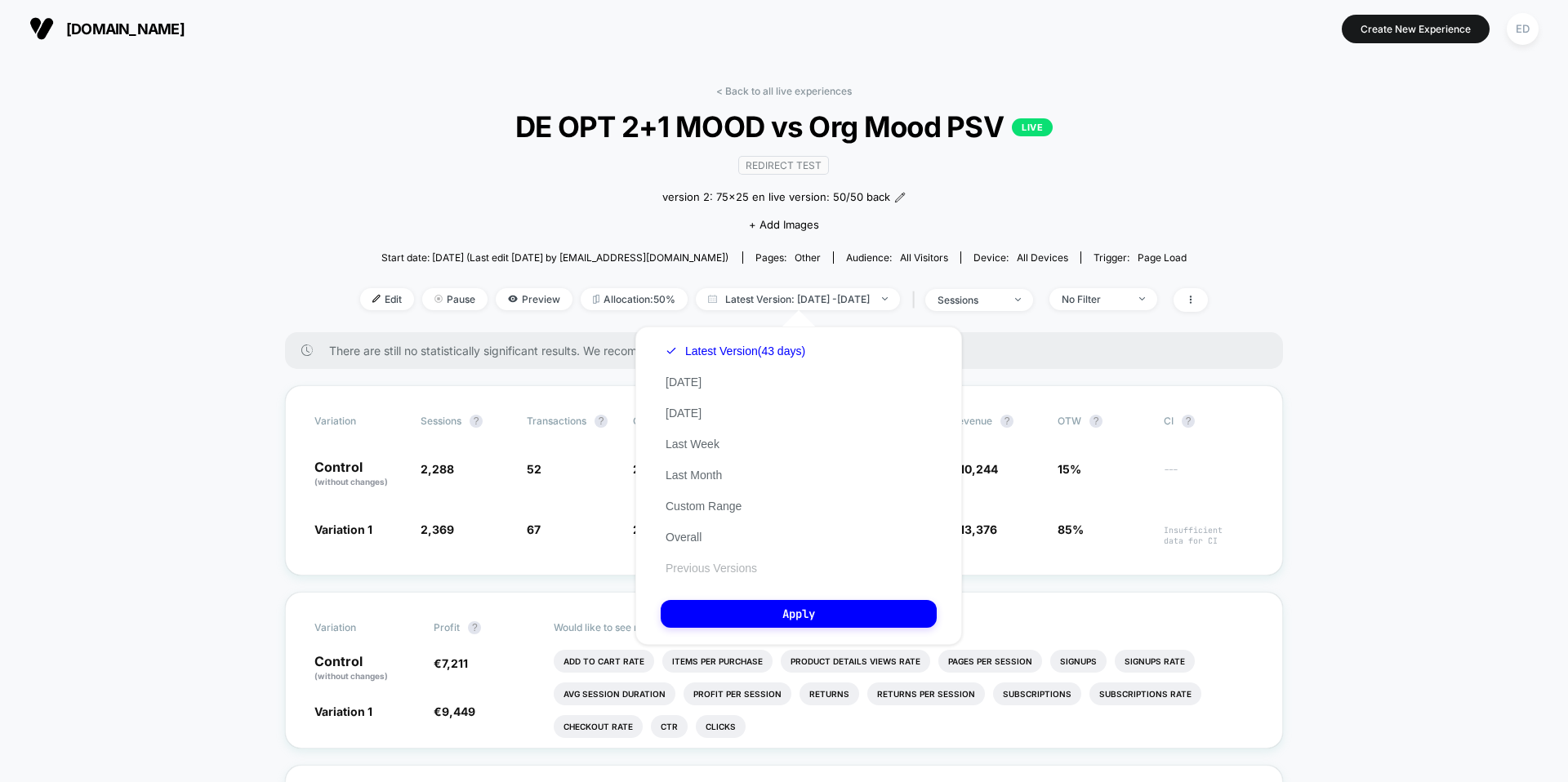
click at [731, 563] on button "Previous Versions" at bounding box center [712, 568] width 102 height 15
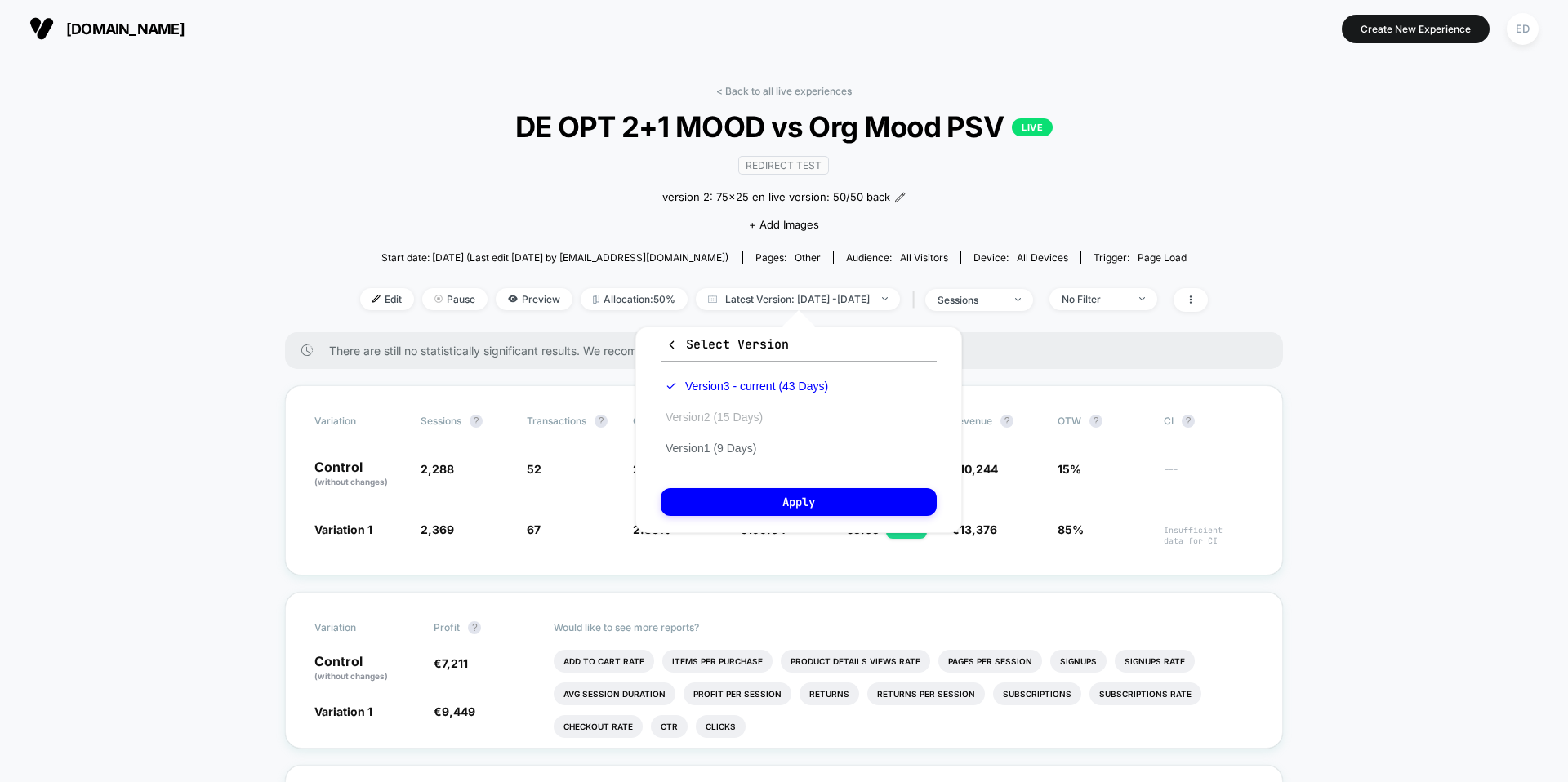
click at [746, 422] on button "Version 2 (15 Days)" at bounding box center [714, 417] width 107 height 15
click at [776, 494] on button "Apply" at bounding box center [798, 502] width 276 height 28
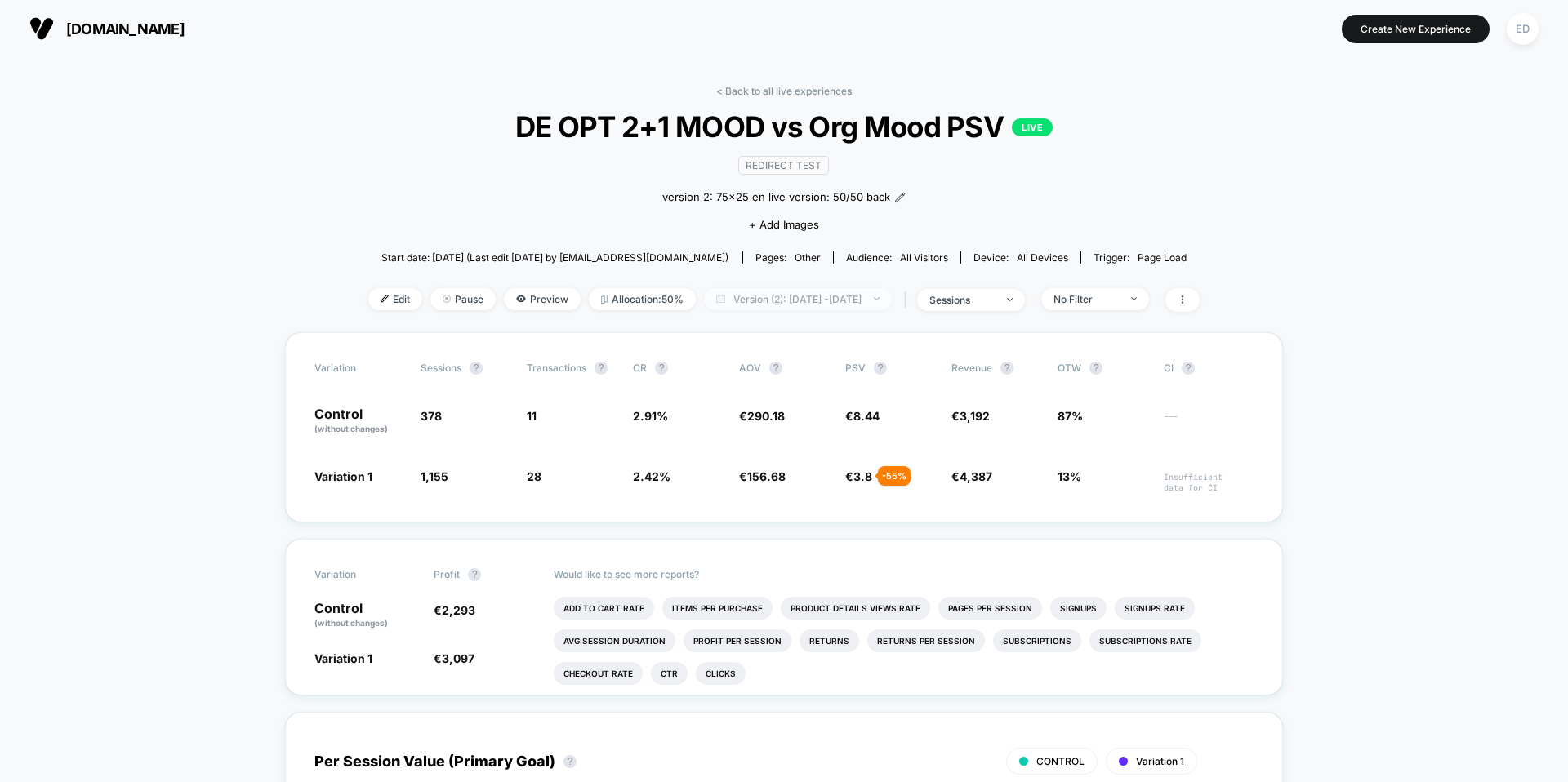
click at [826, 295] on span "Version (2): [DATE] - [DATE]" at bounding box center [798, 299] width 188 height 22
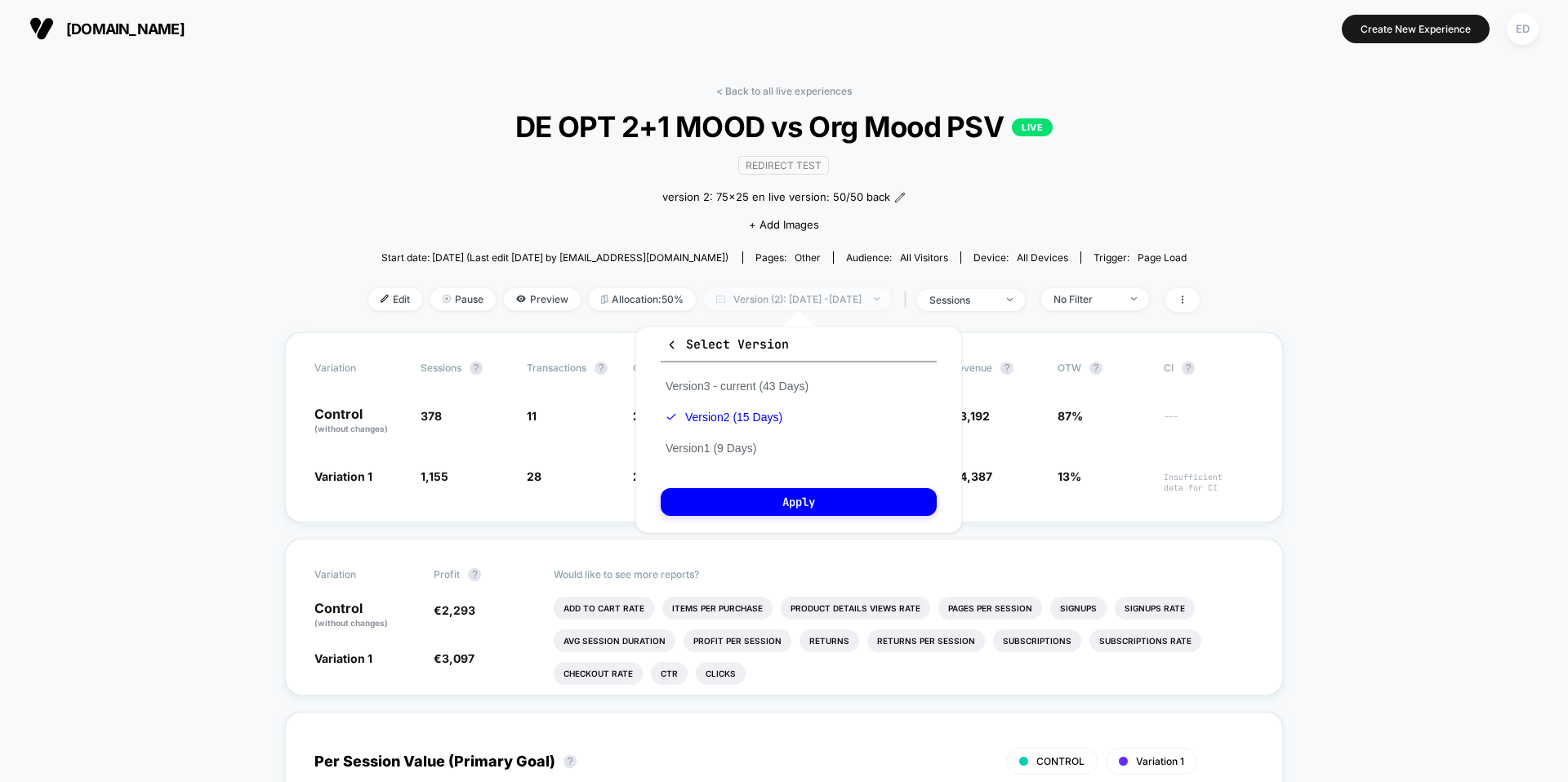
click at [826, 295] on span "Version (2): [DATE] - [DATE]" at bounding box center [798, 299] width 188 height 22
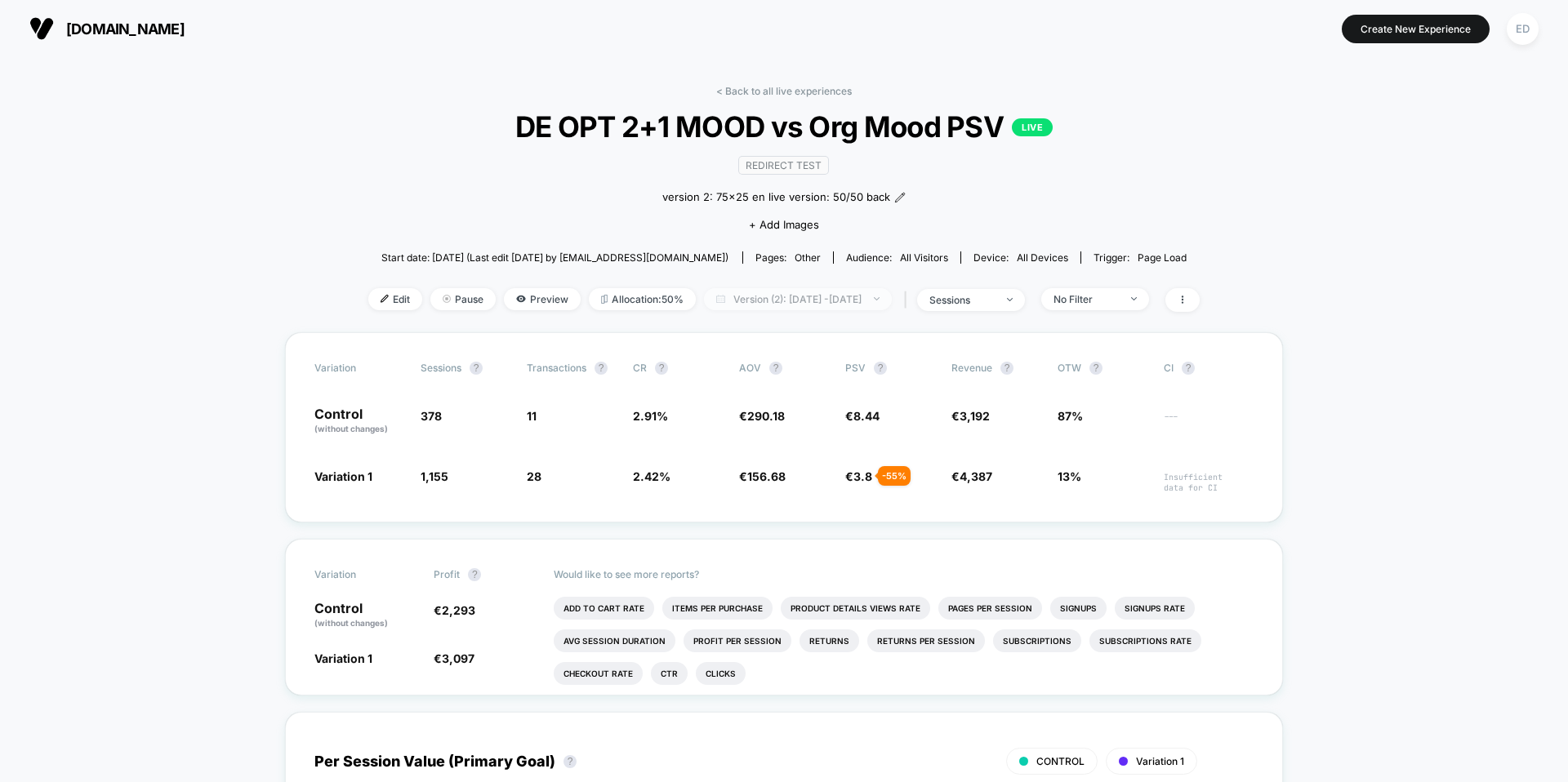
click at [826, 295] on span "Version (2): [DATE] - [DATE]" at bounding box center [798, 299] width 188 height 22
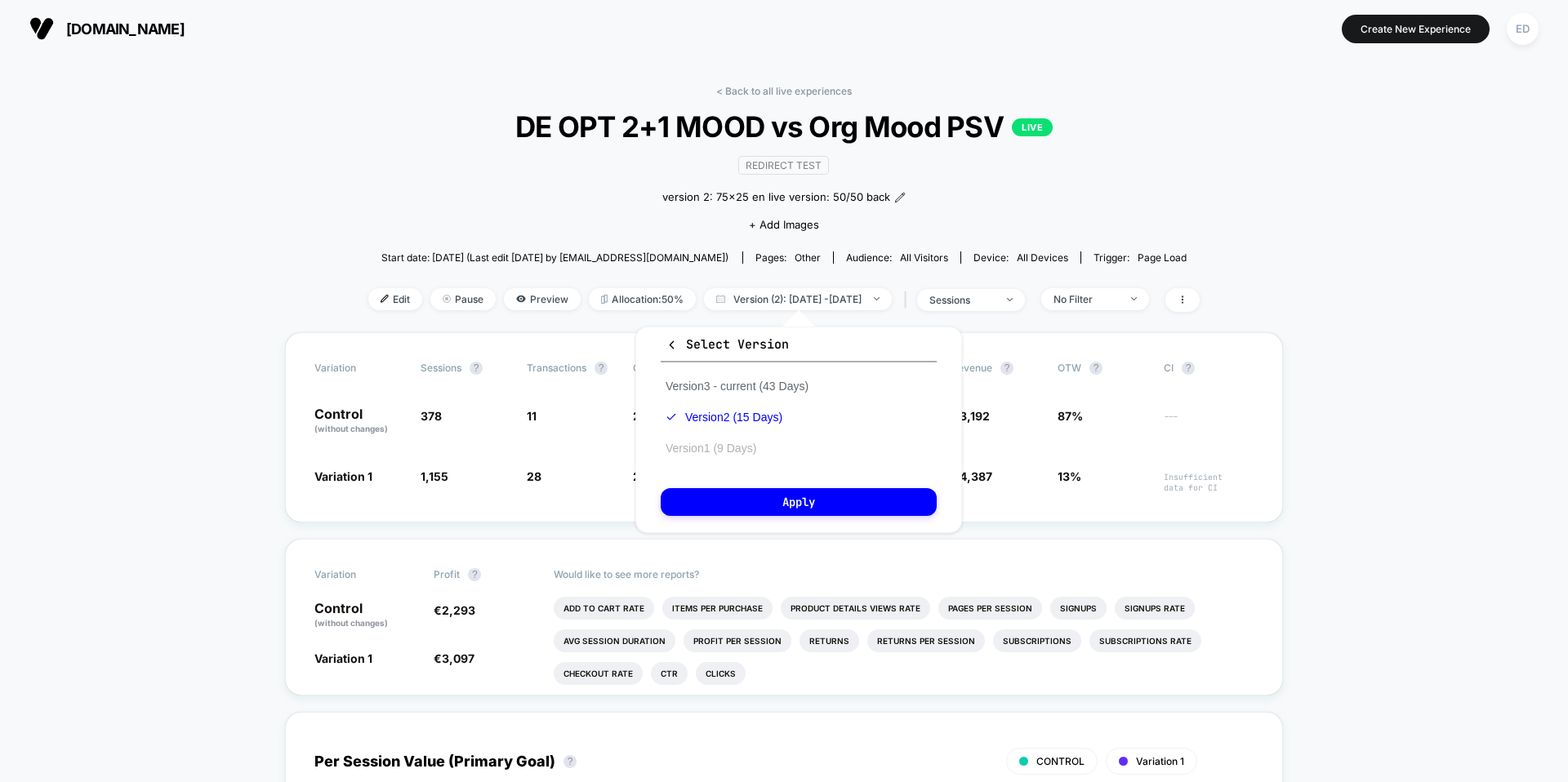
click at [733, 447] on button "Version 1 (9 Days)" at bounding box center [711, 448] width 101 height 15
click at [759, 494] on button "Apply" at bounding box center [798, 502] width 276 height 28
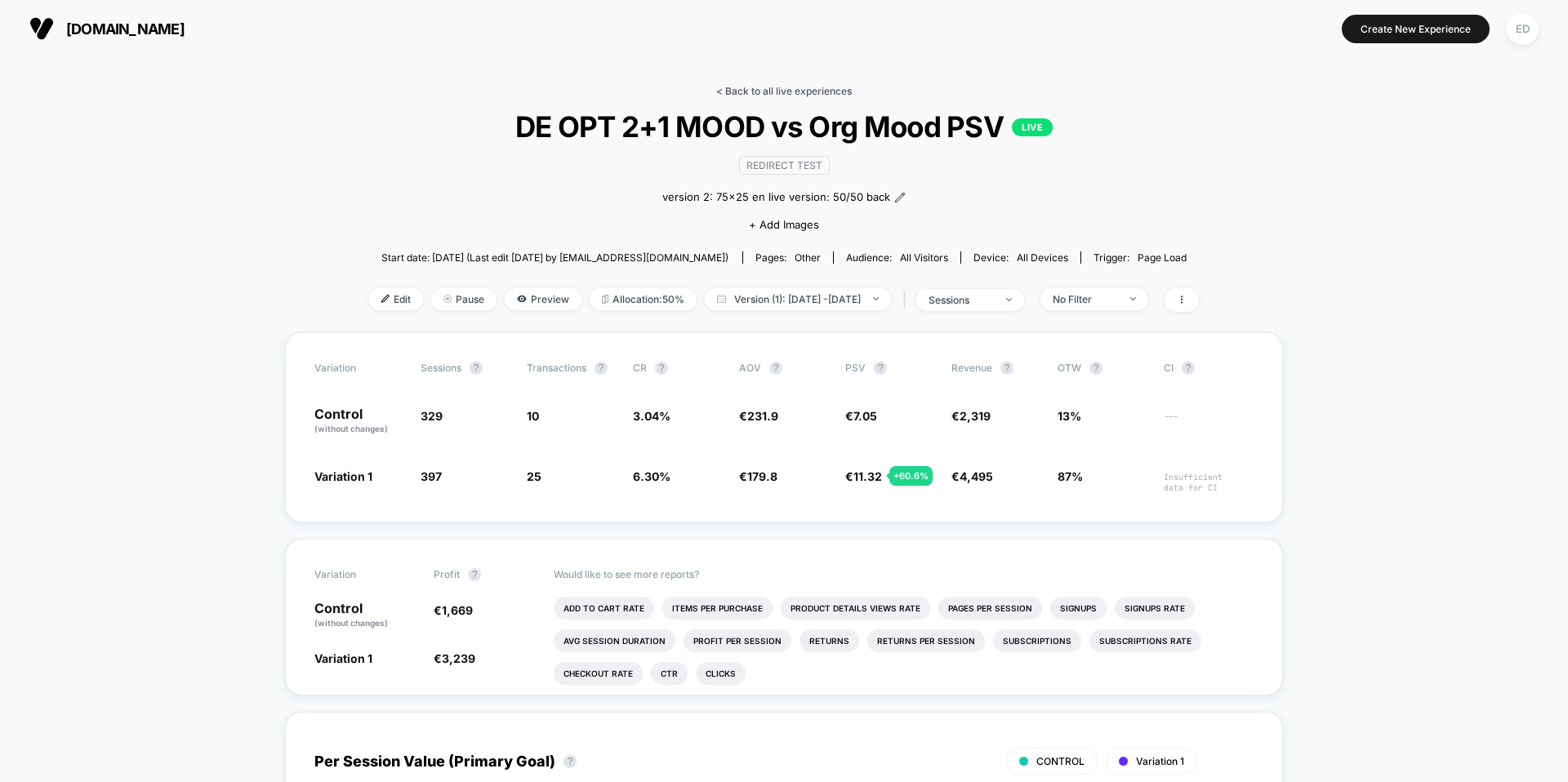
click at [770, 93] on link "< Back to all live experiences" at bounding box center [784, 91] width 136 height 12
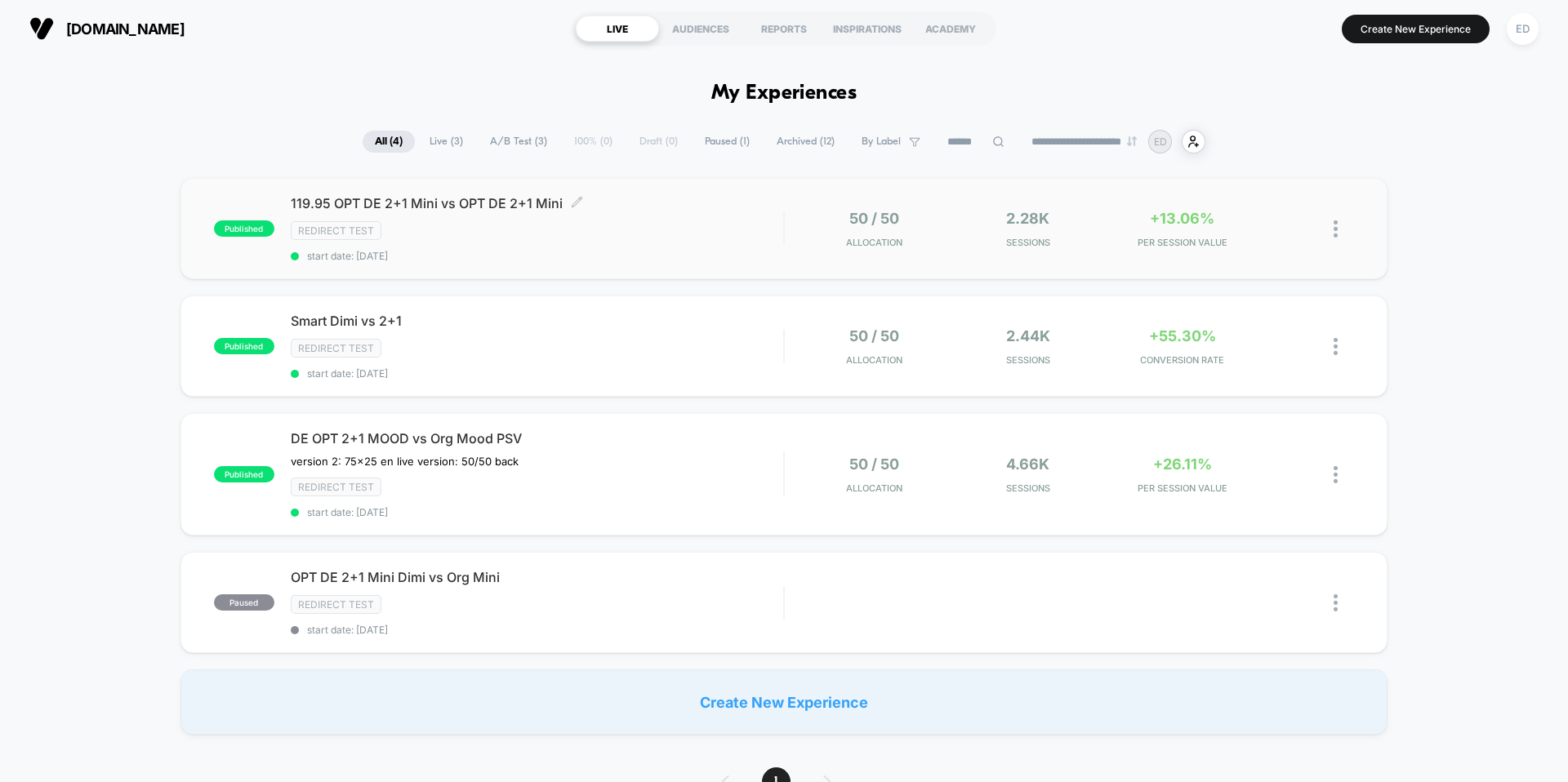
click at [458, 199] on span "119.95 OPT DE 2+1 Mini vs OPT DE 2+1 Mini Click to edit experience details" at bounding box center [537, 203] width 493 height 17
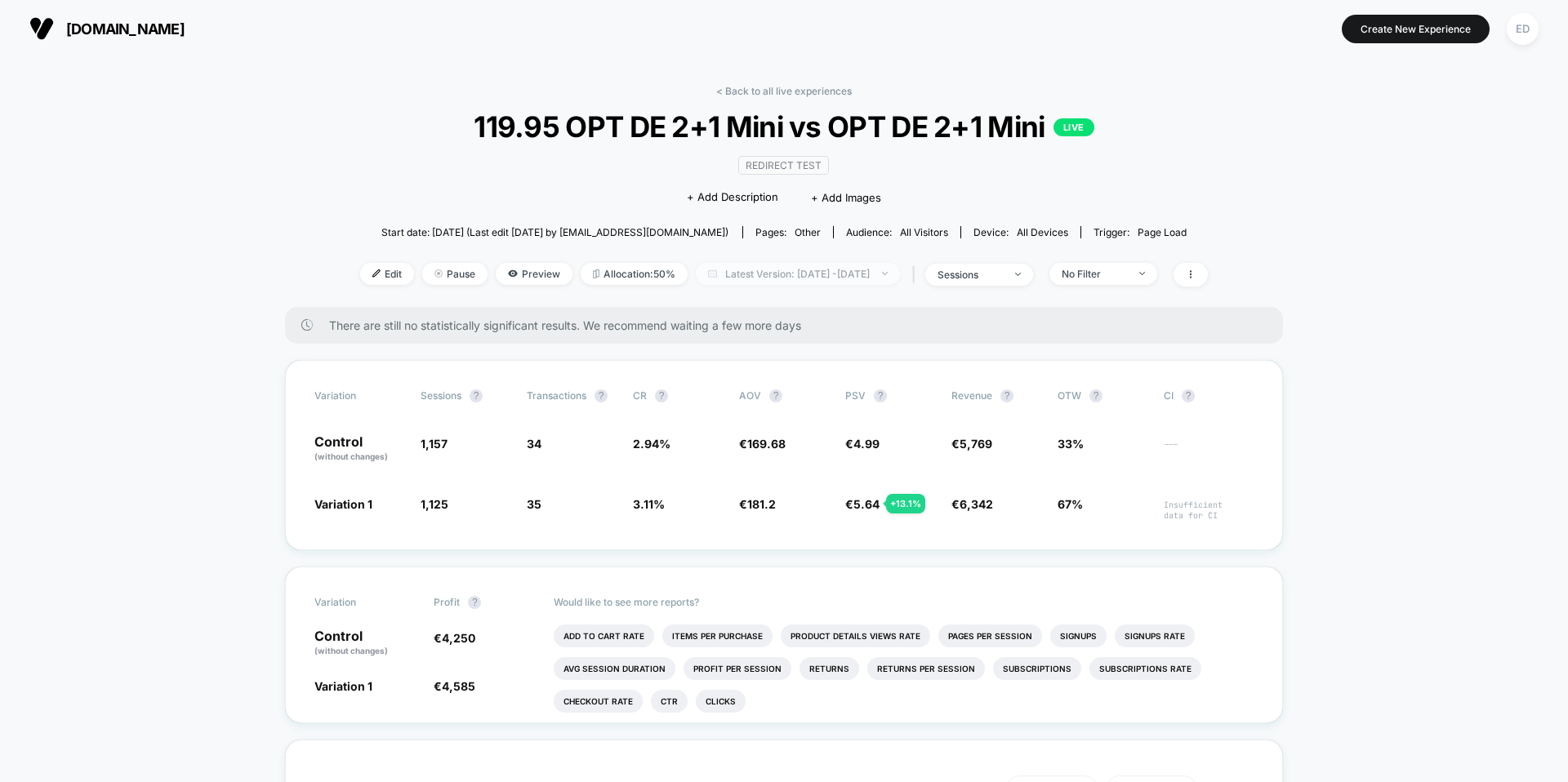
click at [860, 281] on span "Latest Version: [DATE] - [DATE]" at bounding box center [798, 274] width 204 height 22
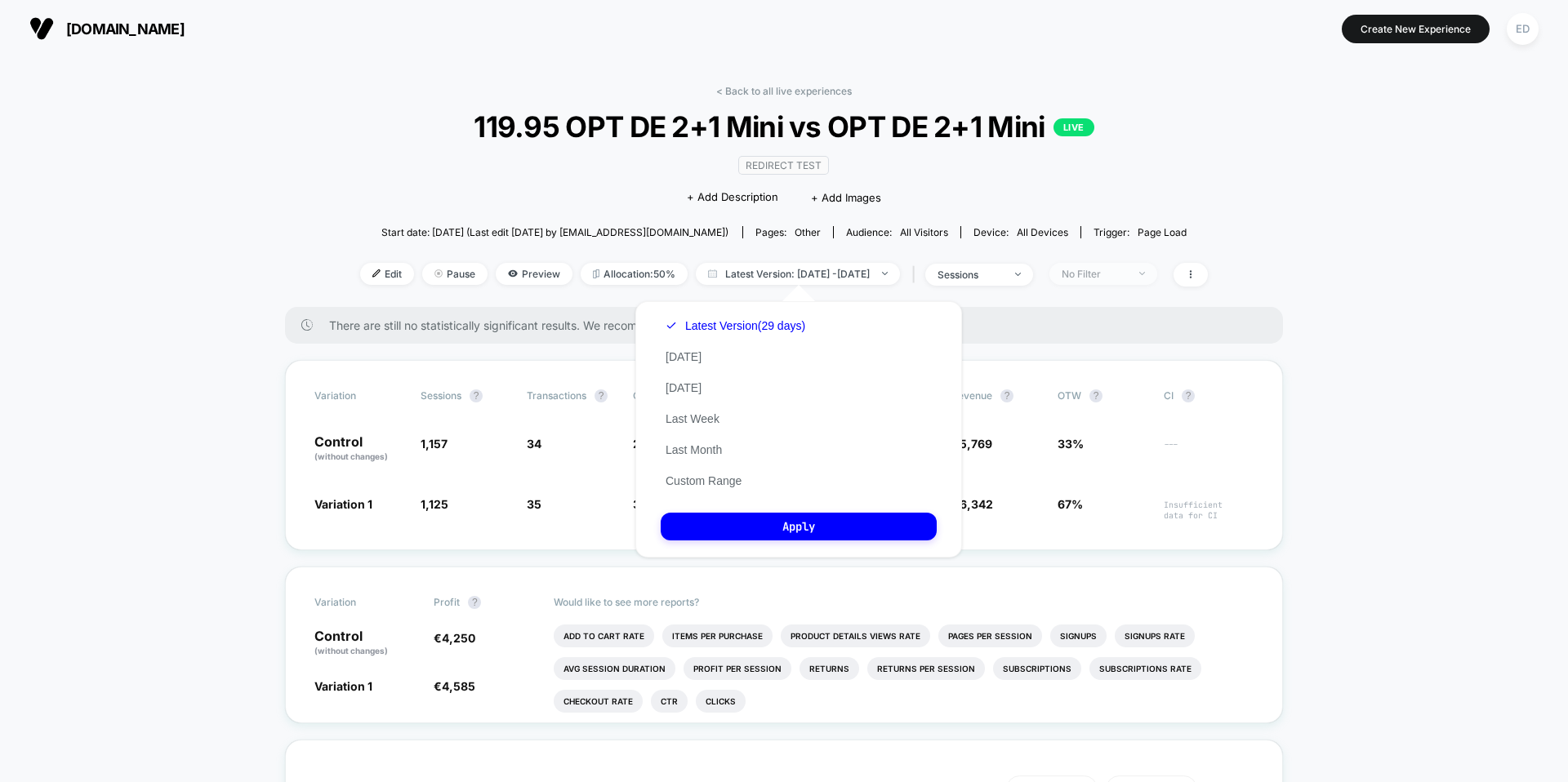
click at [1125, 277] on div "No Filter" at bounding box center [1094, 274] width 66 height 12
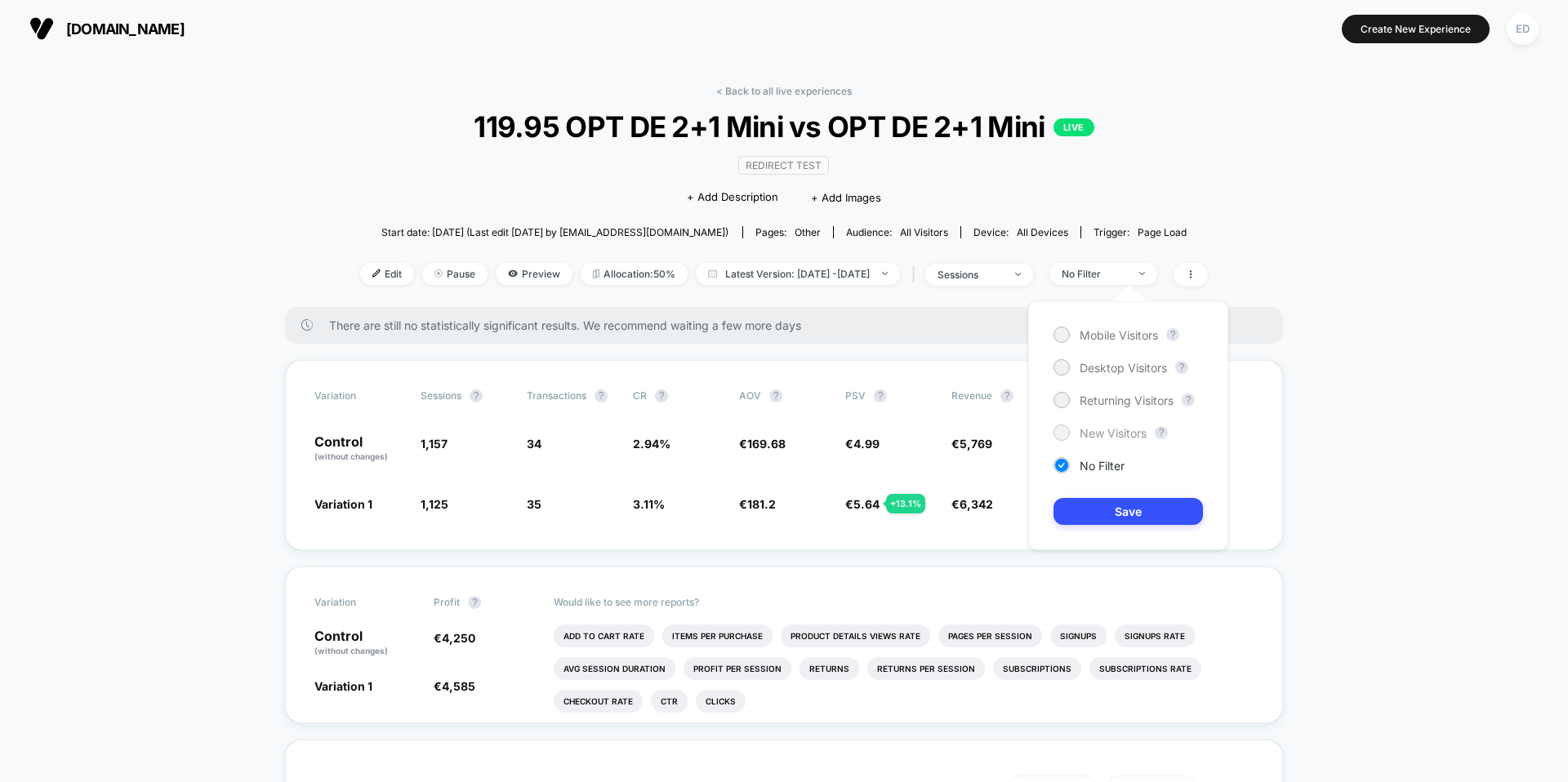
click at [1068, 435] on div at bounding box center [1061, 432] width 12 height 12
click at [1108, 511] on button "Save" at bounding box center [1128, 511] width 149 height 27
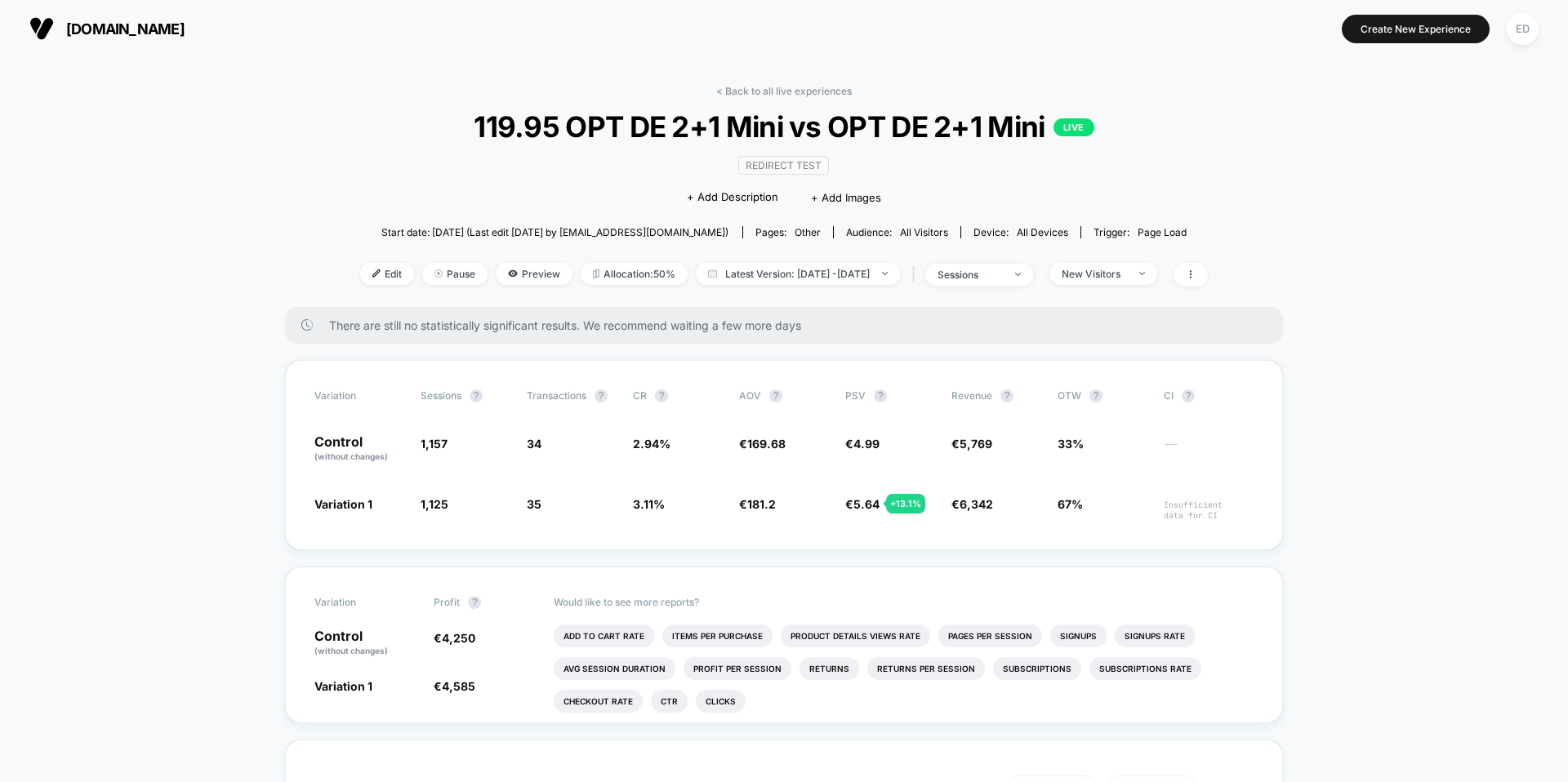
click at [883, 285] on div "Edit Pause Preview Allocation: 50% Latest Version: [DATE] - [DATE] | sessions N…" at bounding box center [784, 274] width 848 height 24
click at [882, 280] on span "Latest Version: [DATE] - [DATE]" at bounding box center [798, 274] width 204 height 22
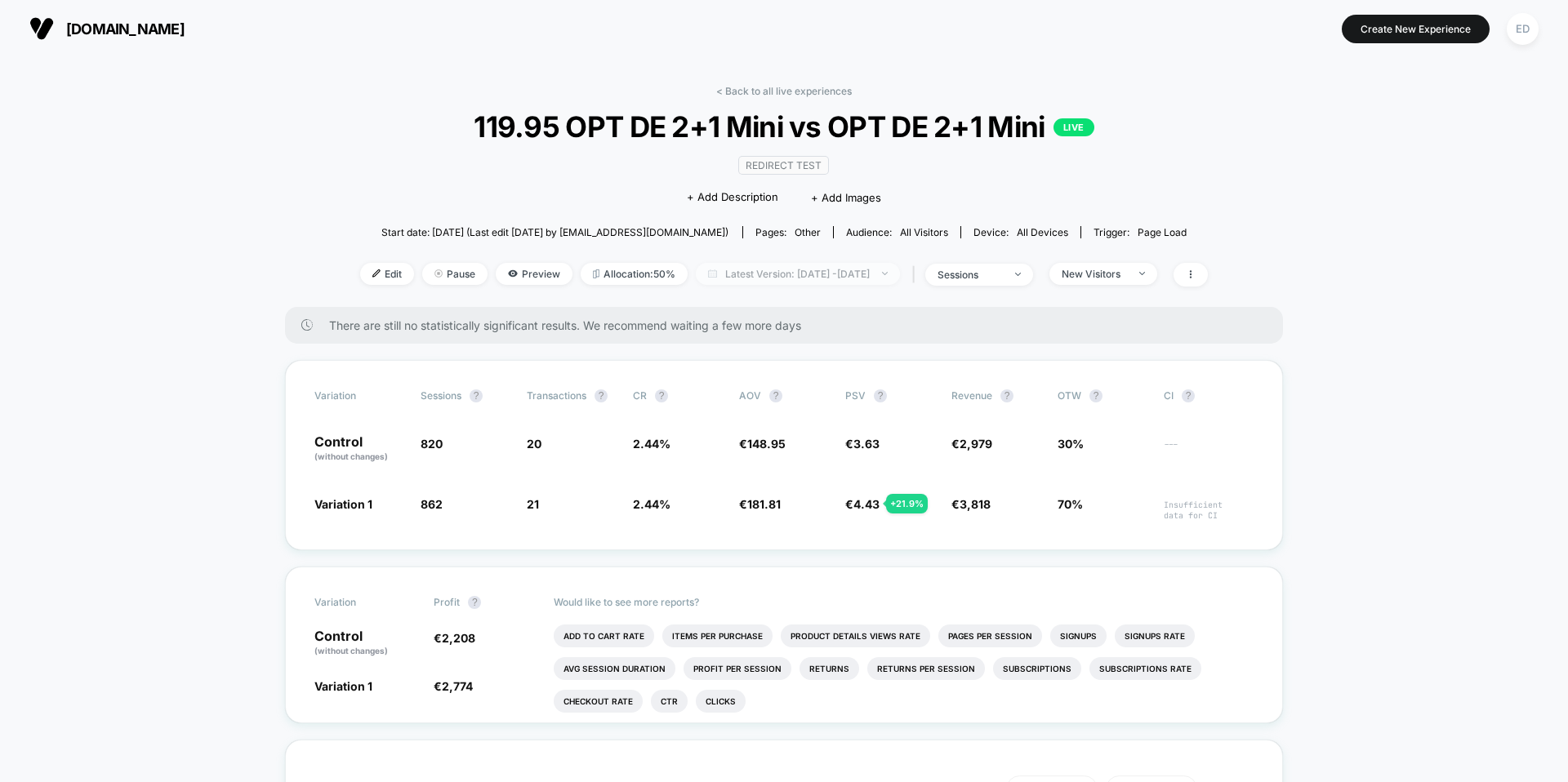
click at [810, 268] on span "Latest Version: [DATE] - [DATE]" at bounding box center [798, 274] width 204 height 22
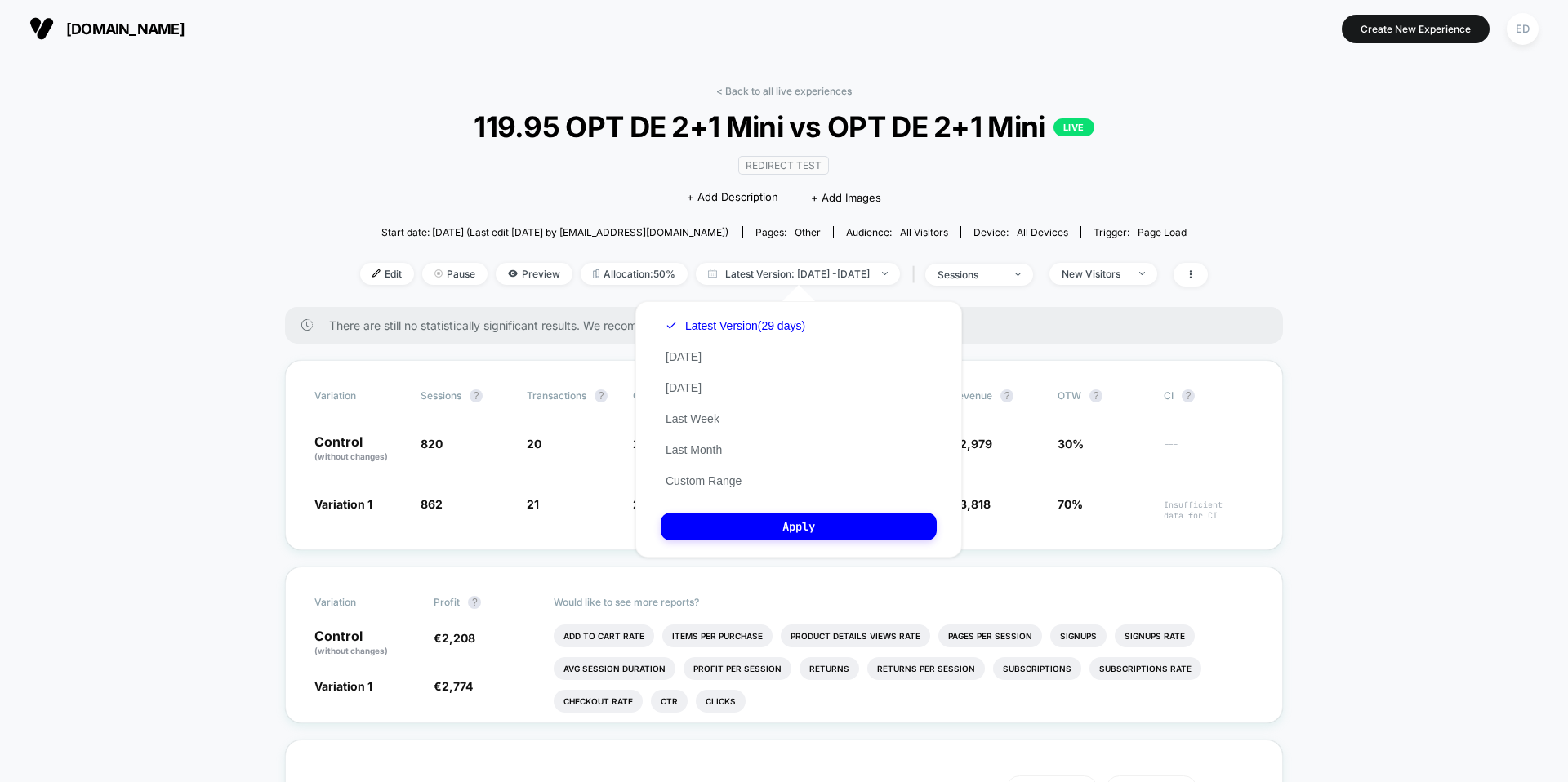
click at [1208, 137] on div "< Back to all live experiences 119.95 OPT DE 2+1 Mini vs OPT DE 2+1 Mini LIVE R…" at bounding box center [784, 196] width 848 height 222
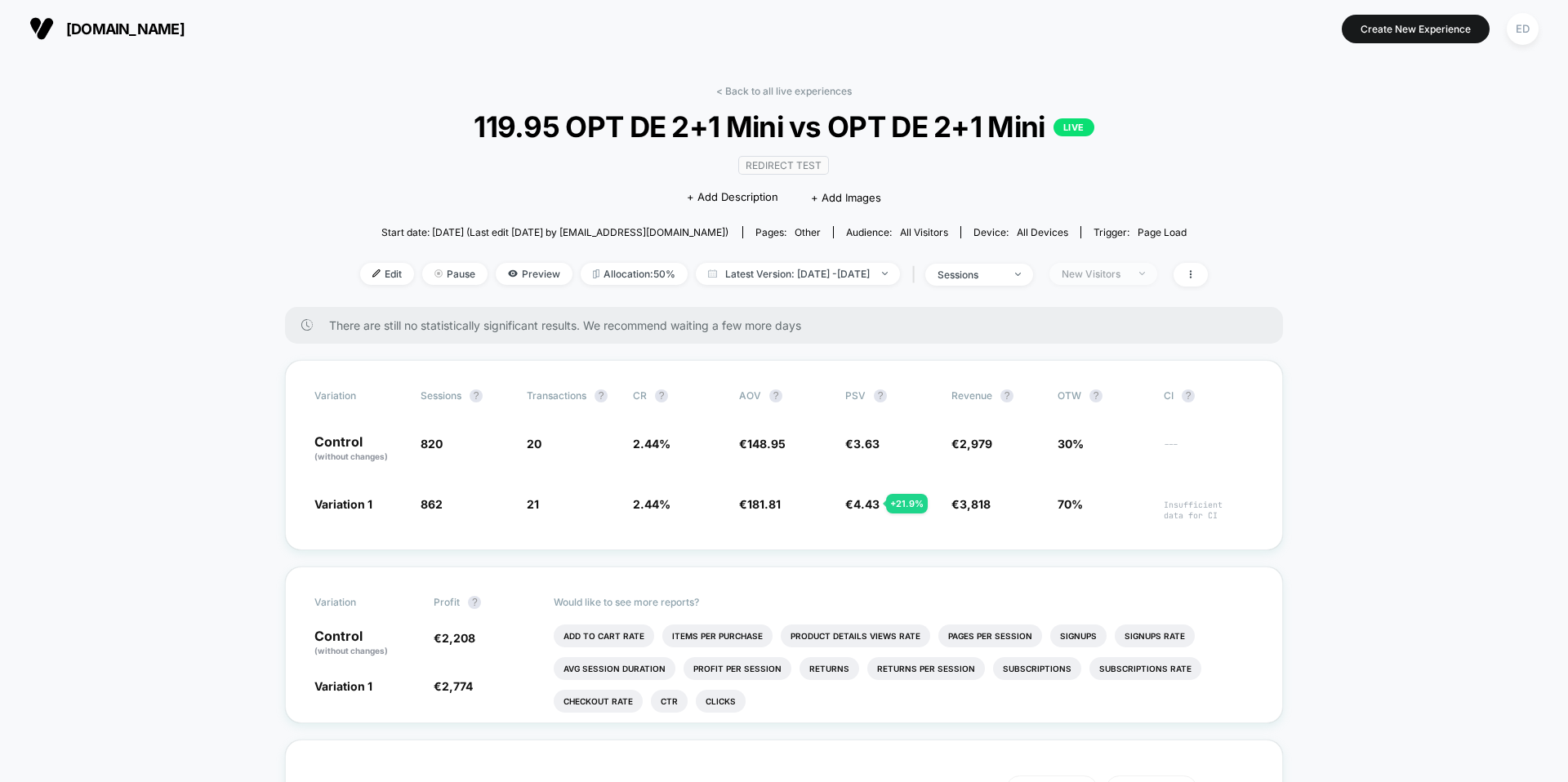
click at [1101, 278] on div "New Visitors" at bounding box center [1094, 274] width 66 height 12
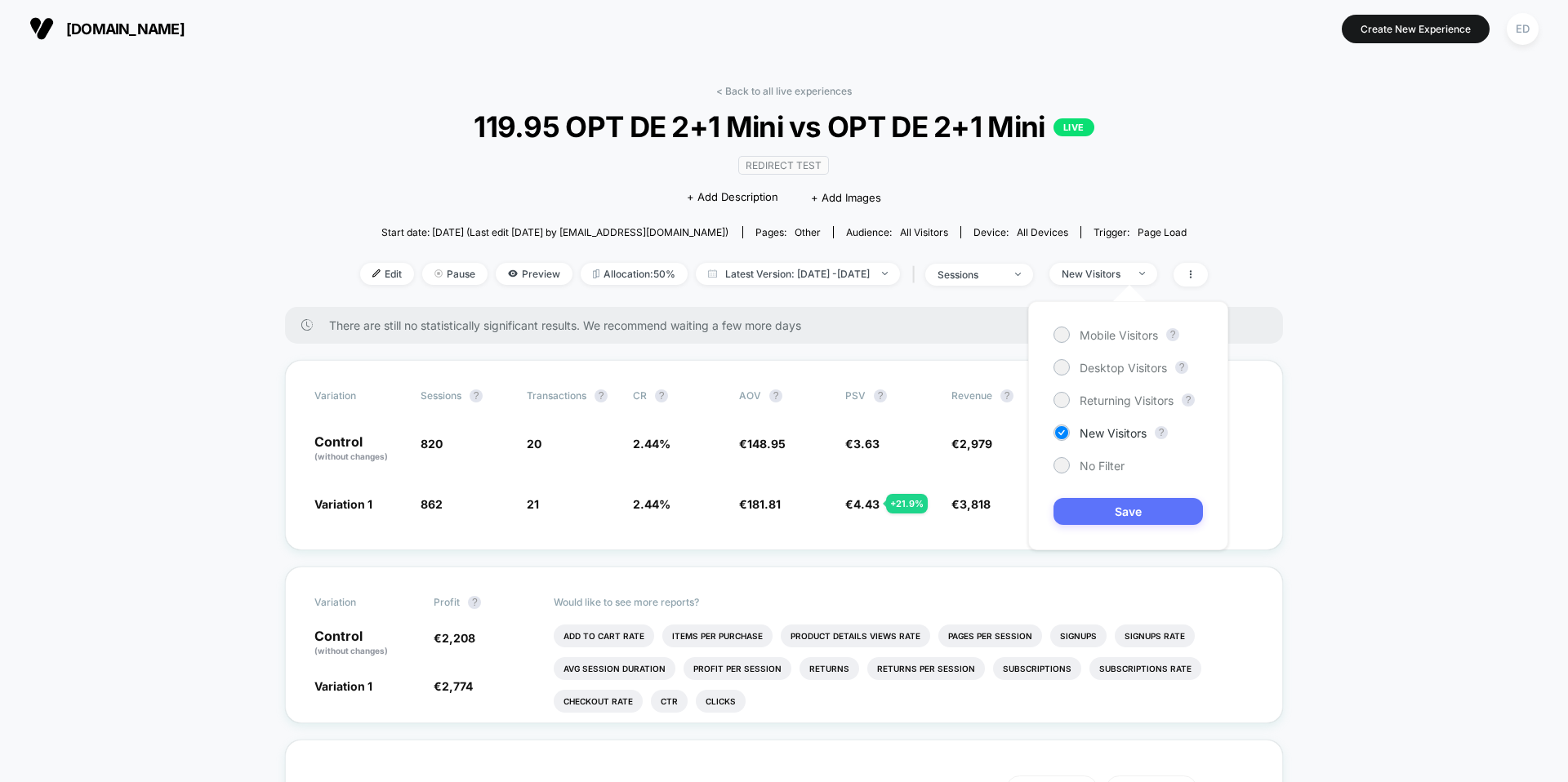
click at [1084, 508] on button "Save" at bounding box center [1128, 511] width 149 height 27
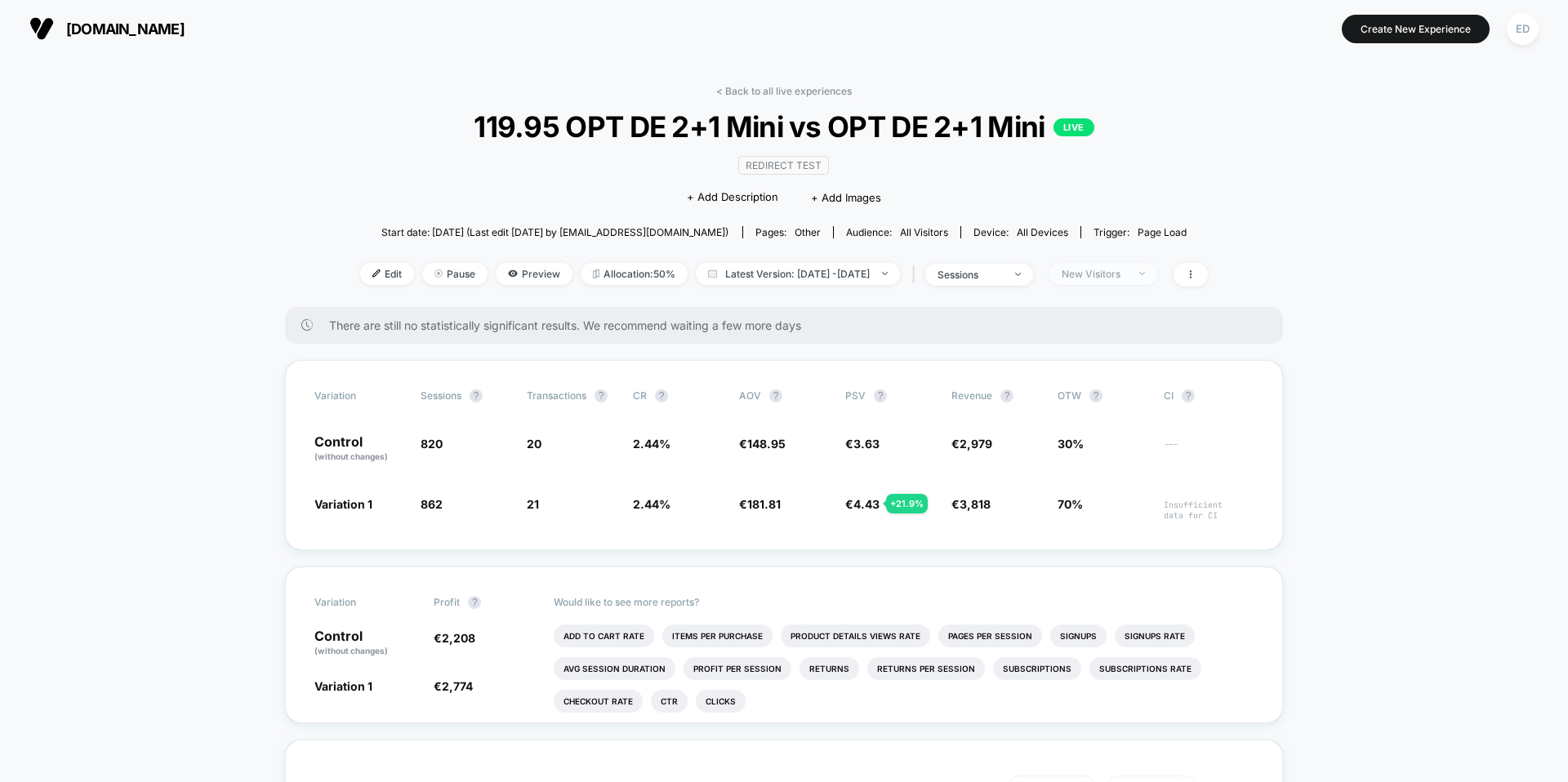
click at [1128, 263] on span "New Visitors" at bounding box center [1103, 274] width 108 height 22
